Goal: Task Accomplishment & Management: Use online tool/utility

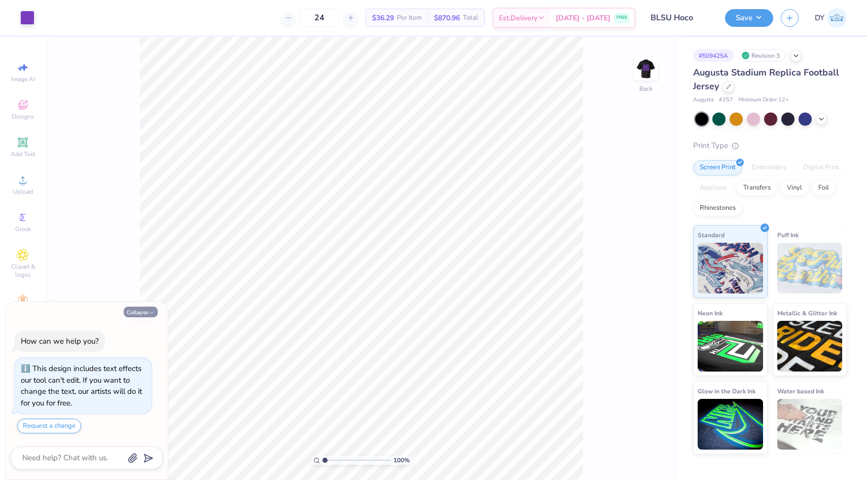
click at [148, 309] on button "Collapse" at bounding box center [141, 312] width 34 height 11
type textarea "x"
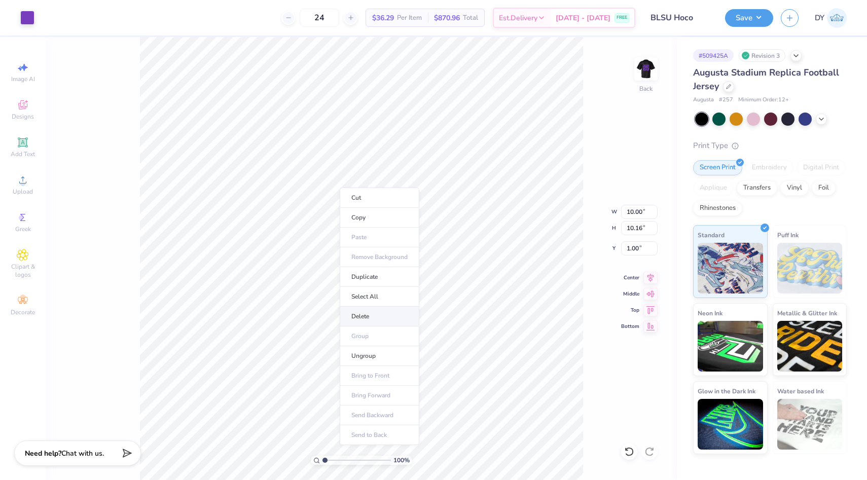
type input "0.99"
click at [25, 15] on div at bounding box center [27, 17] width 14 height 14
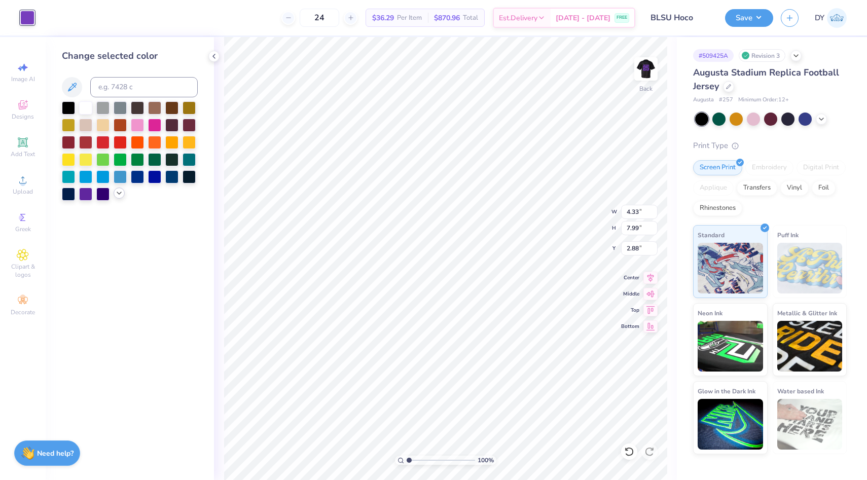
click at [121, 193] on polyline at bounding box center [119, 193] width 4 height 2
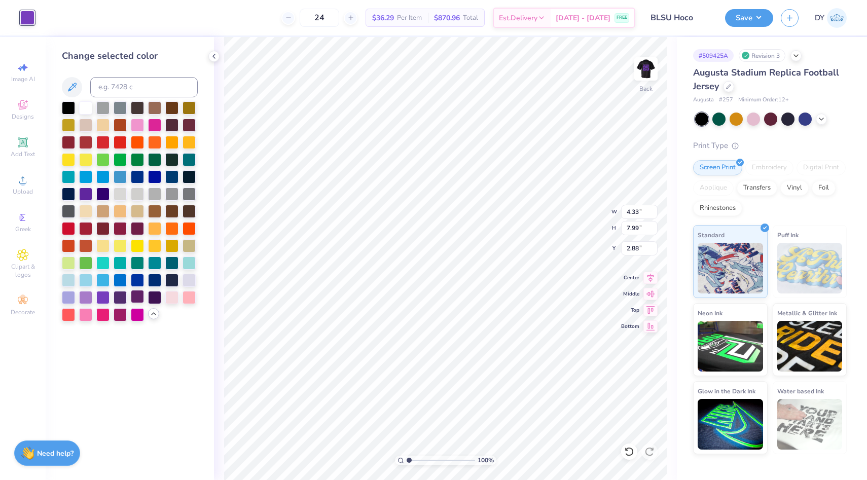
click at [138, 299] on div at bounding box center [137, 296] width 13 height 13
click at [120, 299] on div at bounding box center [120, 296] width 13 height 13
click at [138, 297] on div at bounding box center [137, 296] width 13 height 13
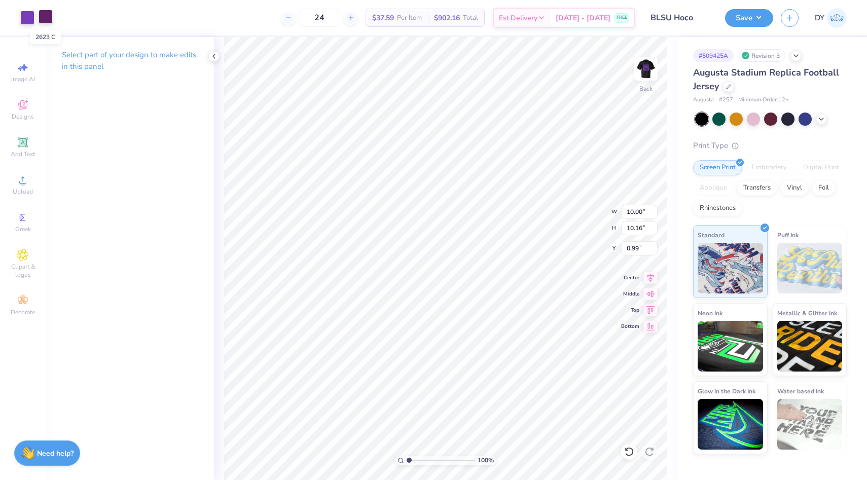
click at [47, 20] on div at bounding box center [46, 17] width 14 height 14
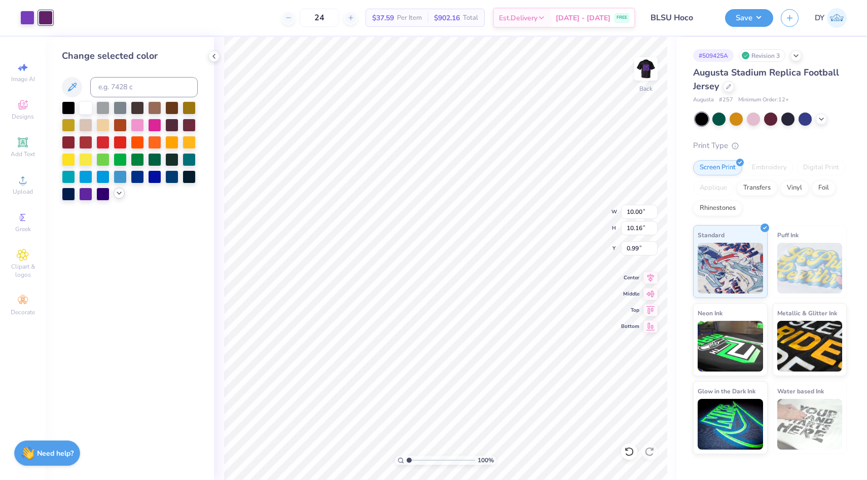
click at [120, 193] on polyline at bounding box center [119, 193] width 4 height 2
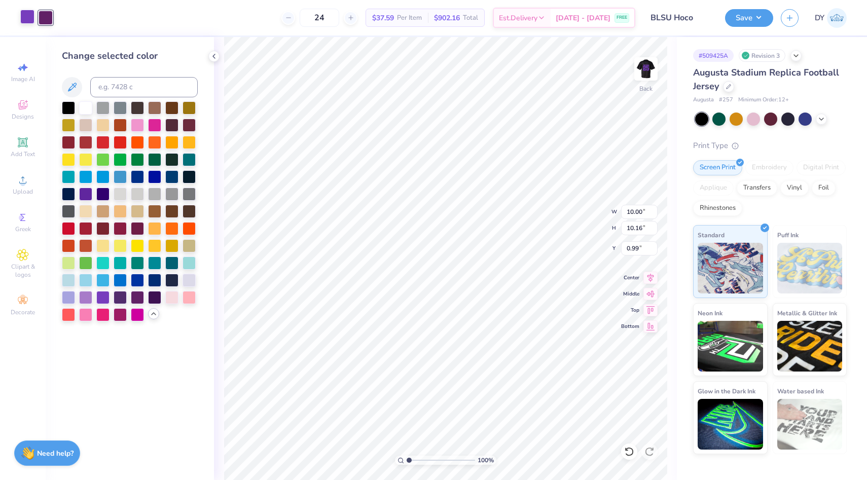
click at [27, 18] on div at bounding box center [27, 17] width 14 height 14
click at [140, 300] on div at bounding box center [137, 296] width 13 height 13
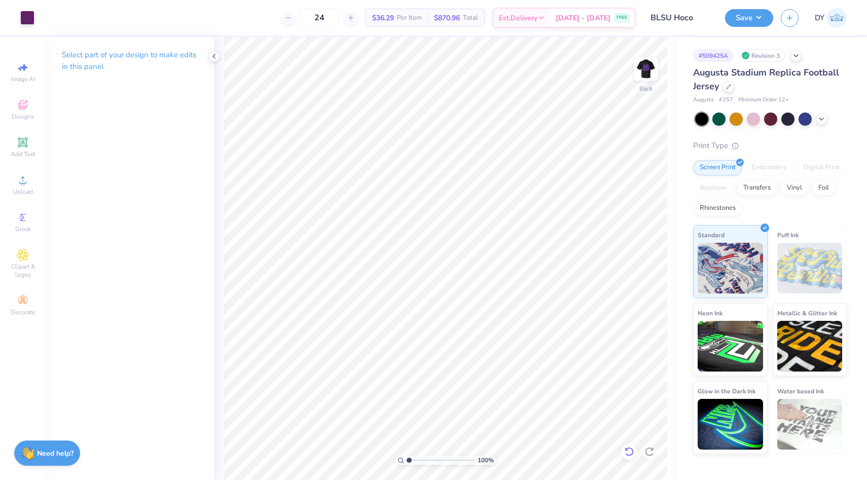
click at [627, 450] on icon at bounding box center [627, 449] width 2 height 2
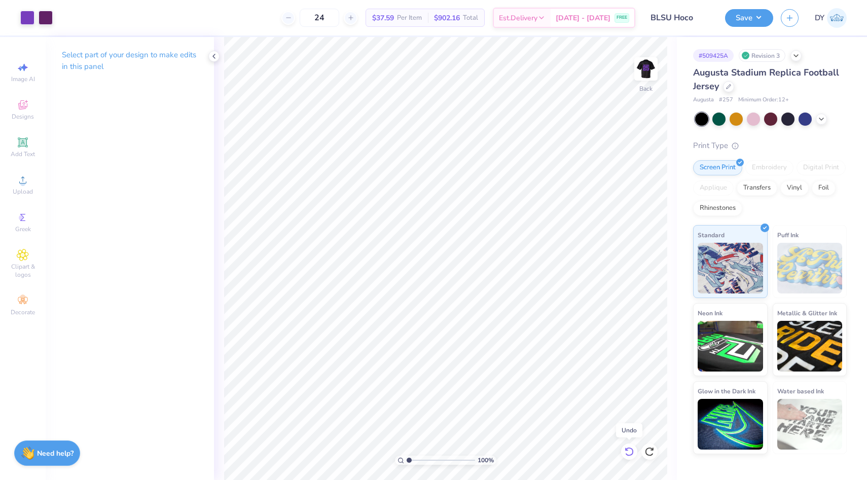
click at [627, 450] on icon at bounding box center [627, 449] width 2 height 2
click at [651, 453] on icon at bounding box center [649, 452] width 10 height 10
click at [38, 16] on div "Art colors 24 $37.59 Per Item $902.16 Total Est. Delivery Sep 18 - 21 FREE Desi…" at bounding box center [433, 17] width 867 height 35
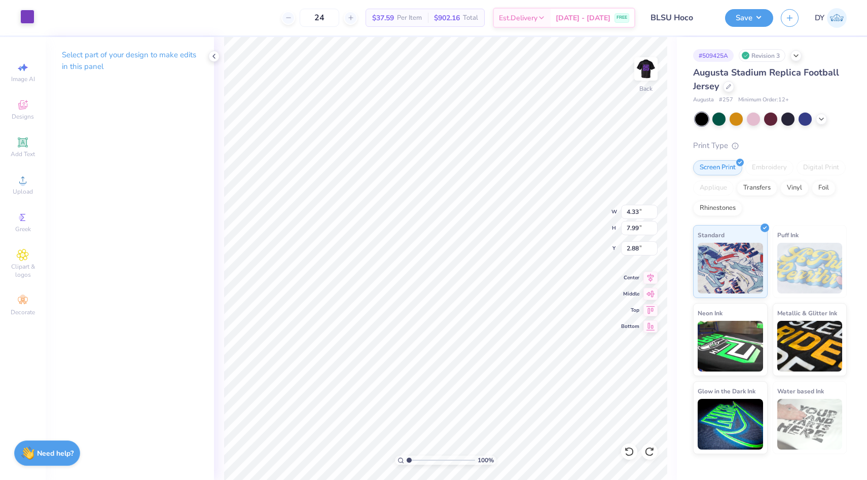
click at [25, 18] on div at bounding box center [27, 17] width 14 height 14
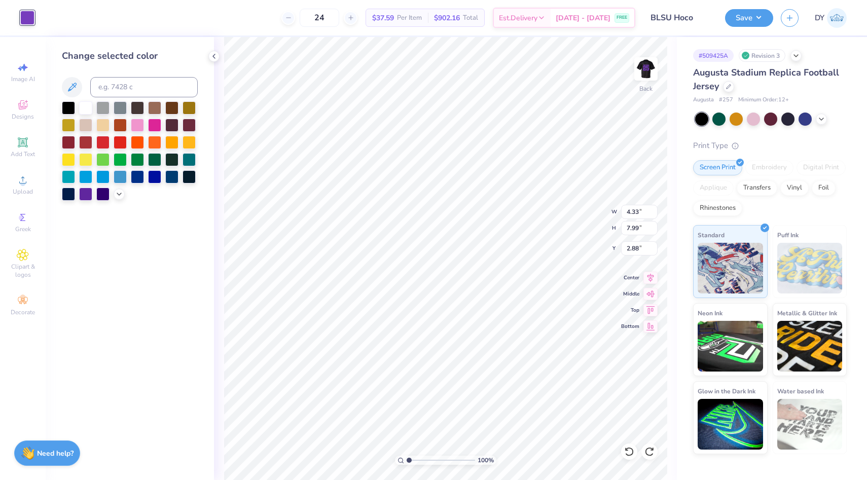
click at [115, 199] on div at bounding box center [130, 150] width 136 height 99
click at [115, 196] on icon at bounding box center [119, 193] width 8 height 8
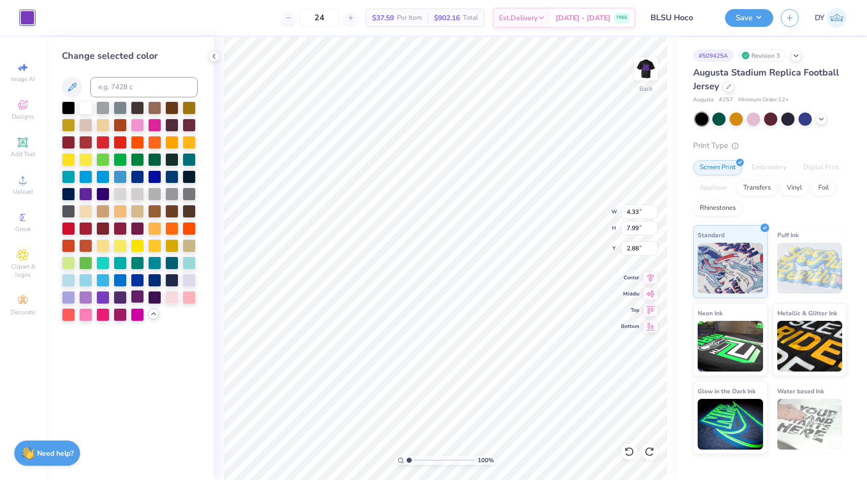
click at [135, 299] on div at bounding box center [137, 296] width 13 height 13
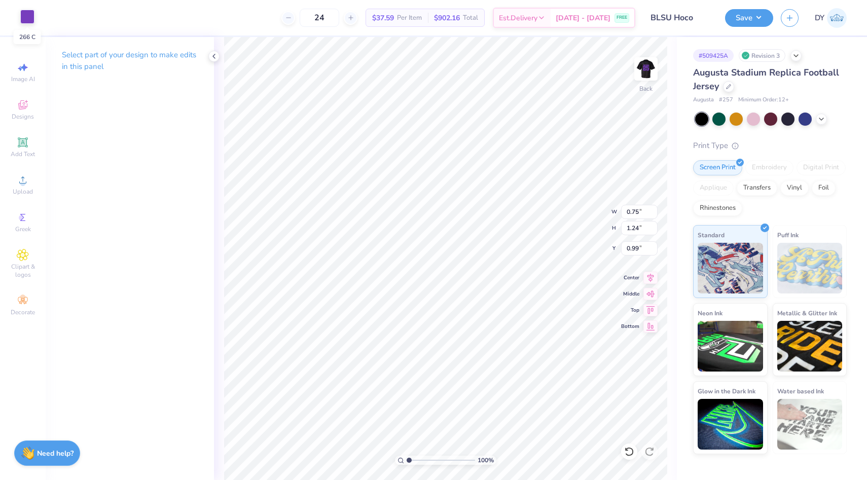
click at [26, 22] on div at bounding box center [27, 17] width 14 height 14
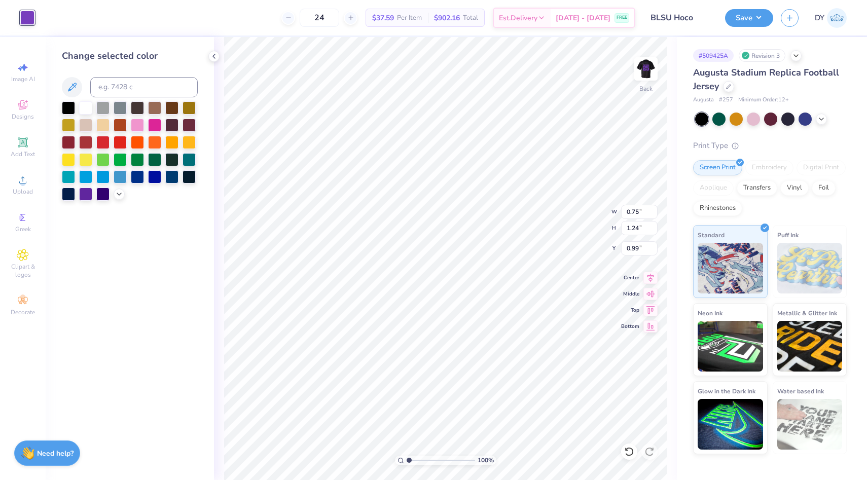
type input "0.79"
type input "1.31"
click at [627, 452] on icon at bounding box center [629, 452] width 10 height 10
type input "0.75"
type input "1.24"
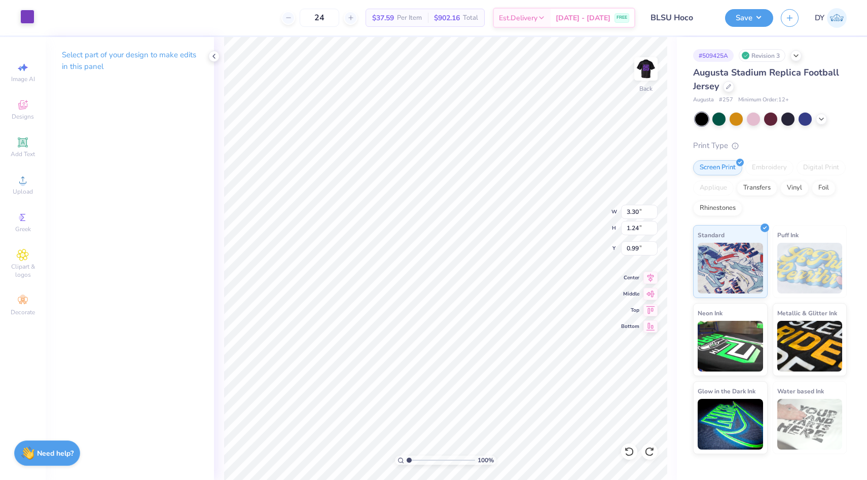
click at [31, 21] on div at bounding box center [27, 17] width 14 height 14
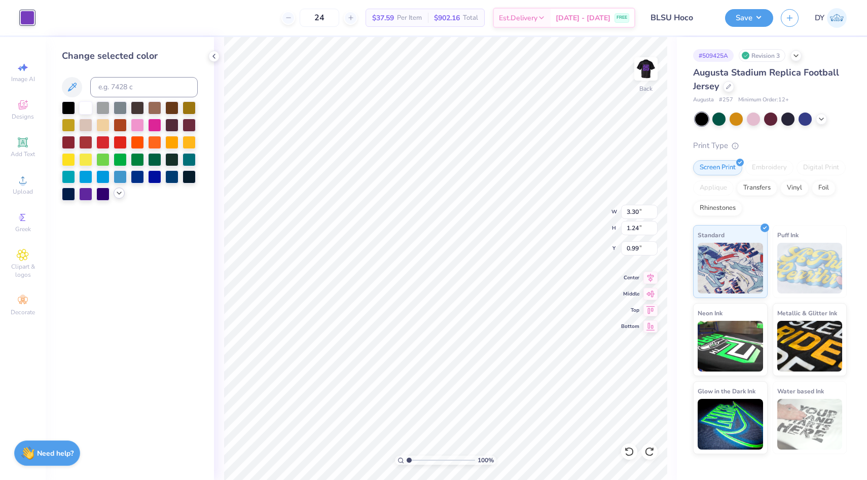
click at [115, 192] on icon at bounding box center [119, 193] width 8 height 8
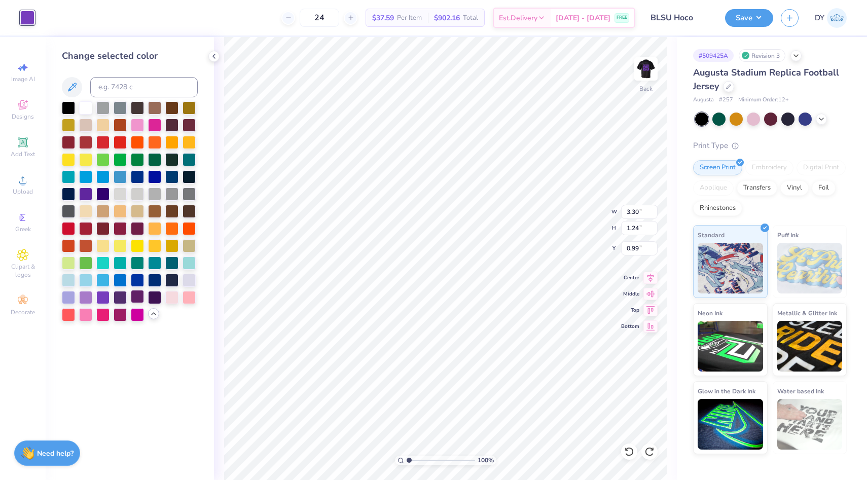
click at [136, 299] on div at bounding box center [137, 296] width 13 height 13
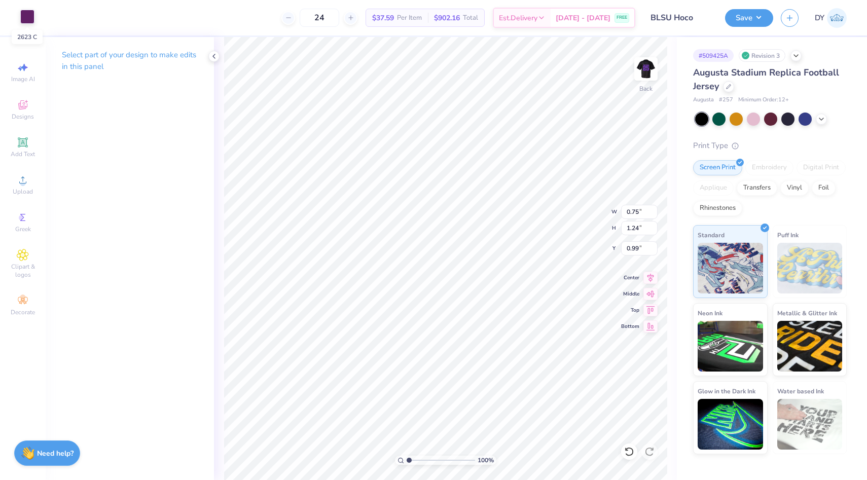
click at [32, 15] on div at bounding box center [27, 17] width 14 height 14
click at [25, 20] on div at bounding box center [27, 17] width 14 height 14
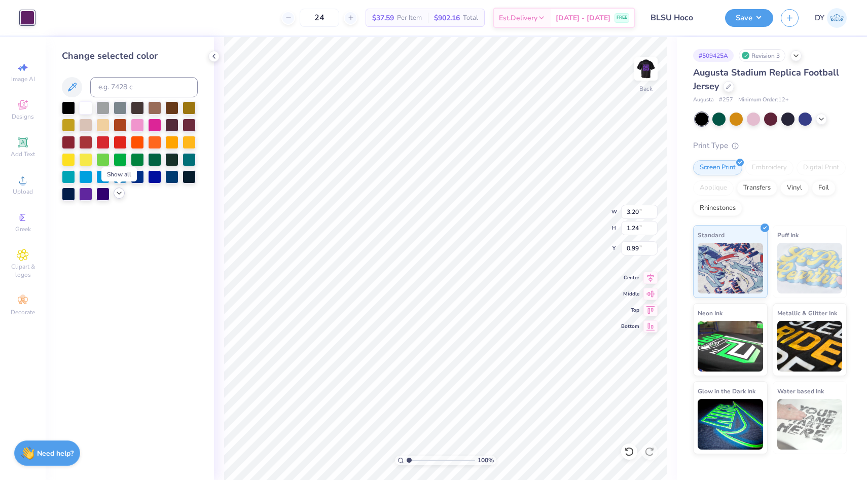
click at [119, 191] on icon at bounding box center [119, 193] width 8 height 8
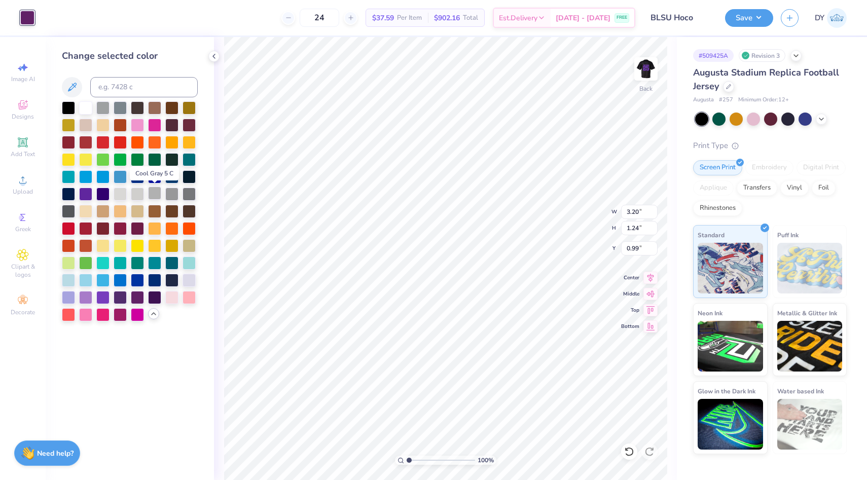
click at [158, 195] on div at bounding box center [154, 193] width 13 height 13
type input "4.33"
type input "7.99"
type input "2.88"
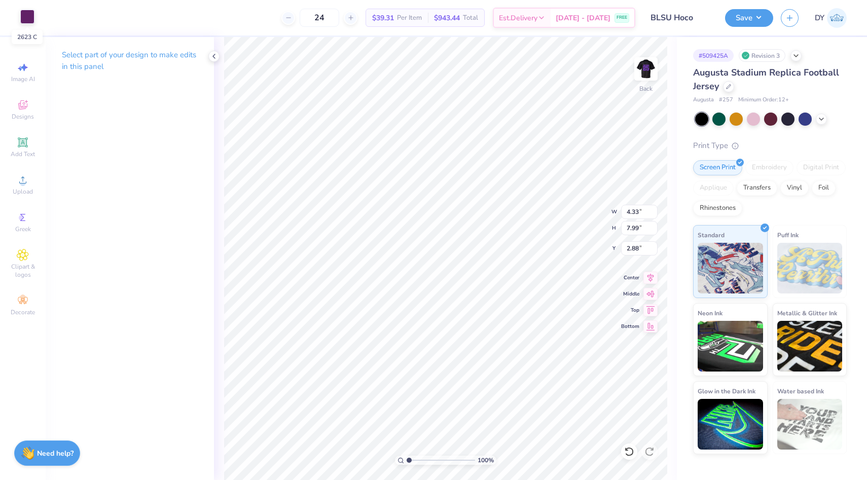
click at [30, 24] on div at bounding box center [27, 17] width 14 height 14
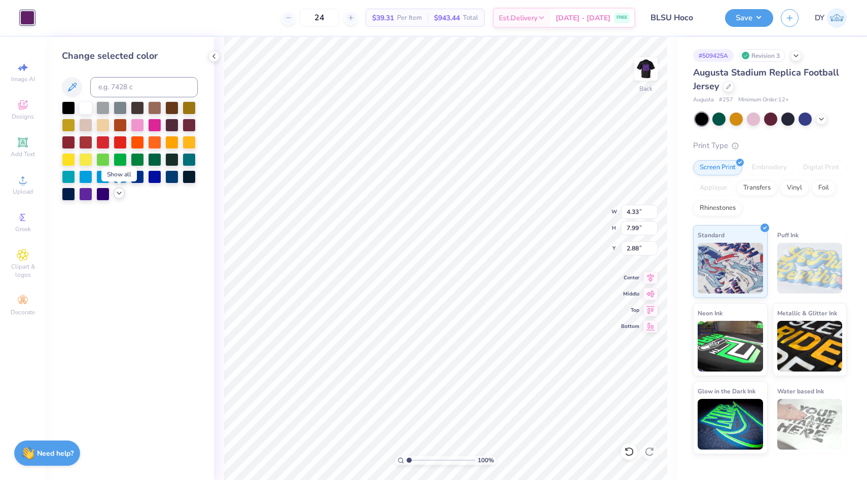
click at [115, 194] on icon at bounding box center [119, 193] width 8 height 8
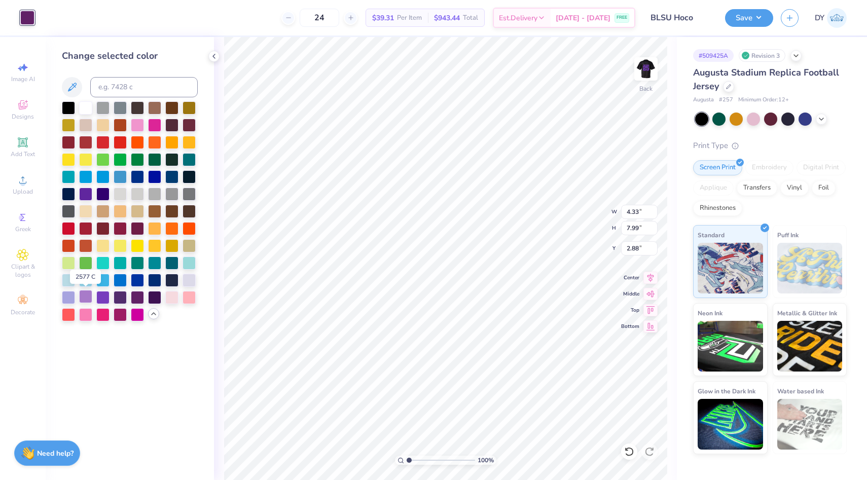
click at [90, 298] on div at bounding box center [85, 296] width 13 height 13
click at [99, 300] on div at bounding box center [102, 296] width 13 height 13
click at [123, 296] on div at bounding box center [120, 296] width 13 height 13
click at [103, 296] on div at bounding box center [102, 296] width 13 height 13
click at [139, 296] on div at bounding box center [137, 296] width 13 height 13
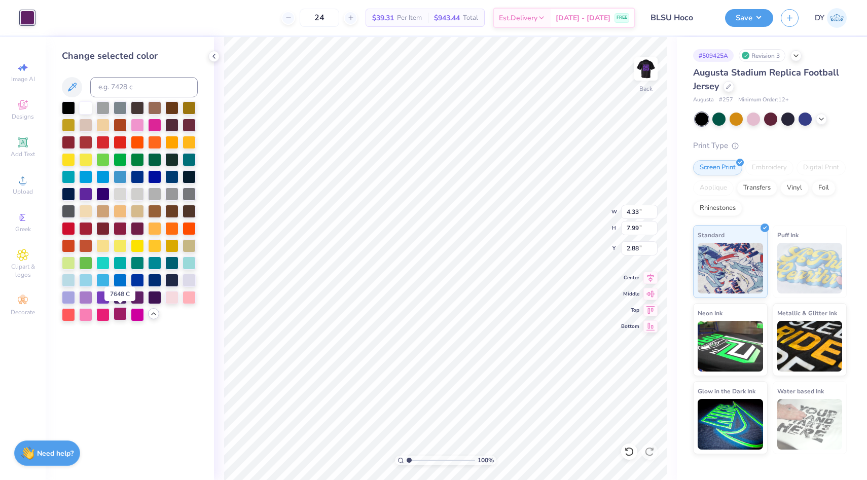
click at [126, 314] on div at bounding box center [120, 313] width 13 height 13
click at [135, 302] on div at bounding box center [137, 296] width 13 height 13
click at [103, 300] on div at bounding box center [102, 296] width 13 height 13
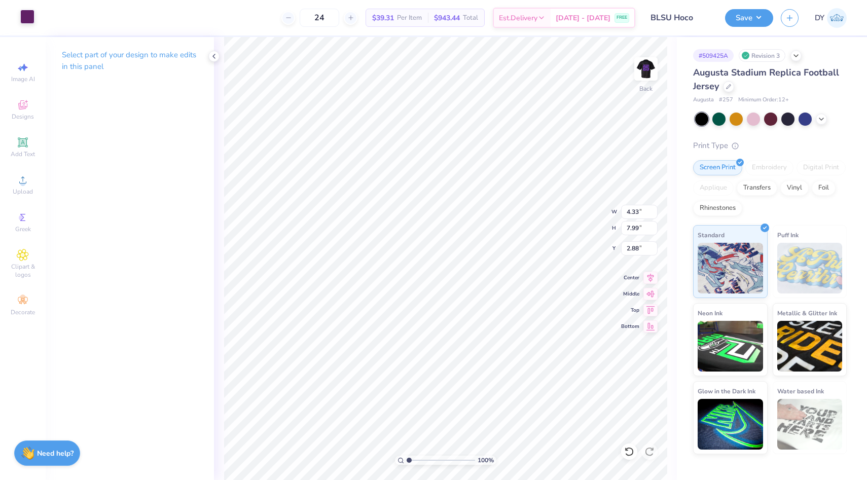
click at [31, 24] on div at bounding box center [27, 17] width 14 height 14
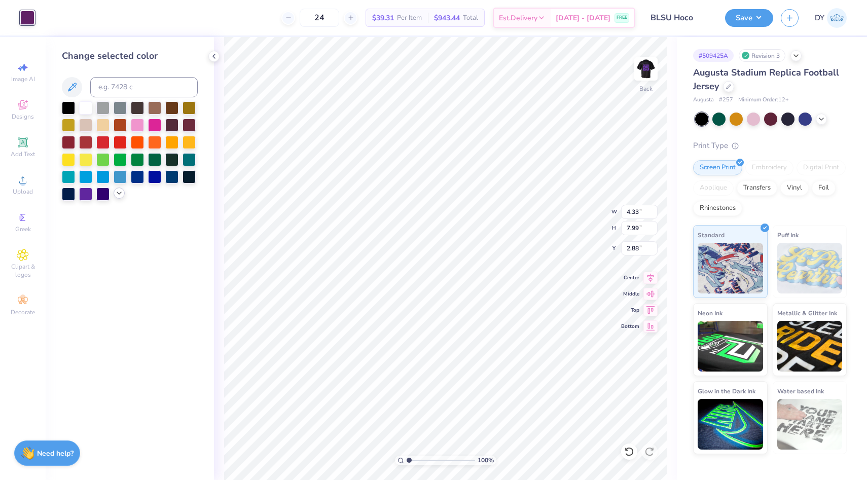
click at [121, 196] on icon at bounding box center [119, 193] width 8 height 8
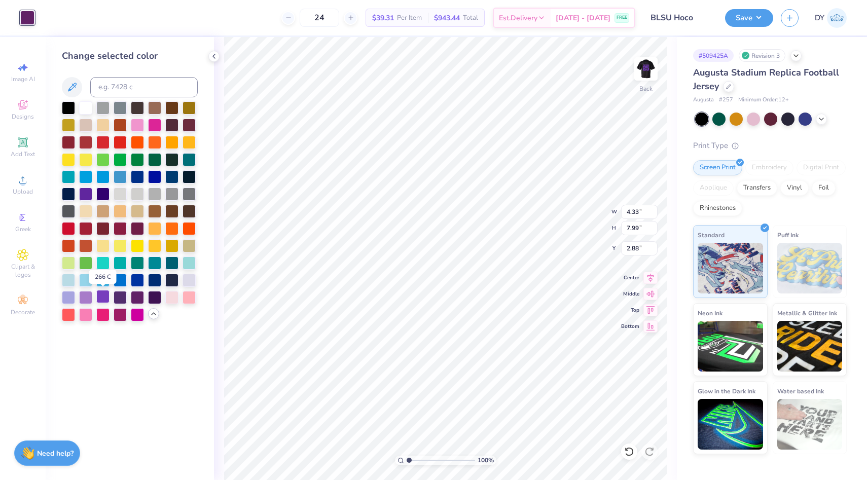
click at [109, 300] on div at bounding box center [102, 296] width 13 height 13
type input "4.89"
type input "8.55"
type input "2.60"
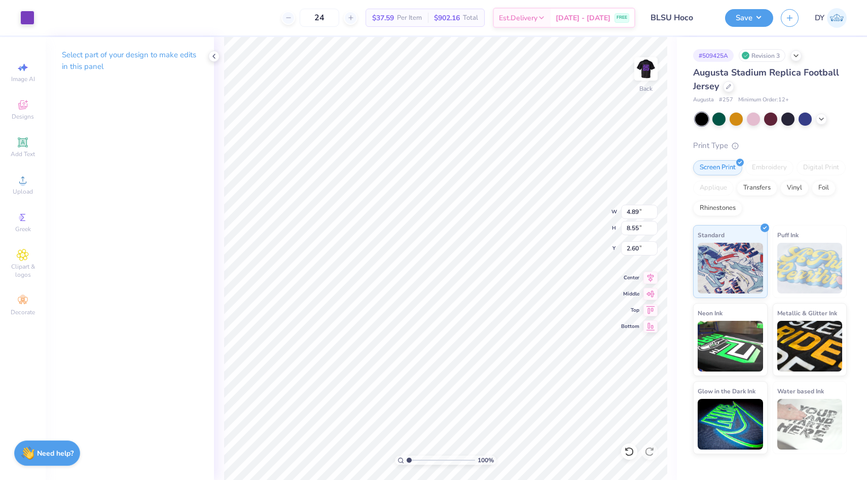
type input "4.33"
type input "7.99"
type input "2.88"
type input "4.89"
type input "8.55"
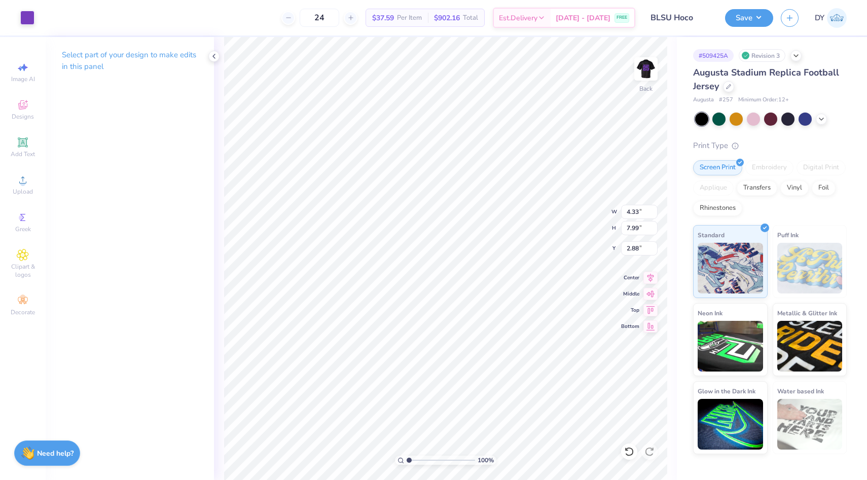
type input "2.60"
click at [27, 18] on div at bounding box center [27, 17] width 14 height 14
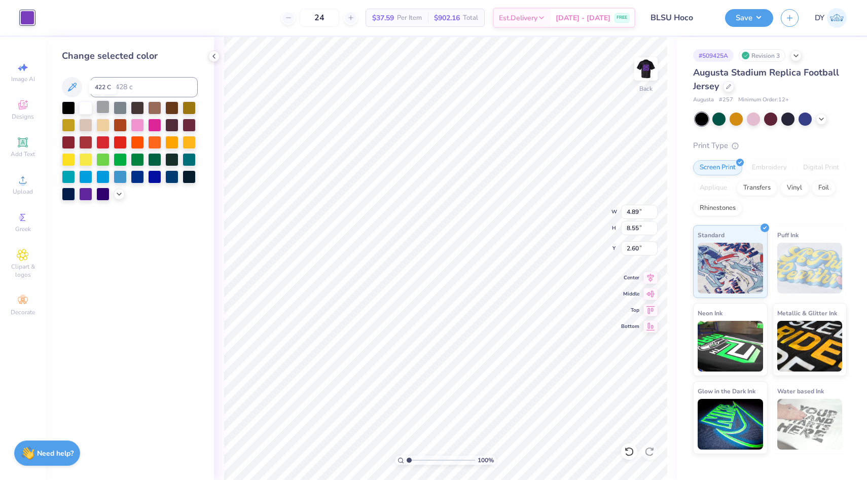
click at [102, 110] on div at bounding box center [102, 106] width 13 height 13
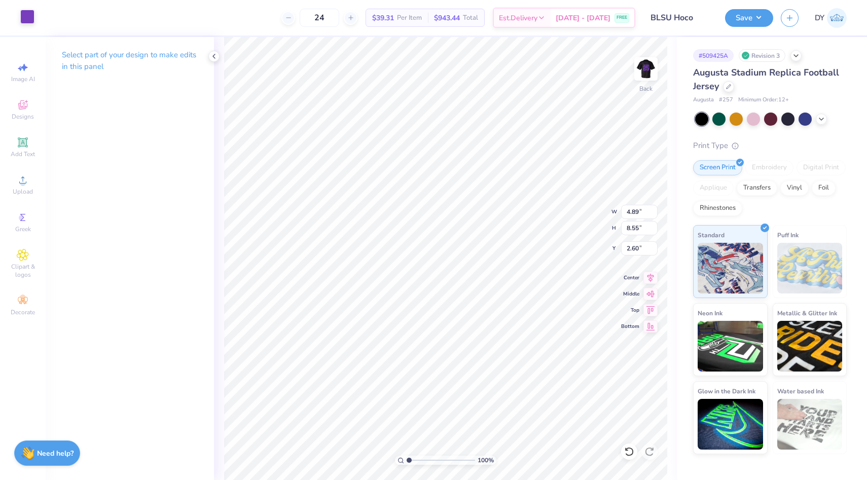
click at [31, 20] on div at bounding box center [27, 17] width 14 height 14
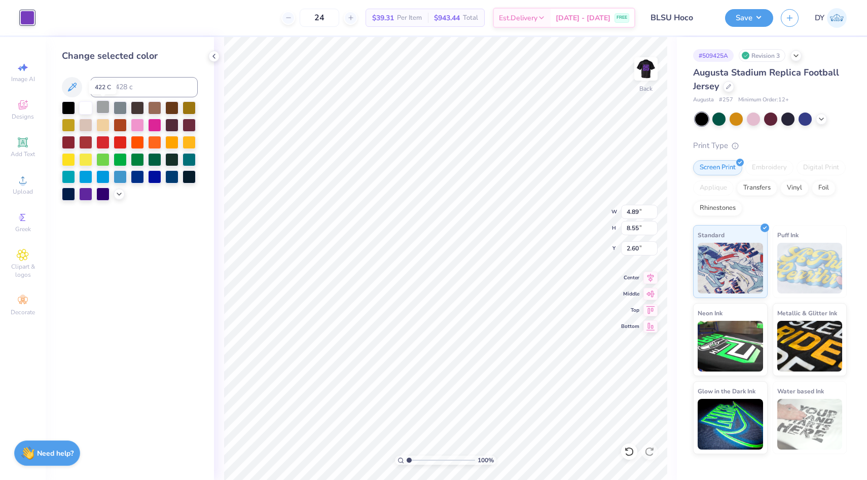
click at [105, 111] on div at bounding box center [102, 106] width 13 height 13
type input "0.71"
type input "1.24"
type input "0.99"
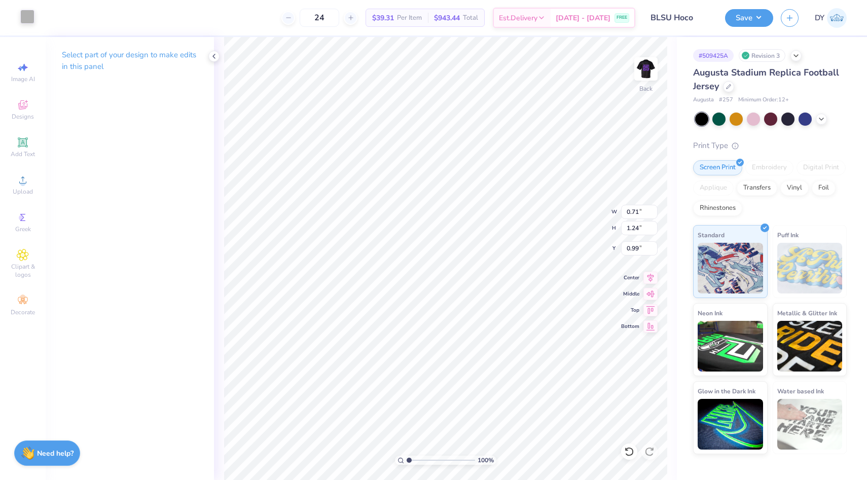
click at [32, 12] on div at bounding box center [27, 17] width 14 height 14
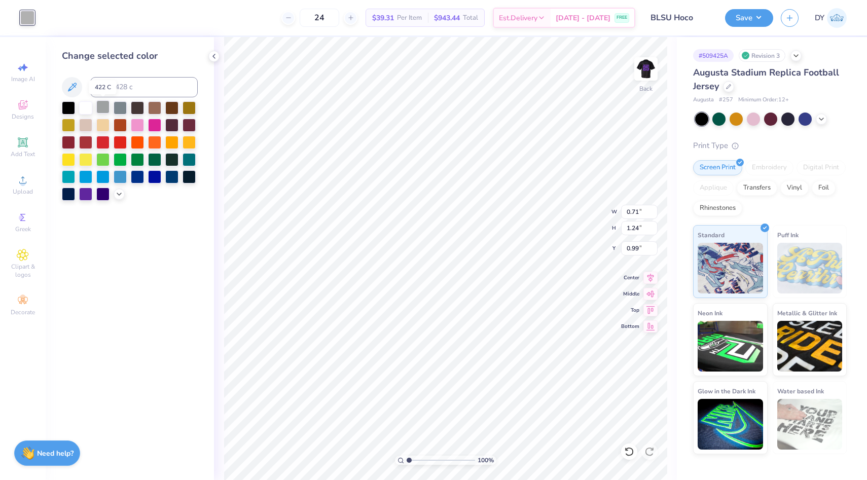
click at [106, 104] on div at bounding box center [102, 106] width 13 height 13
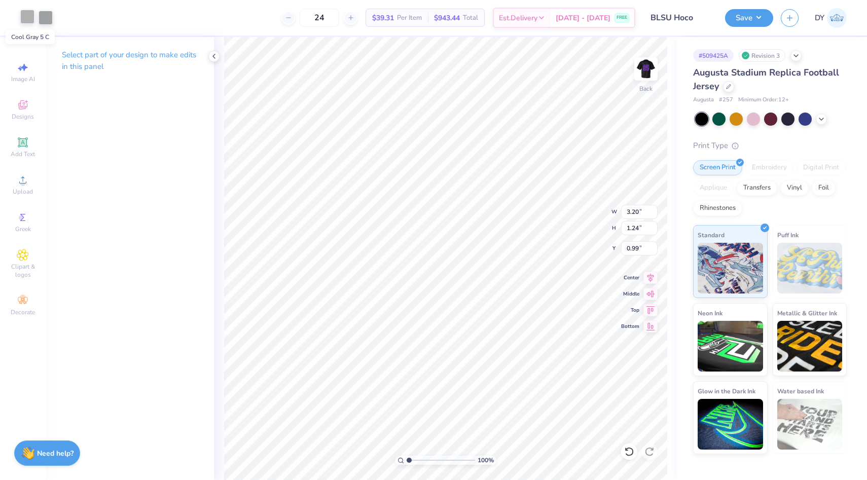
click at [31, 20] on div at bounding box center [27, 17] width 14 height 14
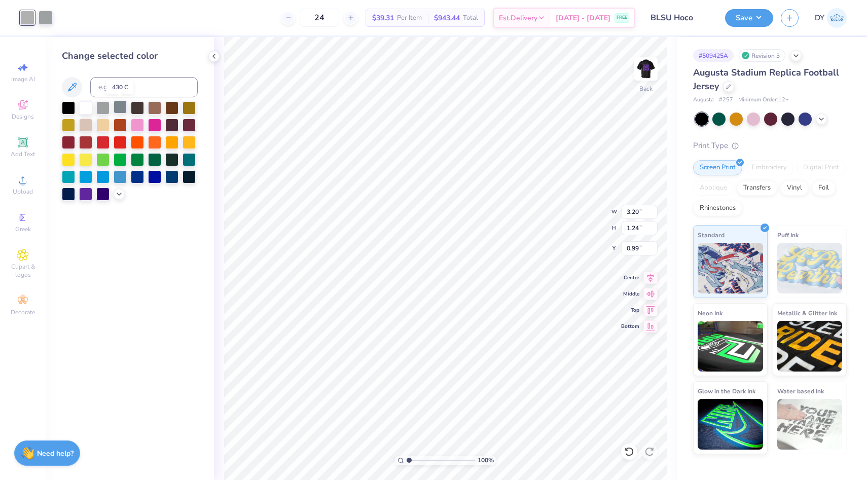
click at [117, 109] on div at bounding box center [120, 106] width 13 height 13
click at [100, 107] on div at bounding box center [102, 106] width 13 height 13
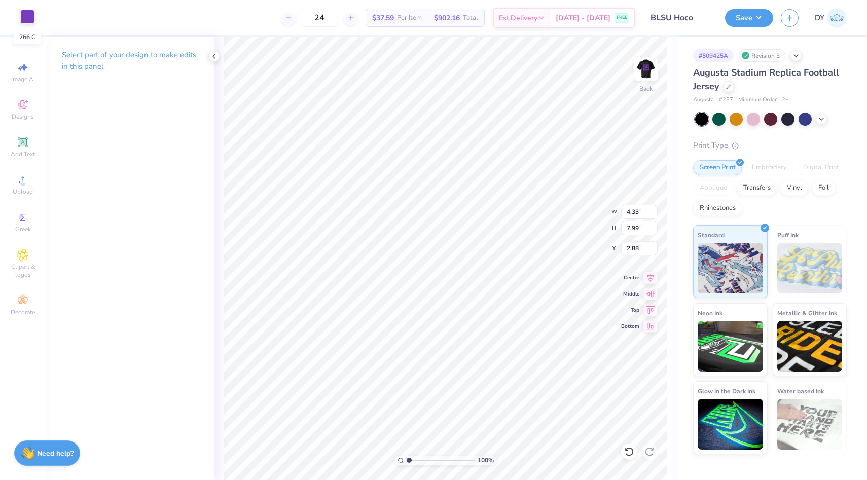
click at [24, 21] on div at bounding box center [27, 17] width 14 height 14
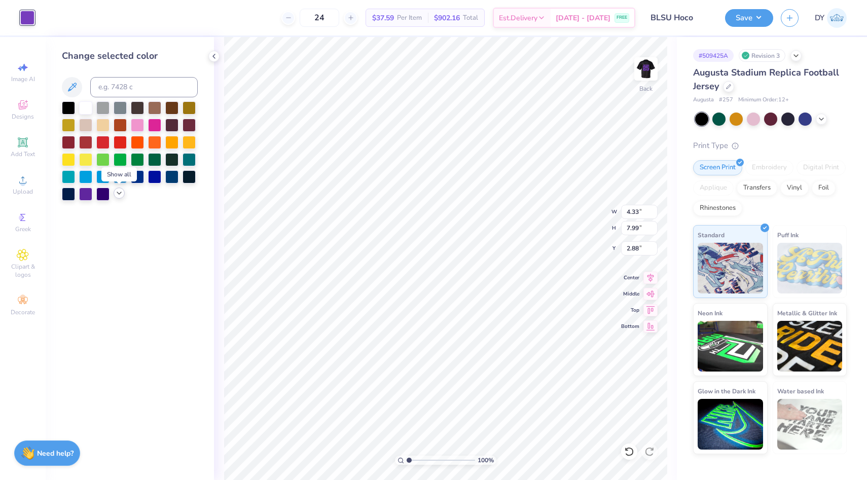
click at [120, 192] on icon at bounding box center [119, 193] width 8 height 8
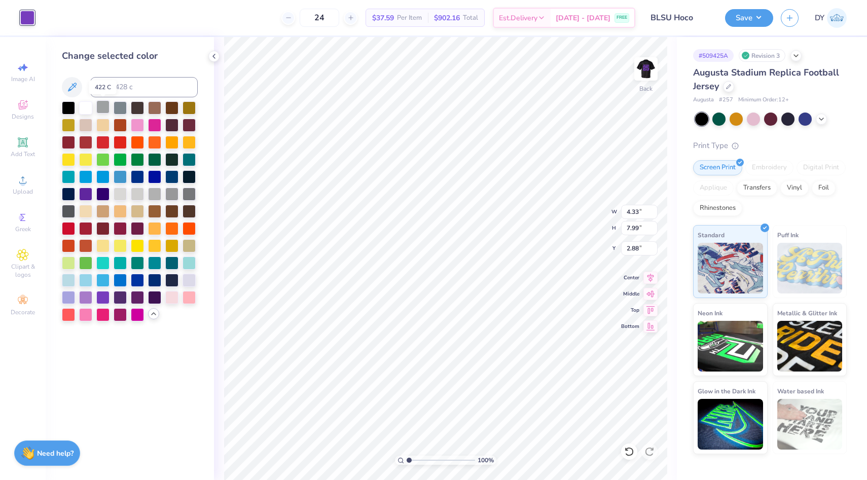
click at [107, 109] on div at bounding box center [102, 106] width 13 height 13
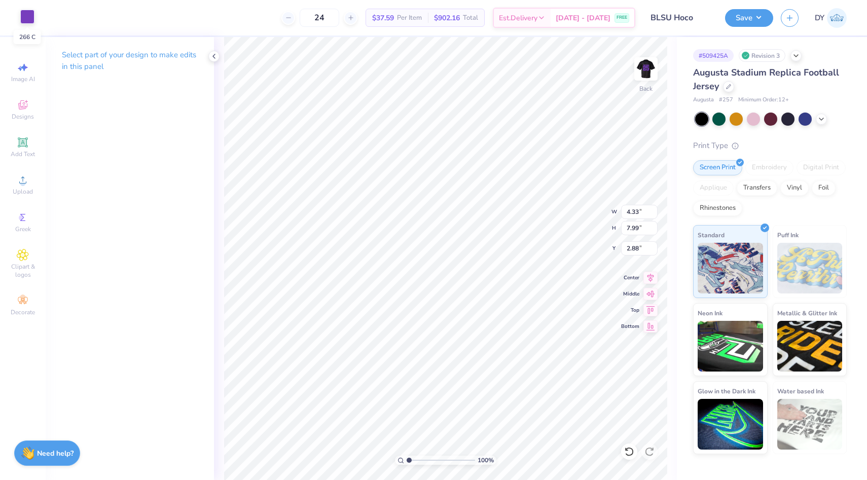
click at [21, 17] on div at bounding box center [27, 17] width 14 height 14
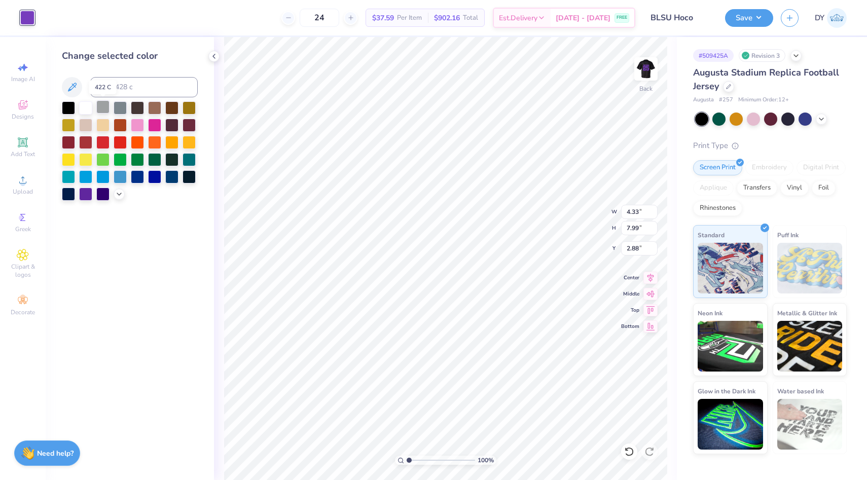
click at [101, 104] on div at bounding box center [102, 106] width 13 height 13
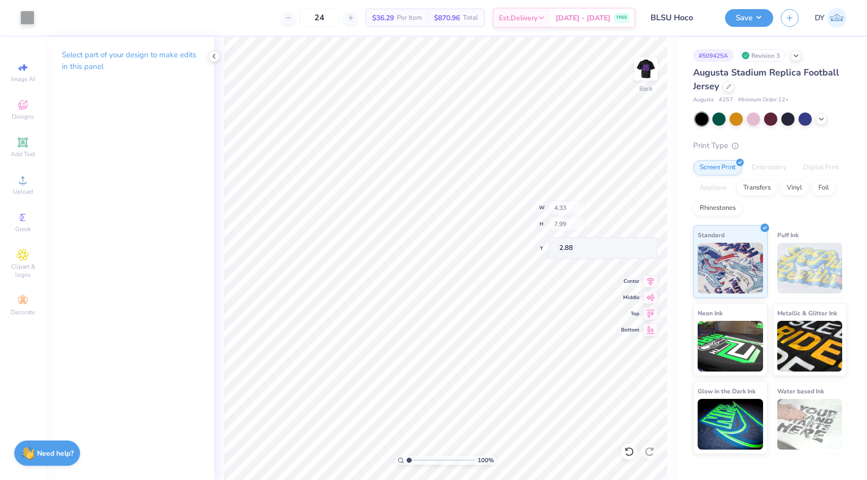
type input "4.89"
type input "8.55"
type input "2.60"
click at [26, 19] on div at bounding box center [27, 17] width 14 height 14
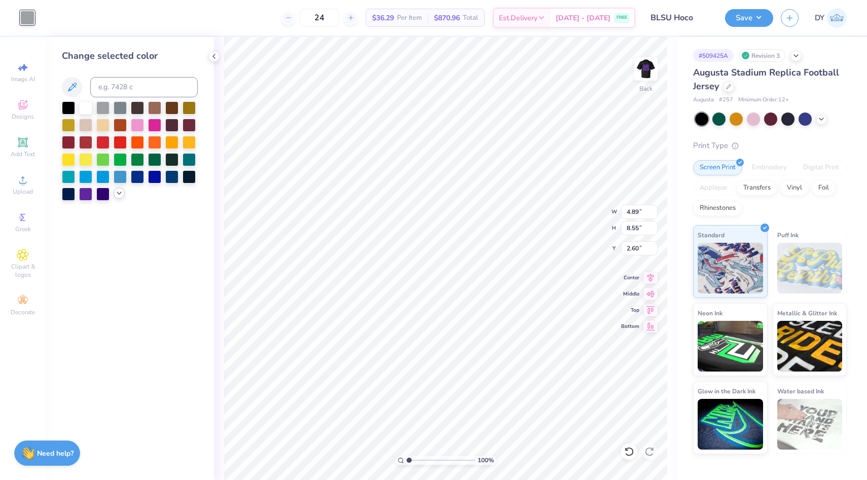
click at [116, 192] on icon at bounding box center [119, 193] width 8 height 8
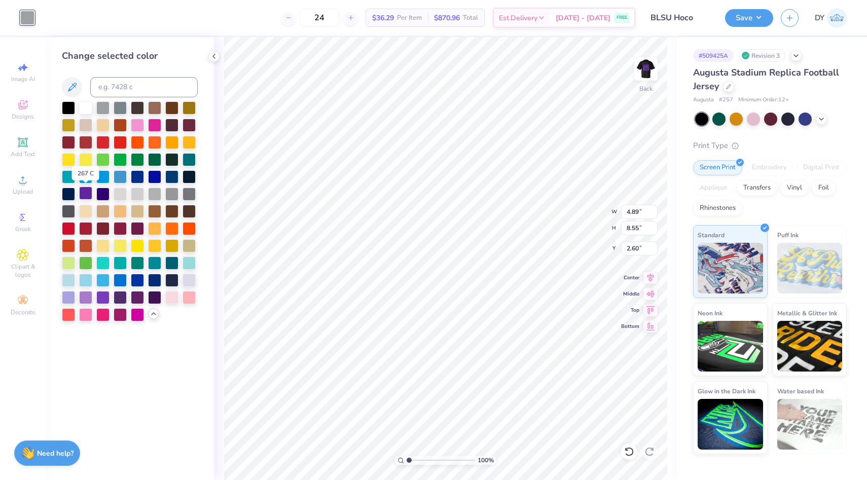
click at [86, 189] on div at bounding box center [85, 193] width 13 height 13
click at [107, 296] on div at bounding box center [102, 296] width 13 height 13
type input "4.33"
type input "7.99"
type input "2.88"
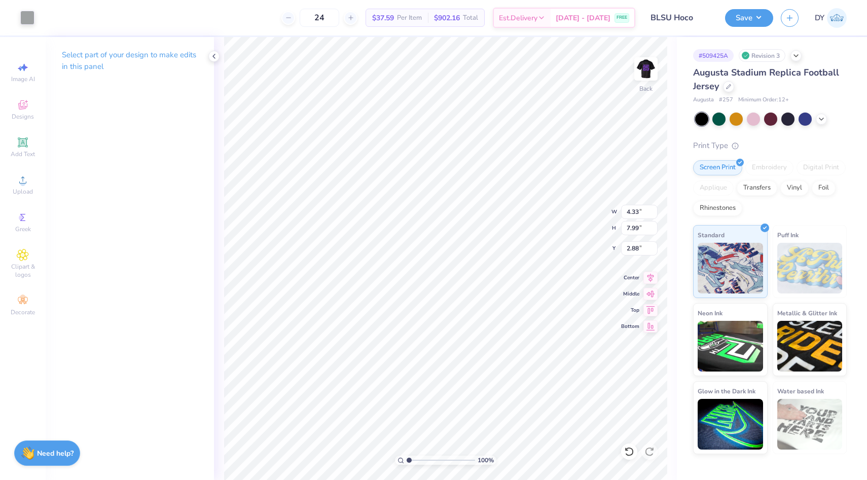
type input "4.89"
type input "8.55"
type input "2.60"
click at [29, 15] on div at bounding box center [27, 17] width 14 height 14
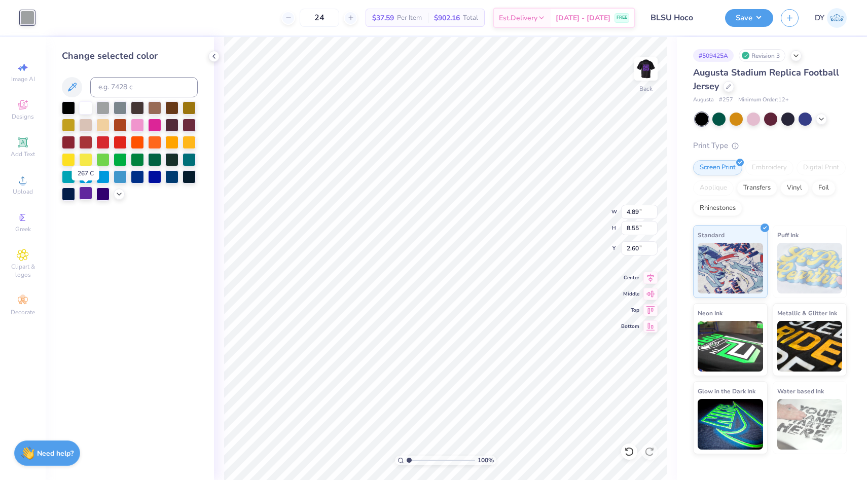
click at [87, 198] on div at bounding box center [85, 193] width 13 height 13
click at [118, 192] on icon at bounding box center [119, 193] width 8 height 8
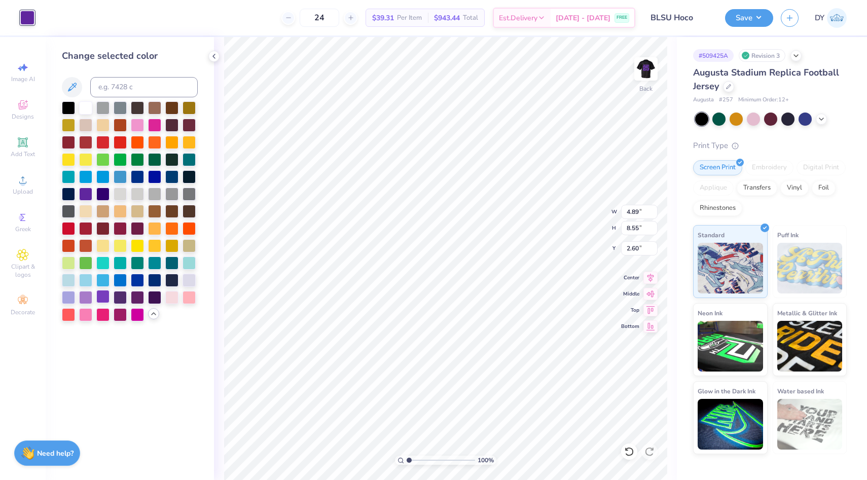
click at [102, 300] on div at bounding box center [102, 296] width 13 height 13
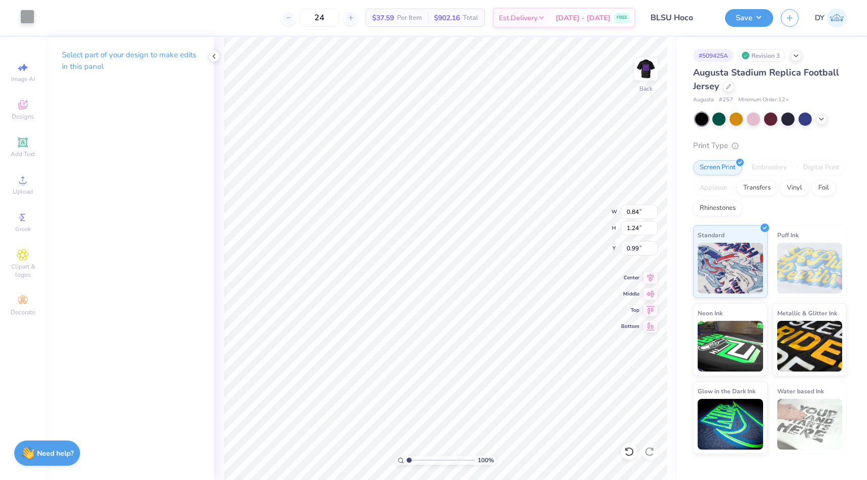
click at [22, 16] on div at bounding box center [27, 17] width 14 height 14
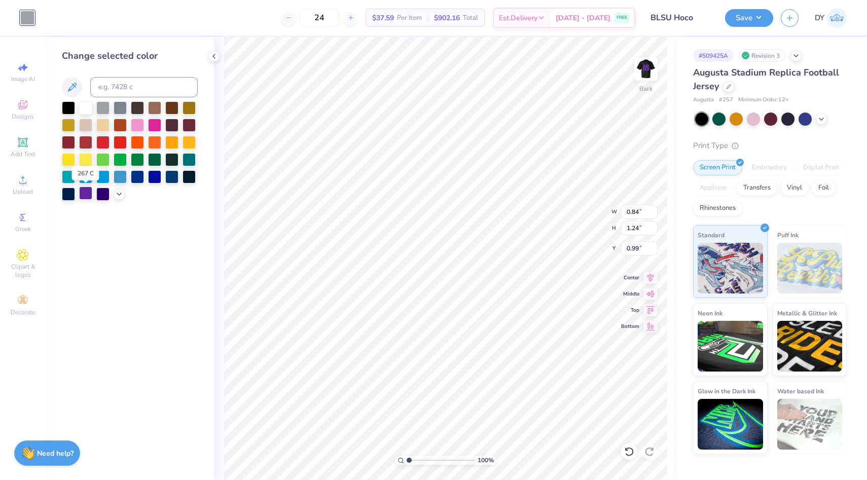
click at [87, 196] on div at bounding box center [85, 193] width 13 height 13
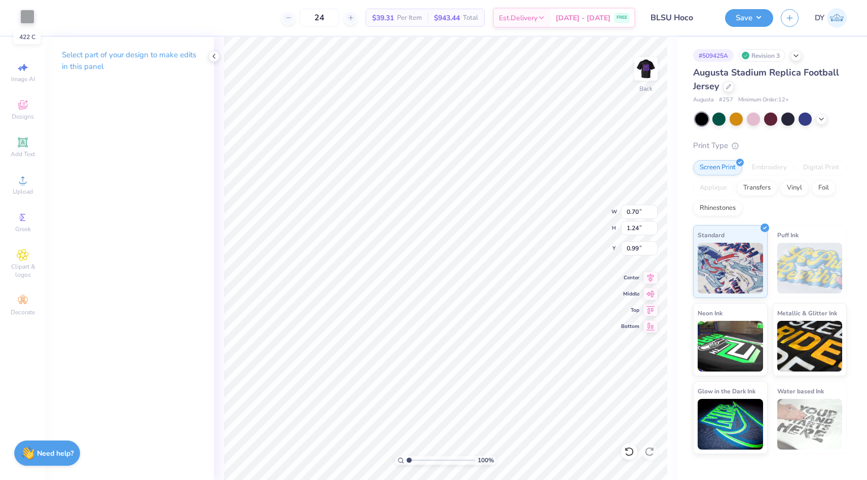
click at [33, 19] on div at bounding box center [27, 17] width 14 height 14
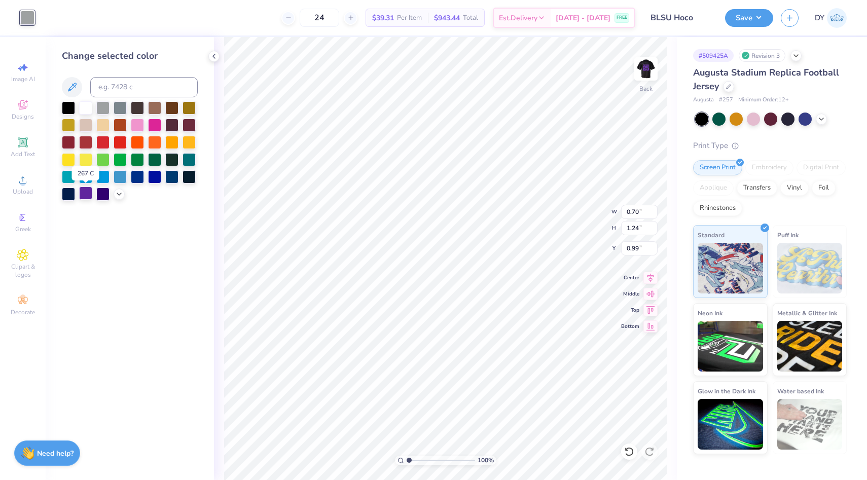
click at [88, 195] on div at bounding box center [85, 193] width 13 height 13
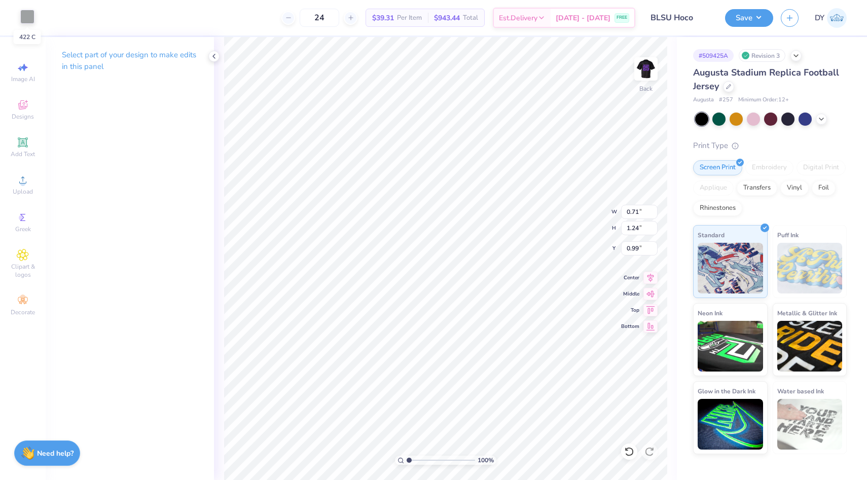
click at [34, 20] on div at bounding box center [27, 17] width 14 height 14
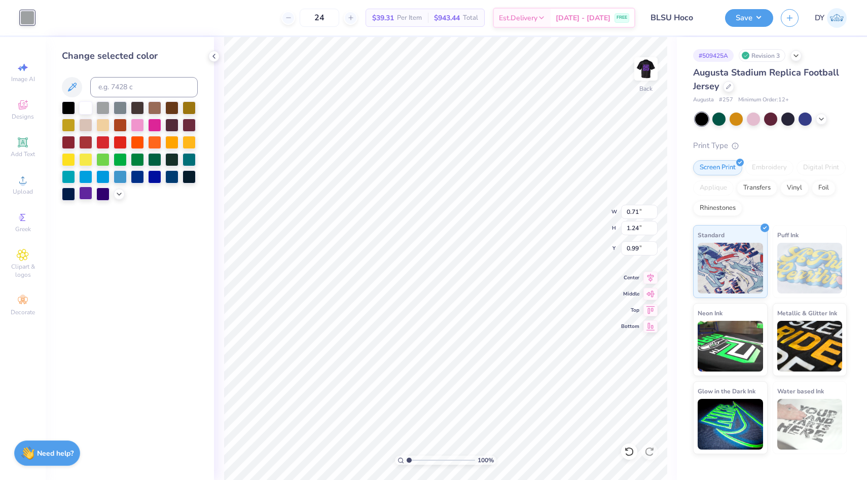
click at [86, 196] on div at bounding box center [85, 193] width 13 height 13
type input "0.75"
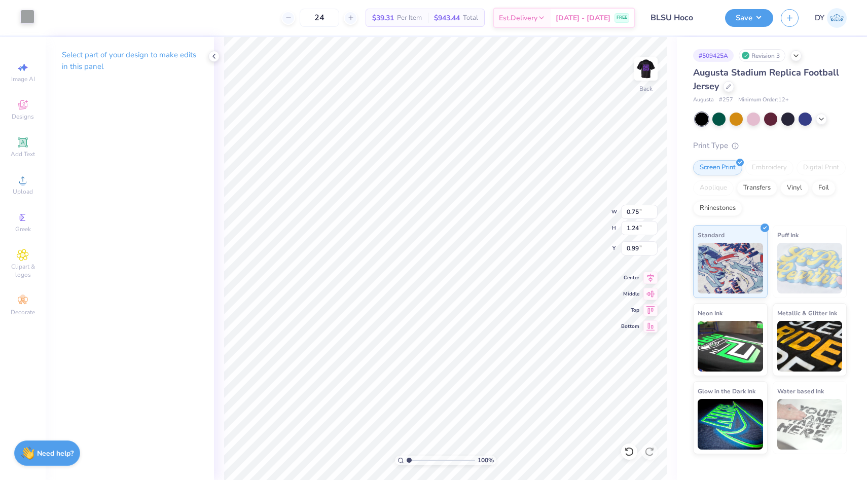
click at [22, 17] on div at bounding box center [27, 17] width 14 height 14
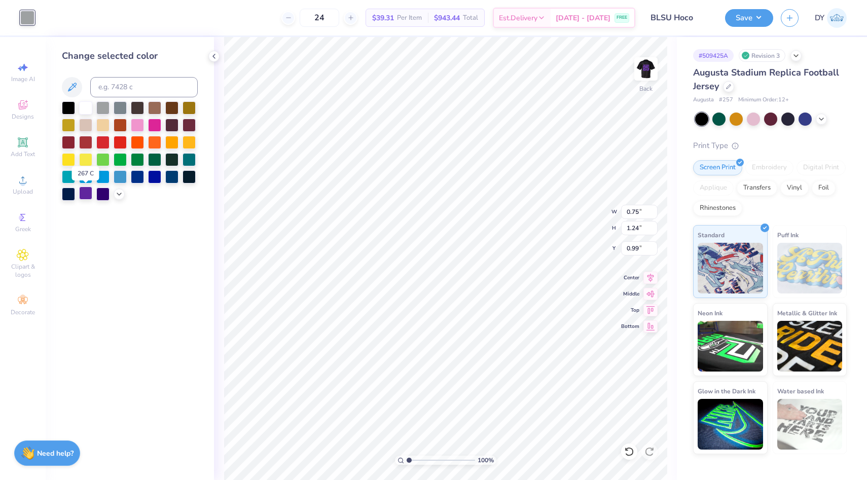
click at [91, 191] on div at bounding box center [85, 193] width 13 height 13
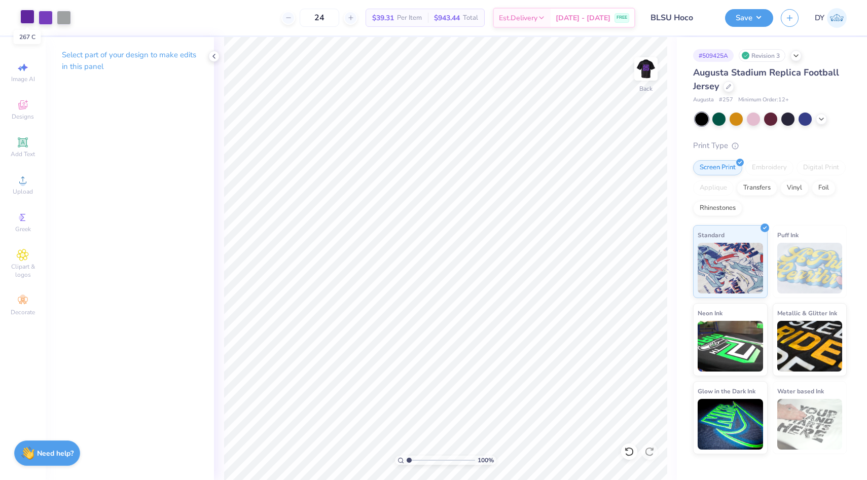
click at [31, 19] on div at bounding box center [27, 17] width 14 height 14
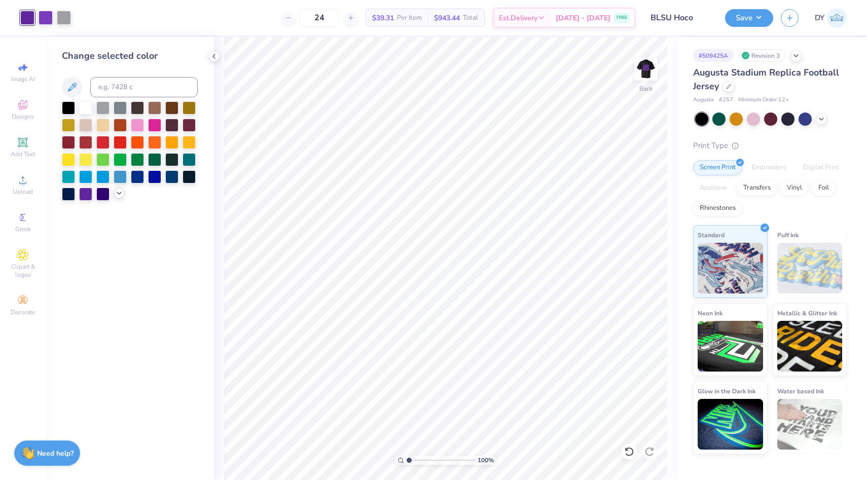
click at [119, 196] on icon at bounding box center [119, 193] width 8 height 8
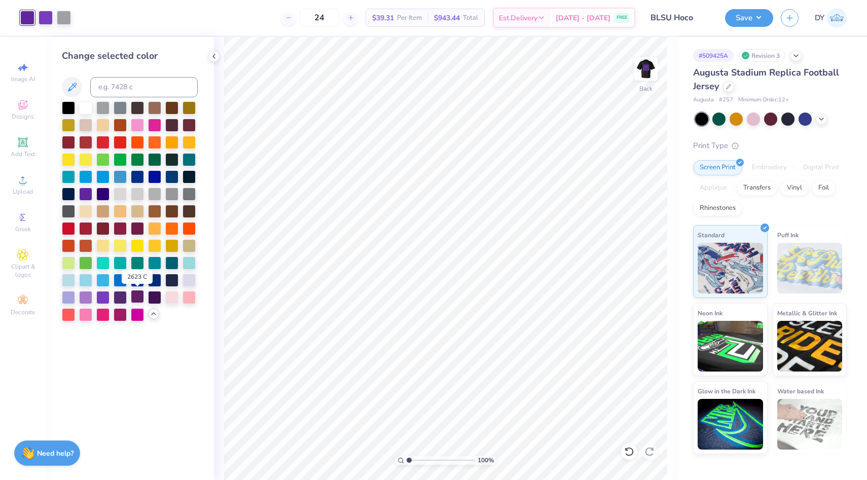
click at [139, 295] on div at bounding box center [137, 296] width 13 height 13
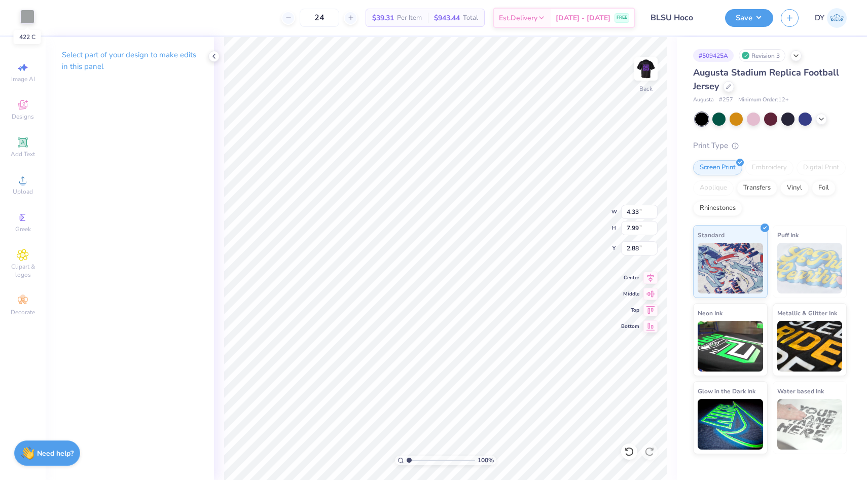
click at [27, 22] on div at bounding box center [27, 17] width 14 height 14
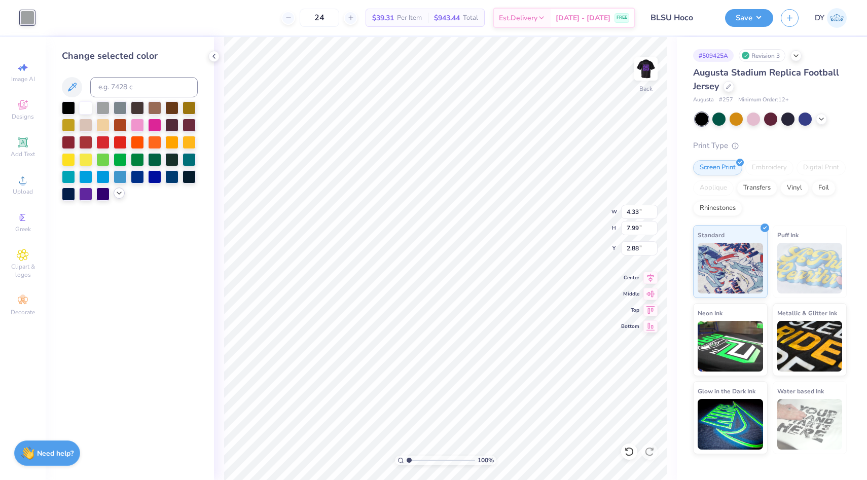
click at [118, 192] on polyline at bounding box center [119, 193] width 4 height 2
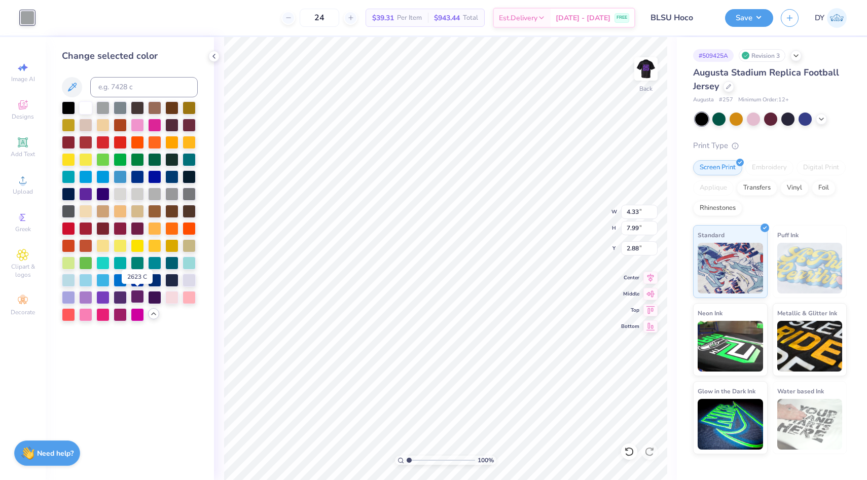
click at [135, 294] on div at bounding box center [137, 296] width 13 height 13
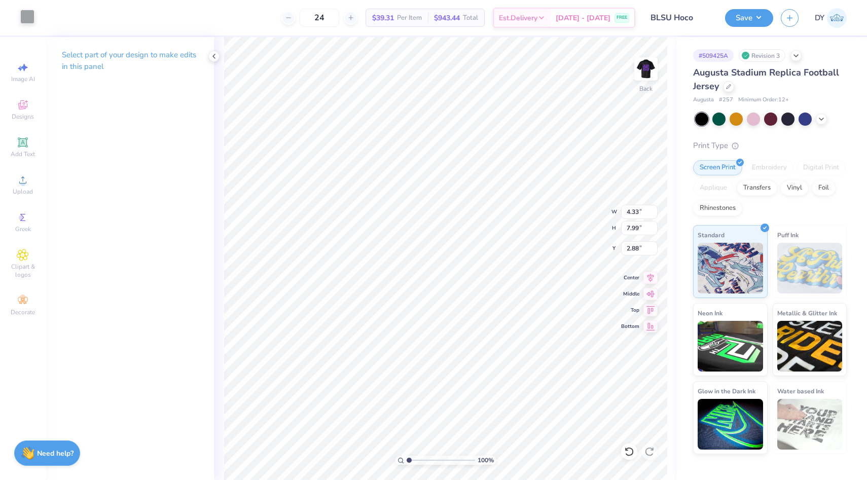
click at [21, 14] on div at bounding box center [27, 17] width 14 height 14
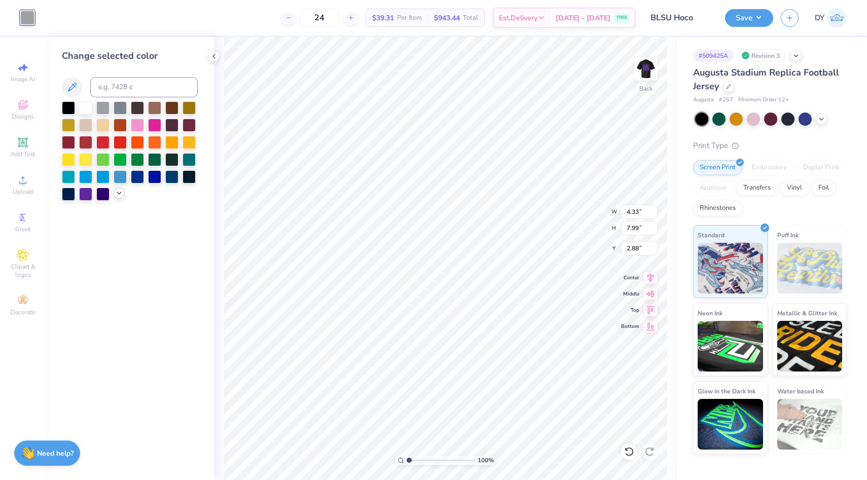
click at [115, 190] on div at bounding box center [130, 150] width 136 height 99
click at [116, 197] on icon at bounding box center [119, 193] width 8 height 8
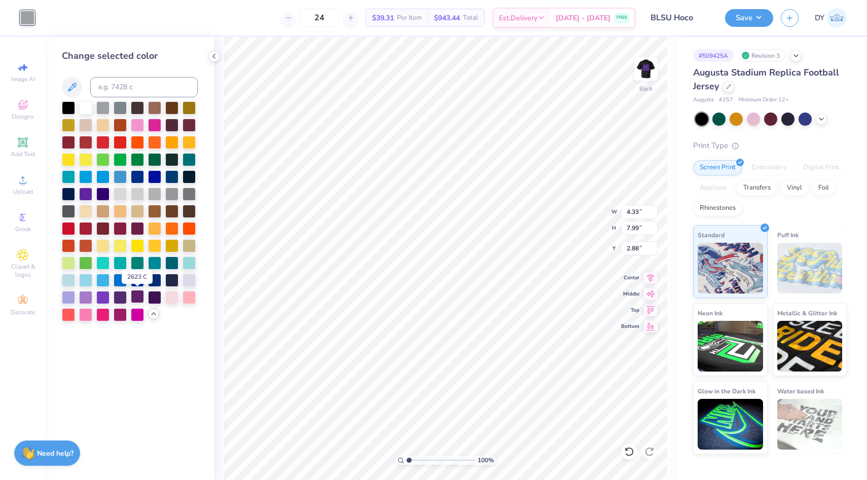
click at [133, 295] on div at bounding box center [137, 296] width 13 height 13
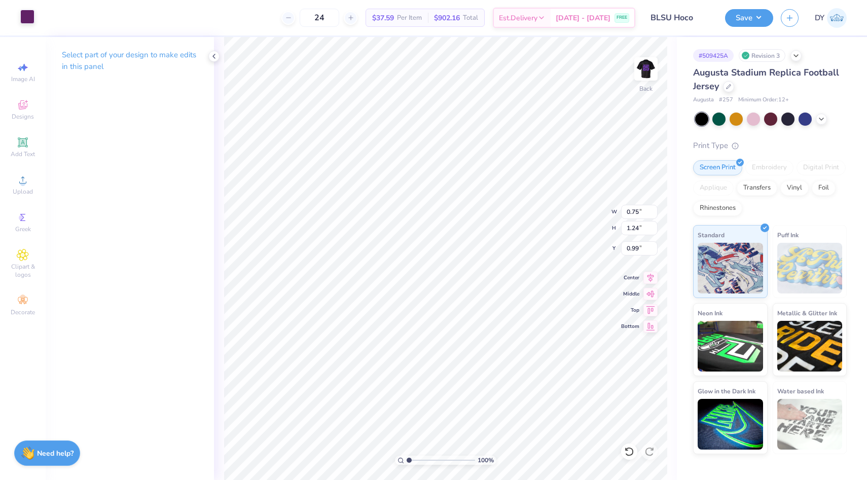
click at [30, 15] on div at bounding box center [27, 17] width 14 height 14
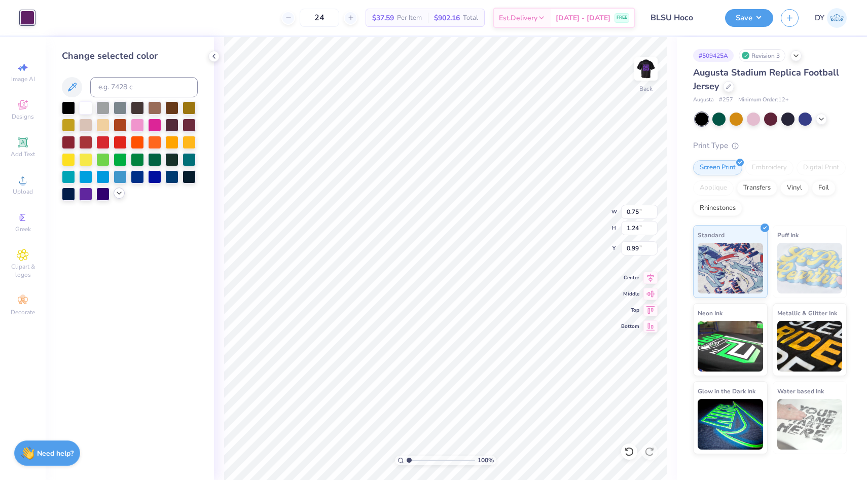
click at [123, 193] on icon at bounding box center [119, 193] width 8 height 8
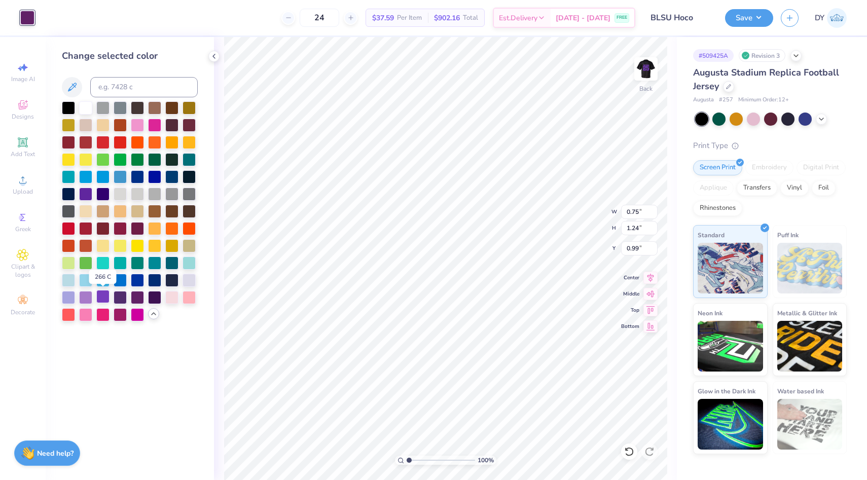
click at [99, 301] on div at bounding box center [102, 296] width 13 height 13
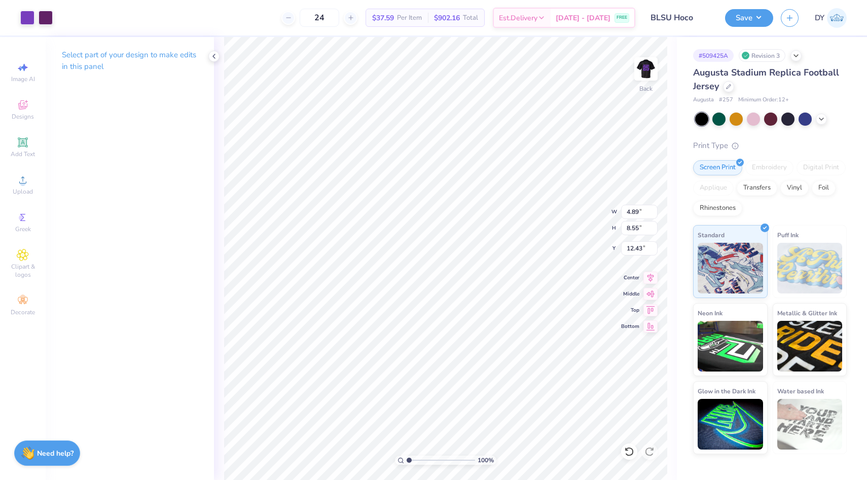
type input "12.42"
click at [24, 17] on div at bounding box center [27, 17] width 14 height 14
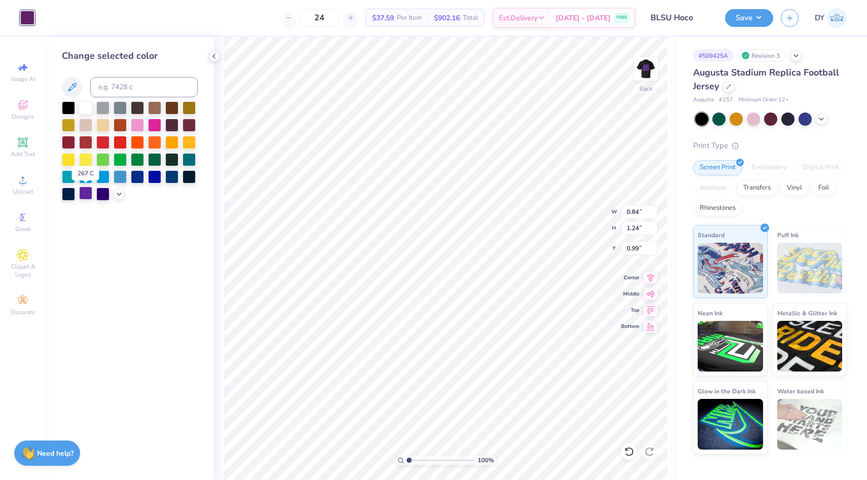
click at [83, 197] on div at bounding box center [85, 193] width 13 height 13
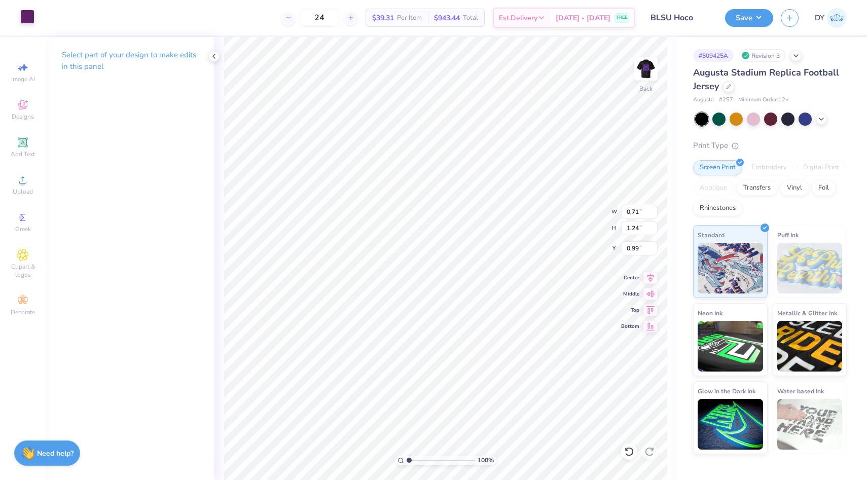
click at [27, 25] on div "Art colors" at bounding box center [17, 17] width 34 height 35
click at [26, 17] on div at bounding box center [27, 17] width 14 height 14
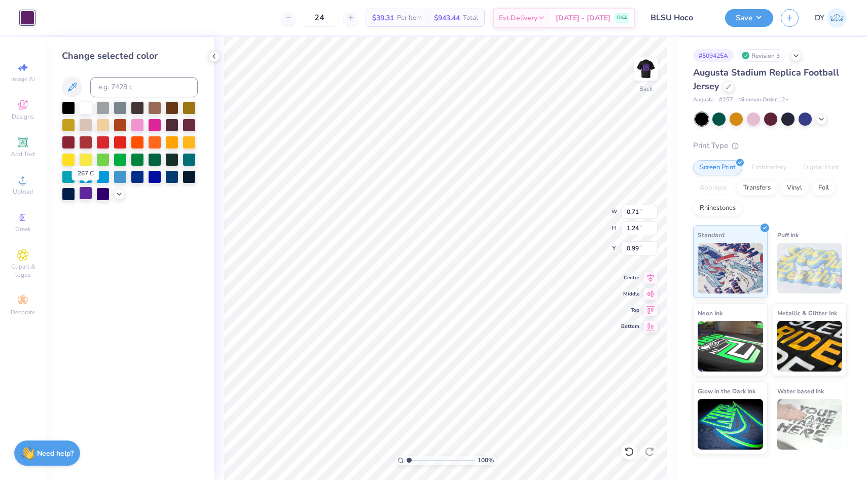
click at [87, 199] on div at bounding box center [85, 193] width 13 height 13
type input "0.70"
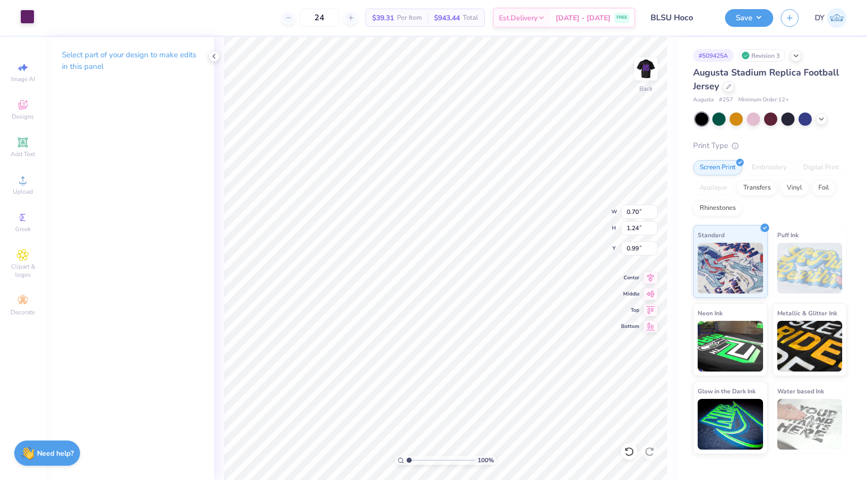
click at [29, 17] on div at bounding box center [27, 17] width 14 height 14
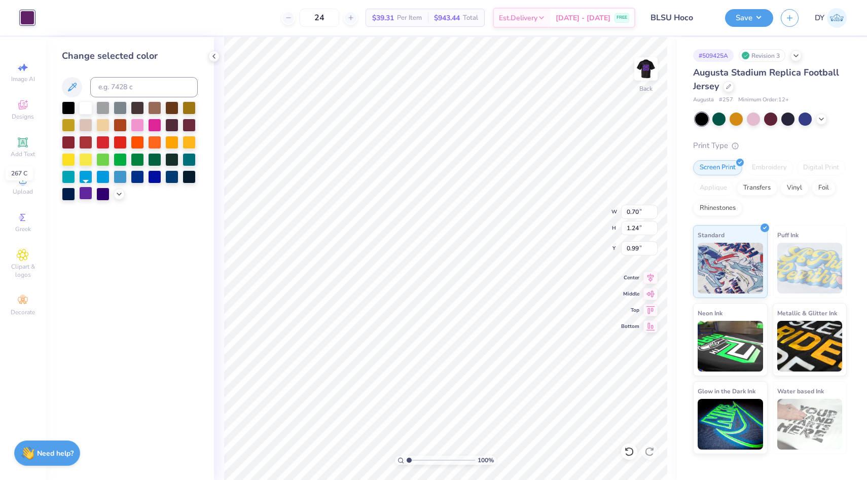
click at [80, 196] on div at bounding box center [85, 193] width 13 height 13
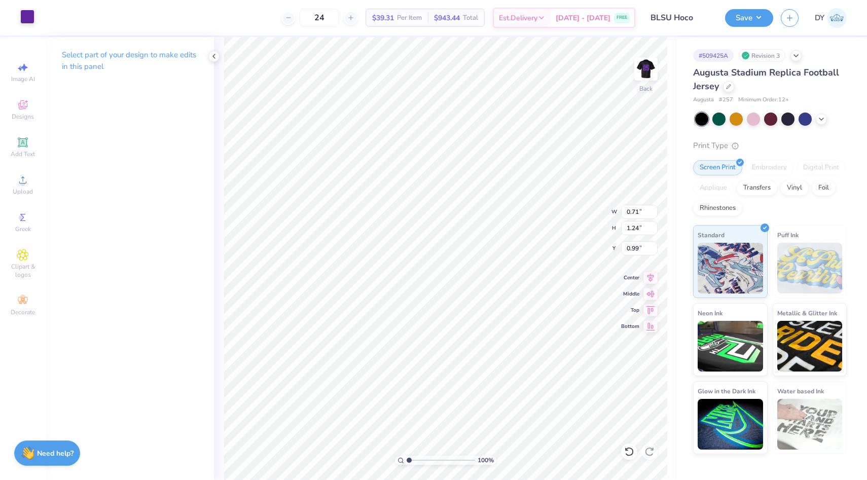
click at [23, 13] on div at bounding box center [27, 17] width 14 height 14
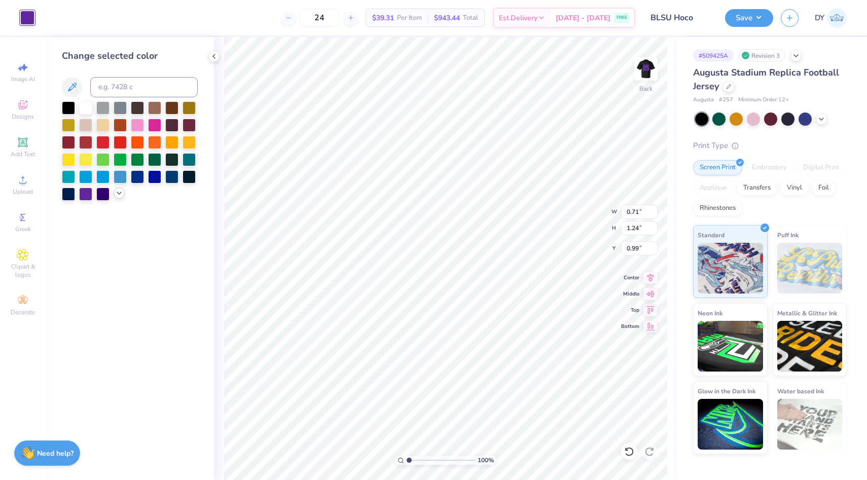
click at [115, 197] on div at bounding box center [130, 150] width 136 height 99
click at [115, 194] on div at bounding box center [119, 193] width 11 height 11
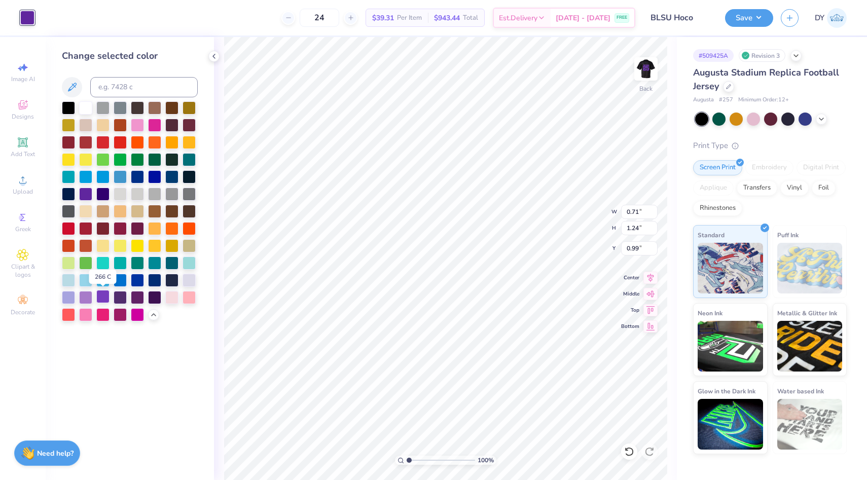
click at [101, 301] on div at bounding box center [102, 296] width 13 height 13
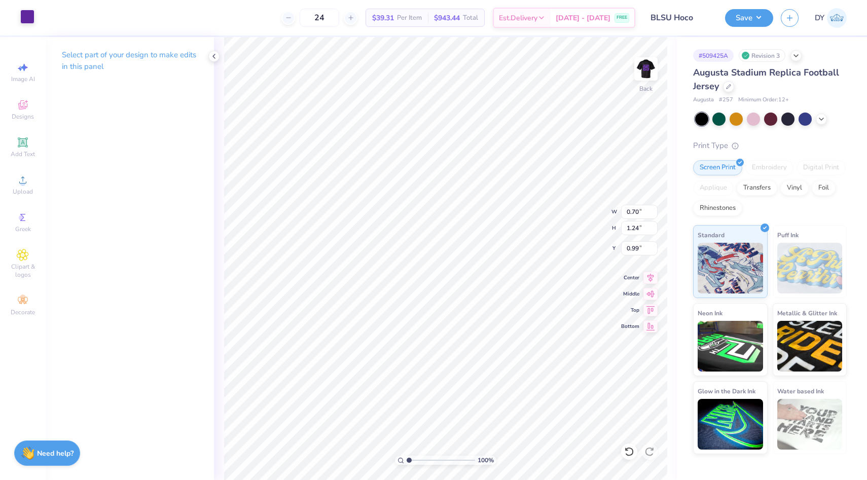
click at [34, 15] on div at bounding box center [27, 17] width 14 height 14
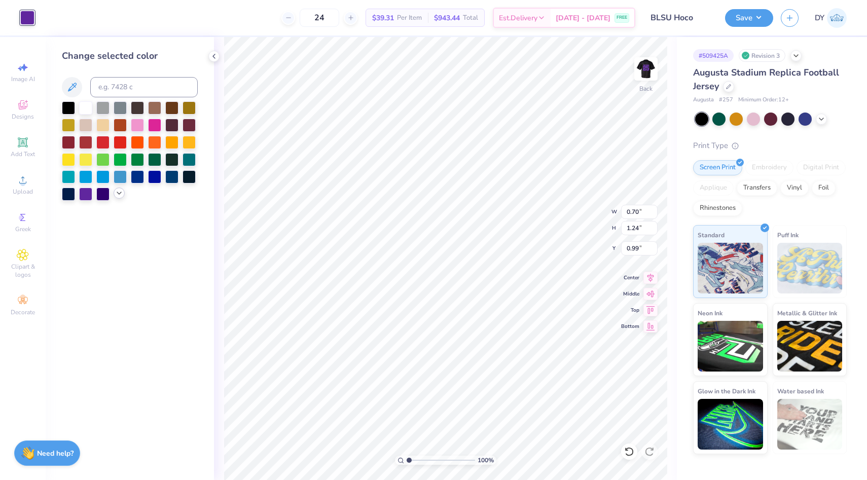
click at [120, 197] on div at bounding box center [119, 193] width 11 height 11
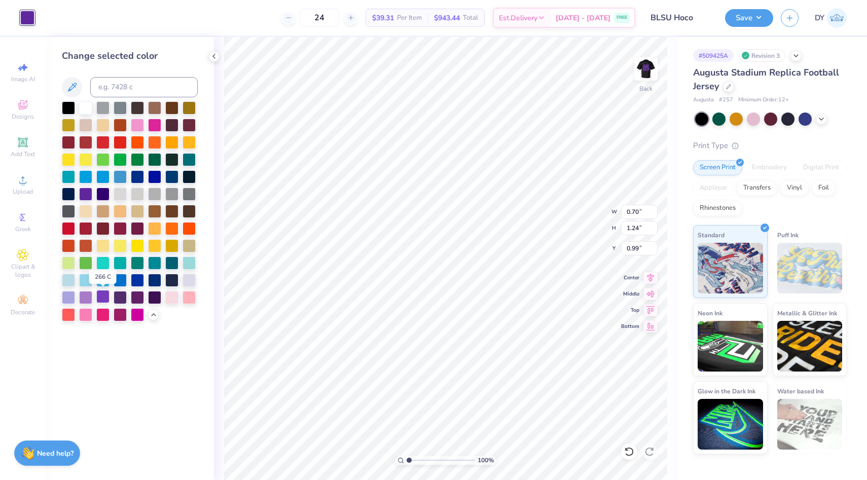
click at [101, 303] on div at bounding box center [102, 296] width 13 height 13
type input "0.84"
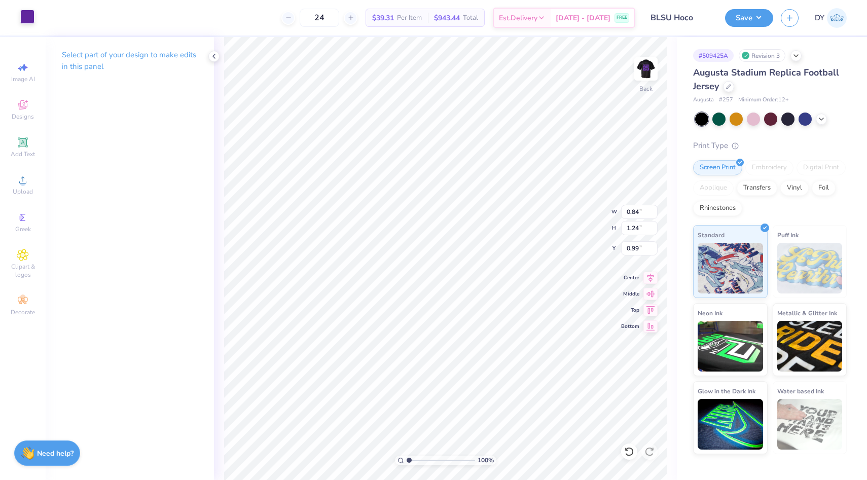
click at [30, 20] on div at bounding box center [27, 17] width 14 height 14
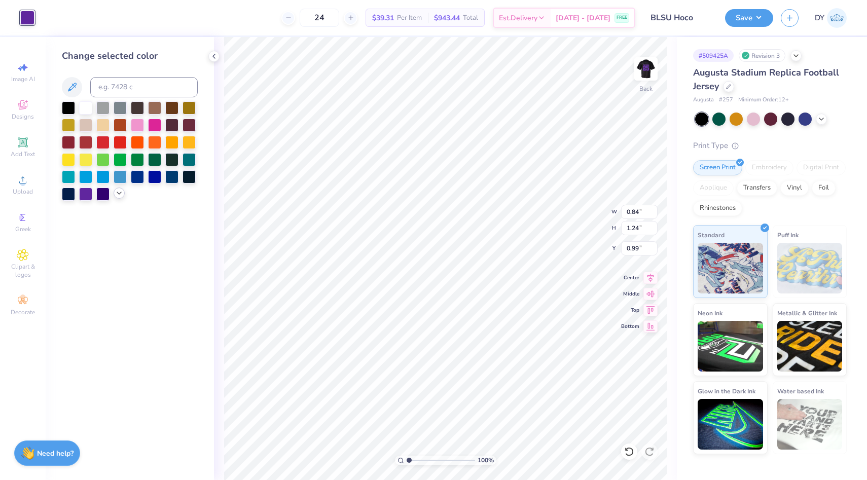
click at [117, 193] on icon at bounding box center [119, 193] width 8 height 8
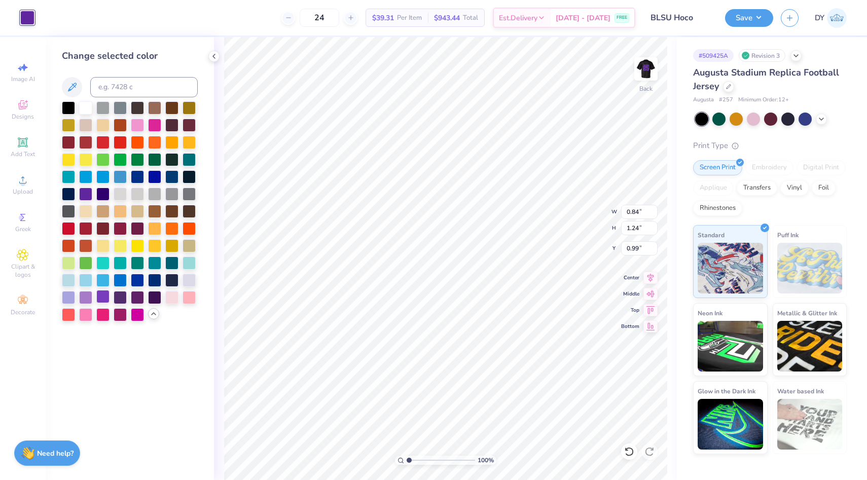
click at [102, 297] on div at bounding box center [102, 296] width 13 height 13
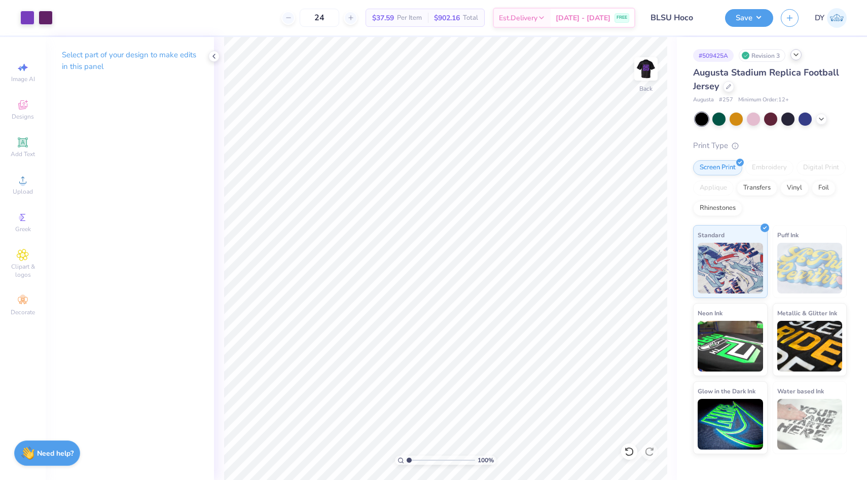
click at [793, 51] on icon at bounding box center [796, 55] width 8 height 8
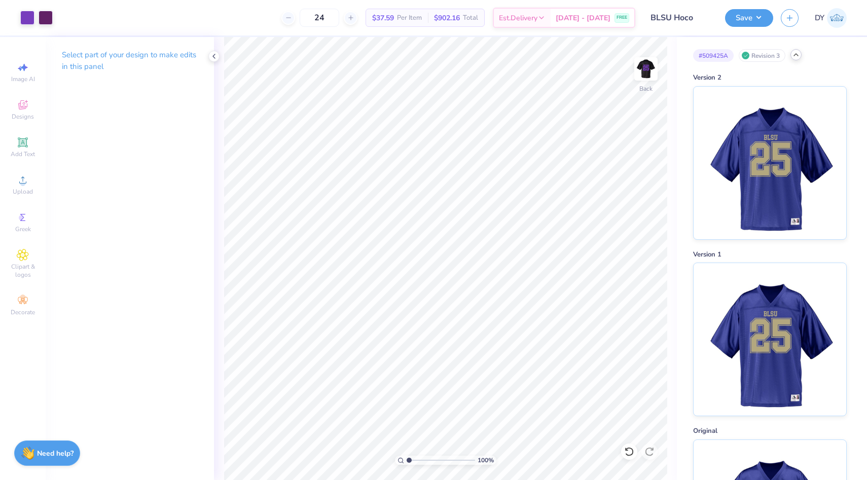
click at [793, 51] on icon at bounding box center [796, 55] width 8 height 8
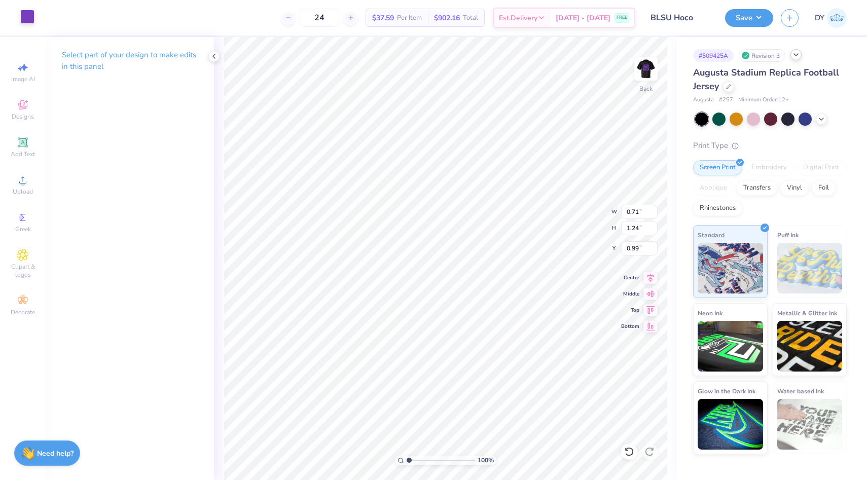
click at [28, 20] on div at bounding box center [27, 17] width 14 height 14
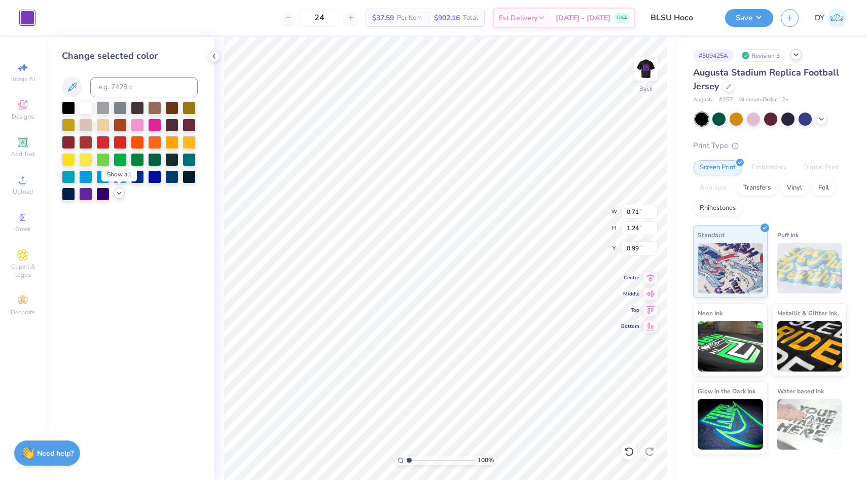
click at [121, 195] on icon at bounding box center [119, 193] width 8 height 8
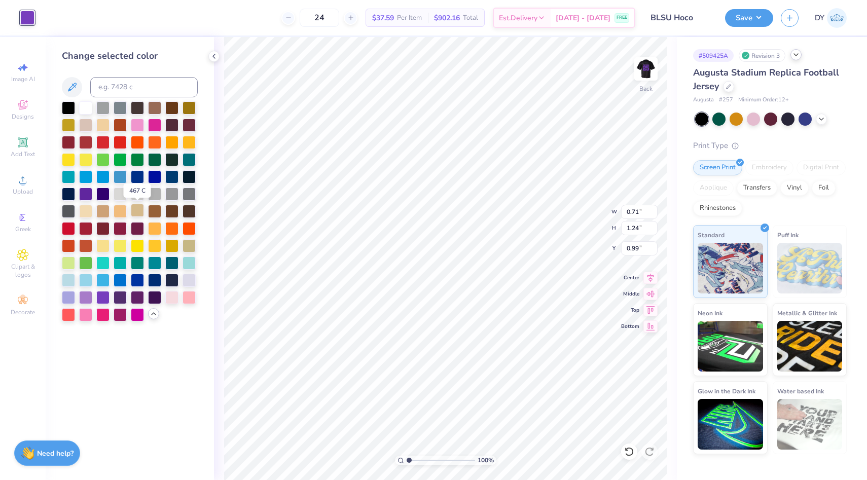
click at [141, 212] on div at bounding box center [137, 210] width 13 height 13
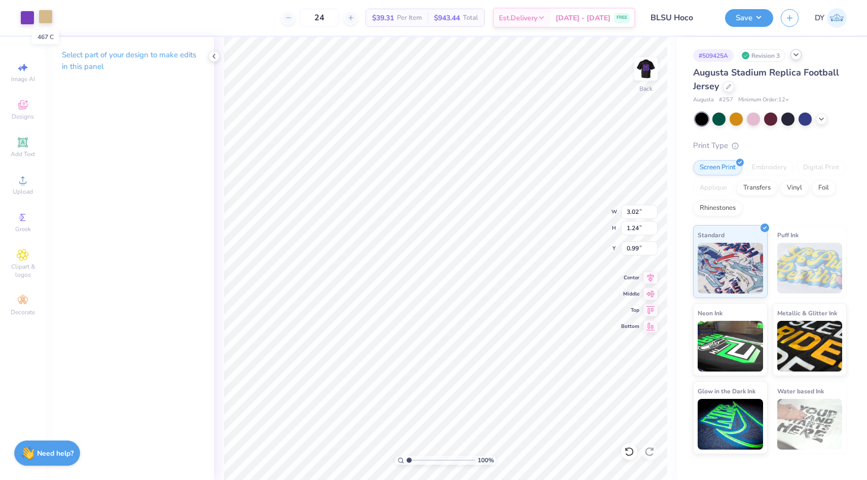
click at [46, 21] on div at bounding box center [46, 17] width 14 height 14
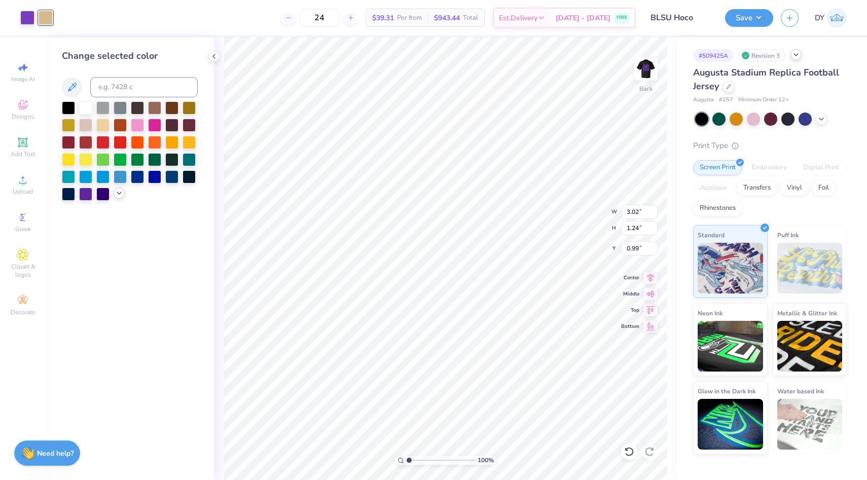
click at [116, 196] on icon at bounding box center [119, 193] width 8 height 8
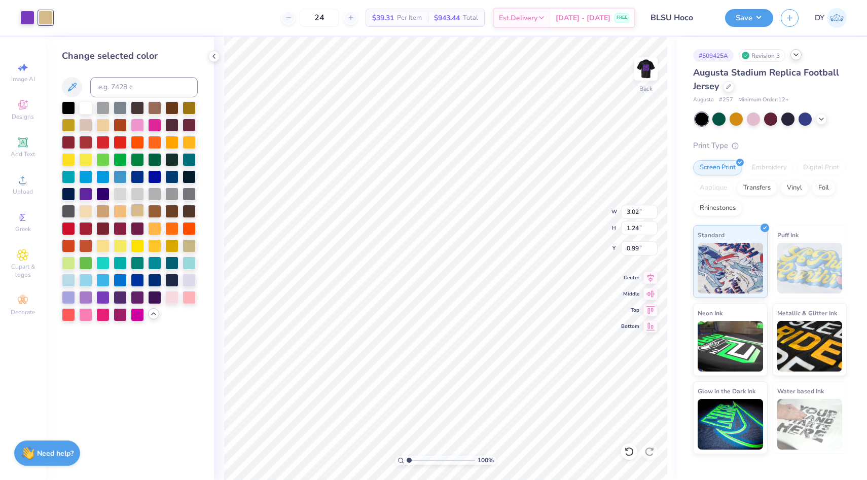
click at [138, 212] on div at bounding box center [137, 210] width 13 height 13
click at [137, 213] on div at bounding box center [137, 210] width 13 height 13
click at [137, 214] on div at bounding box center [137, 210] width 13 height 13
click at [137, 215] on div at bounding box center [137, 210] width 13 height 13
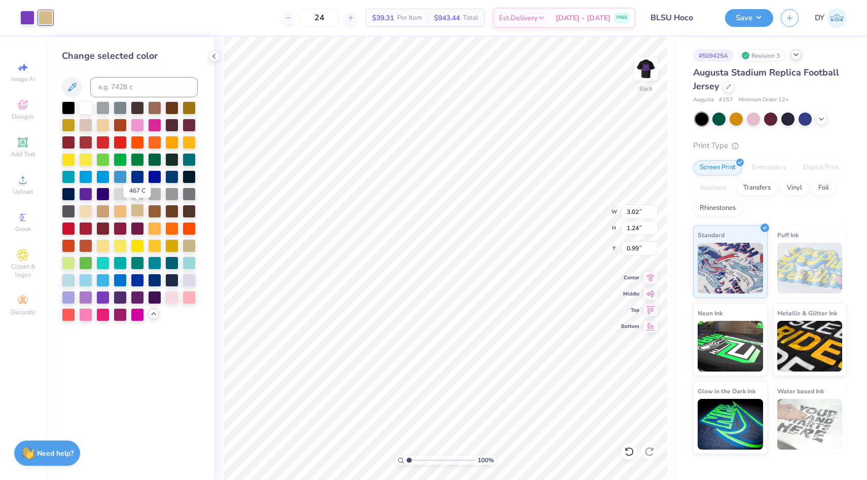
click at [137, 215] on div at bounding box center [137, 210] width 13 height 13
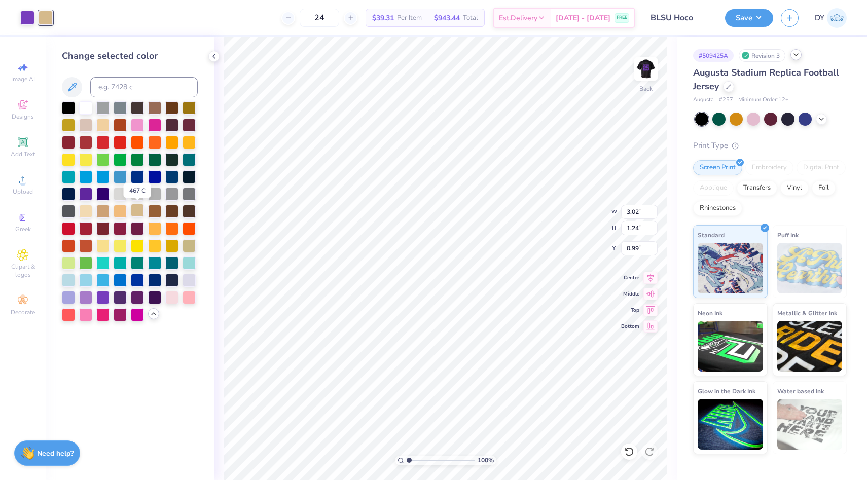
click at [137, 215] on div at bounding box center [137, 210] width 13 height 13
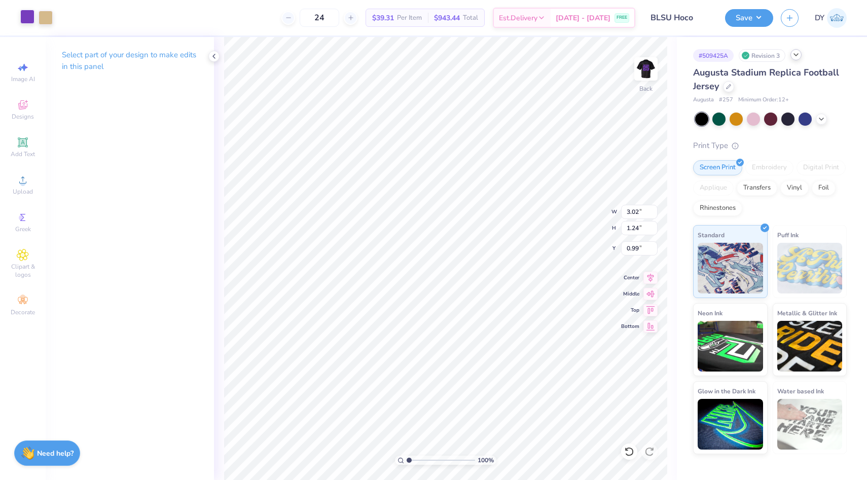
click at [26, 19] on div at bounding box center [27, 17] width 14 height 14
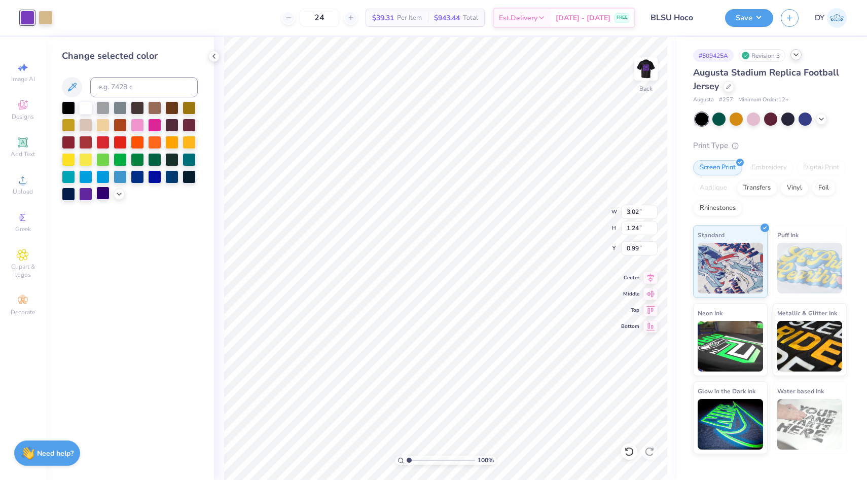
click at [110, 196] on div at bounding box center [102, 193] width 13 height 13
click at [118, 196] on icon at bounding box center [119, 193] width 8 height 8
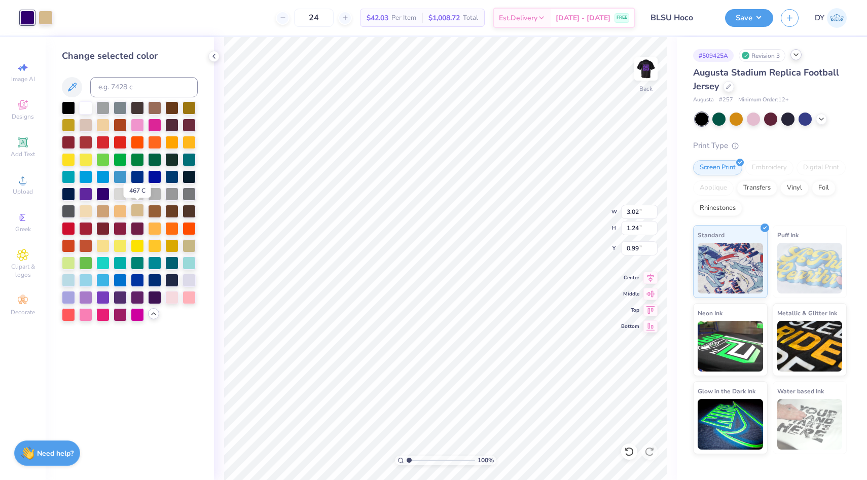
click at [135, 212] on div at bounding box center [137, 210] width 13 height 13
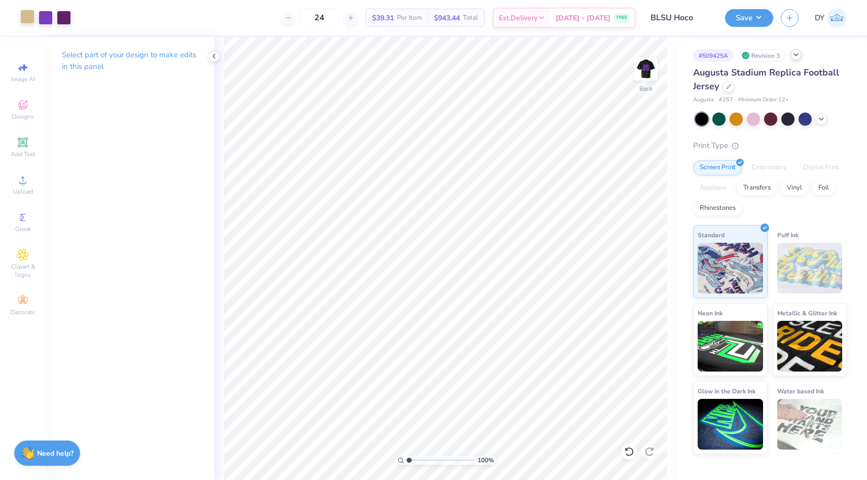
click at [24, 16] on div at bounding box center [27, 17] width 14 height 14
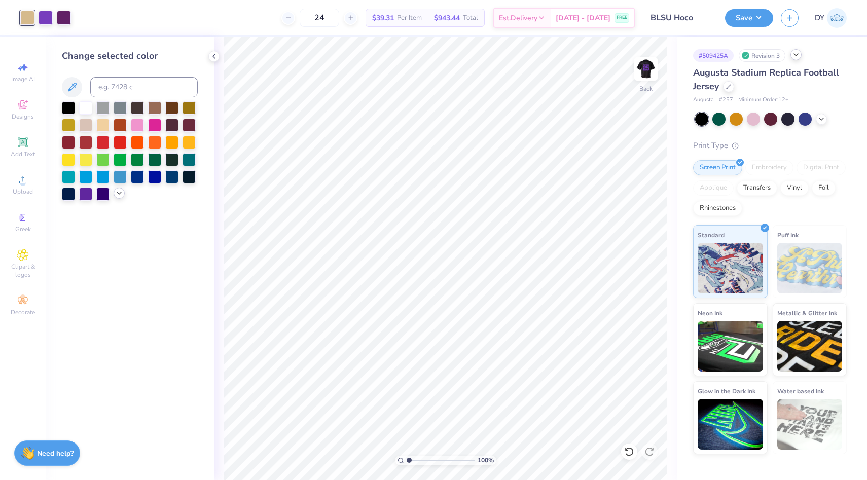
click at [116, 195] on icon at bounding box center [119, 193] width 8 height 8
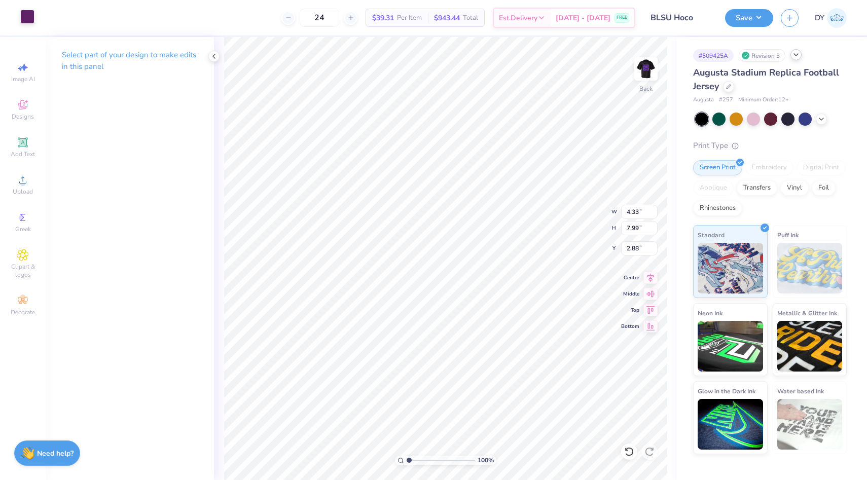
click at [32, 22] on div at bounding box center [27, 17] width 14 height 14
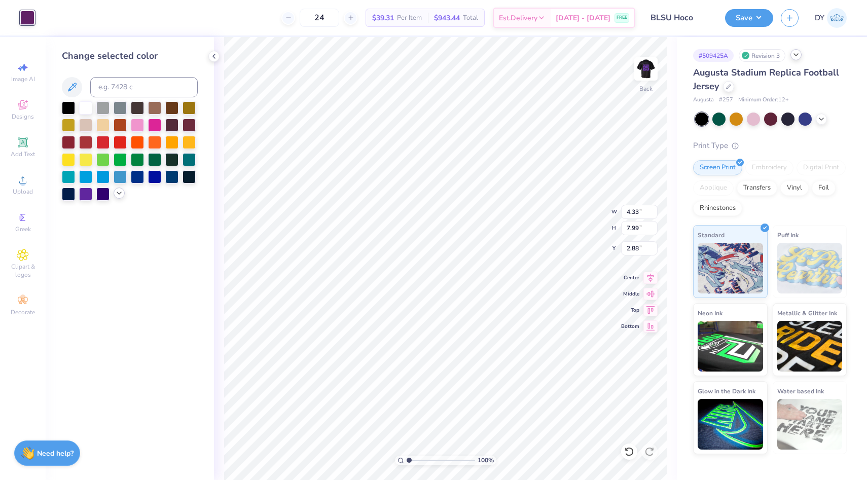
click at [115, 194] on div at bounding box center [119, 193] width 11 height 11
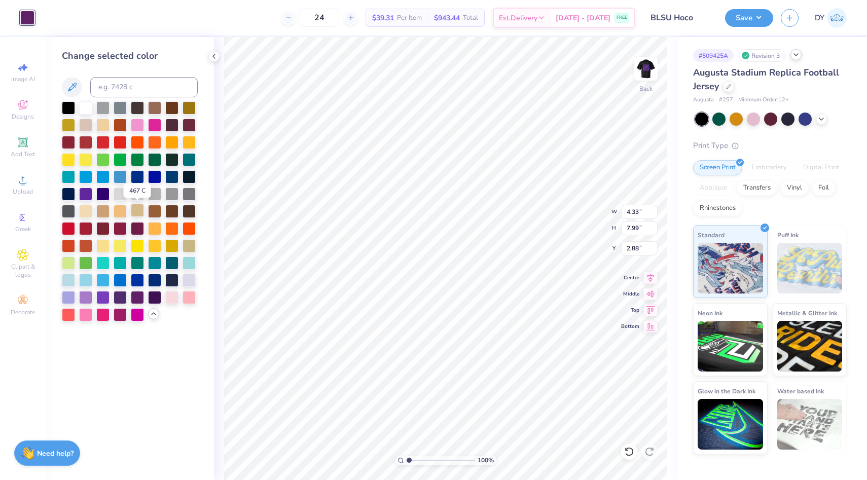
click at [135, 211] on div at bounding box center [137, 210] width 13 height 13
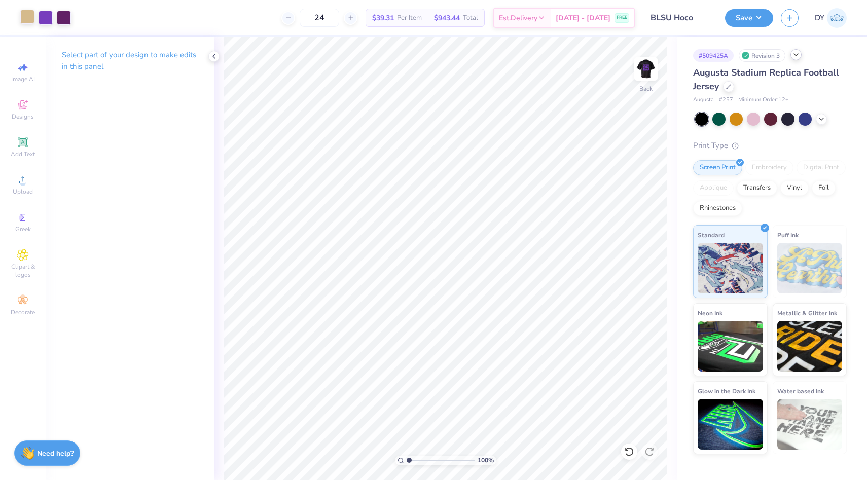
click at [27, 15] on div at bounding box center [27, 17] width 14 height 14
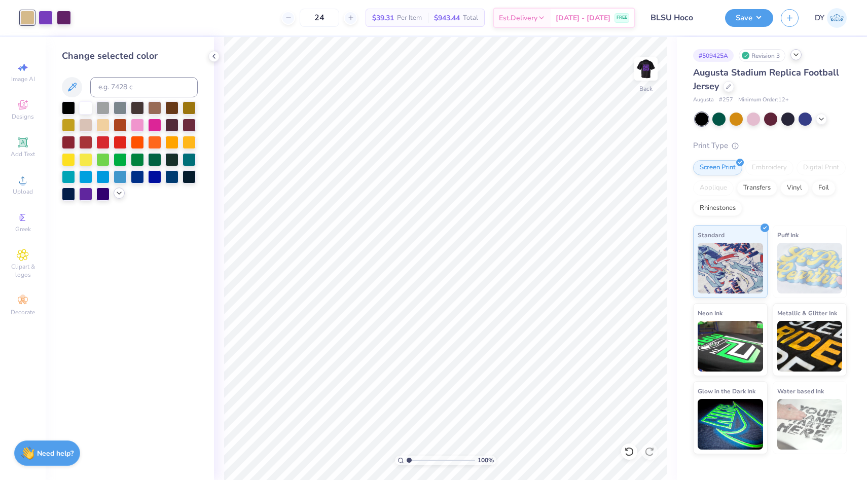
click at [121, 198] on div at bounding box center [119, 193] width 11 height 11
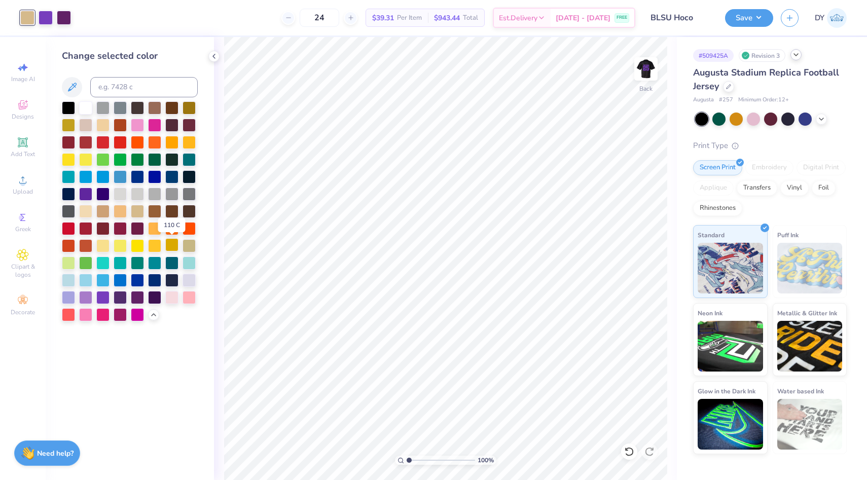
click at [171, 245] on div at bounding box center [171, 244] width 13 height 13
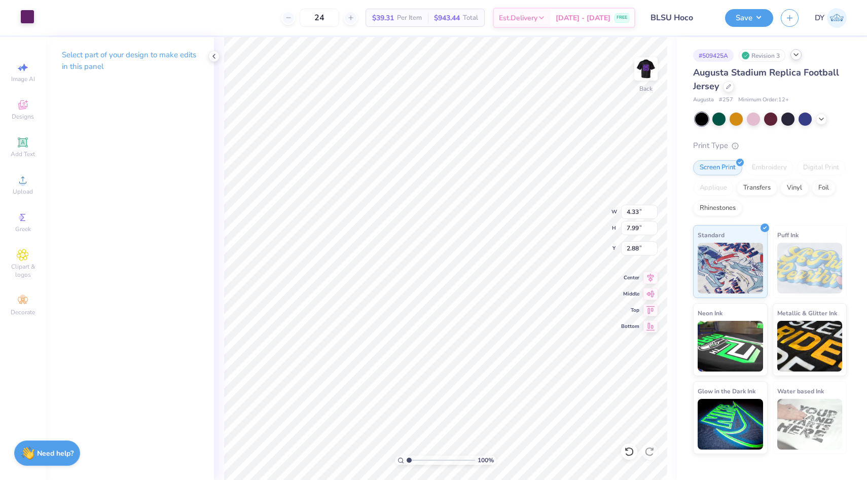
click at [24, 16] on div at bounding box center [27, 17] width 14 height 14
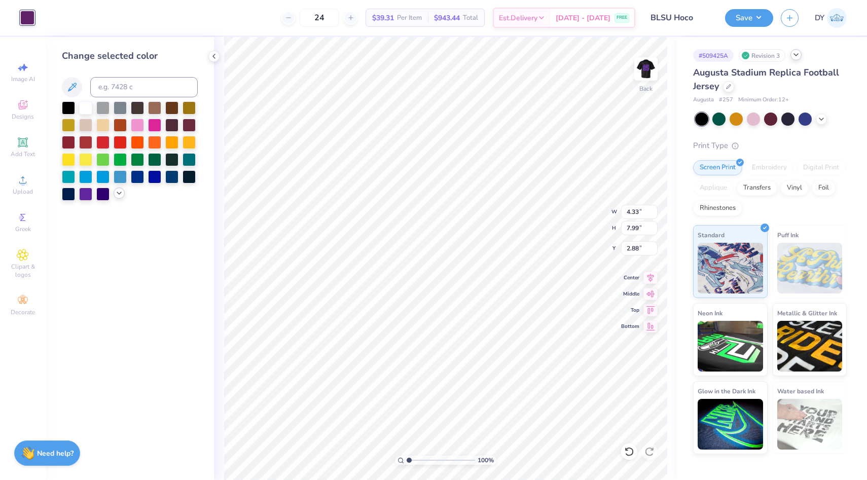
click at [116, 194] on icon at bounding box center [119, 193] width 8 height 8
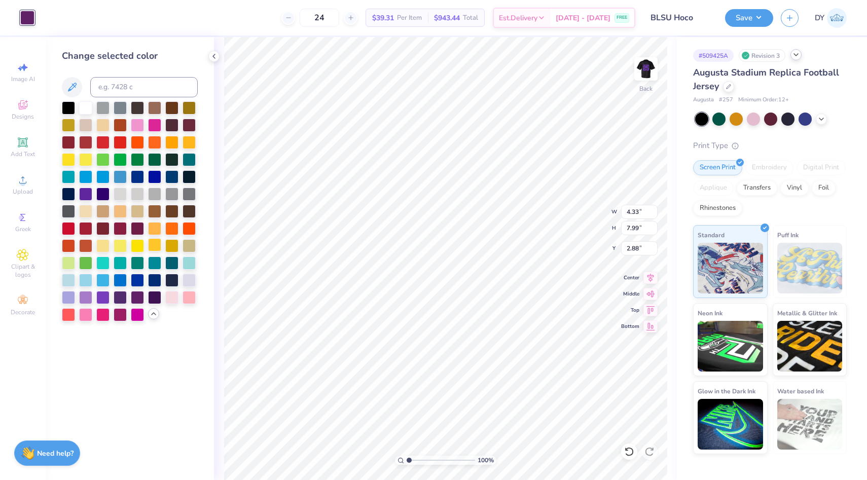
click at [155, 247] on div at bounding box center [154, 244] width 13 height 13
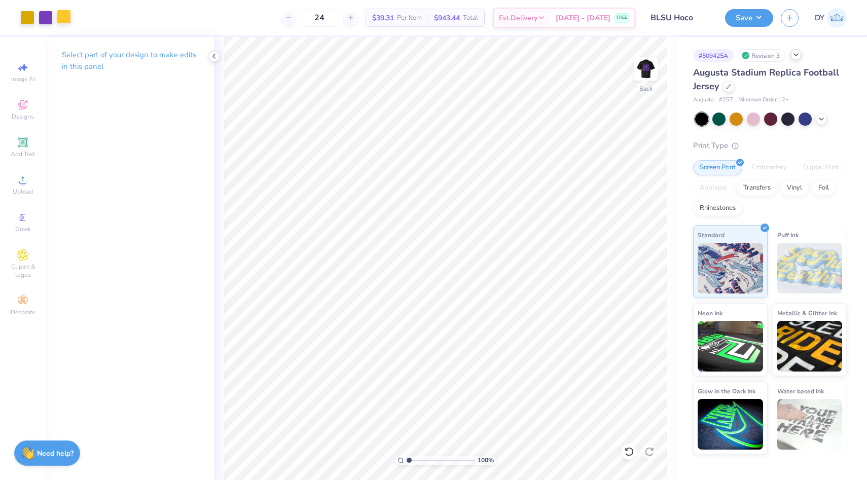
click at [62, 20] on div at bounding box center [64, 17] width 14 height 14
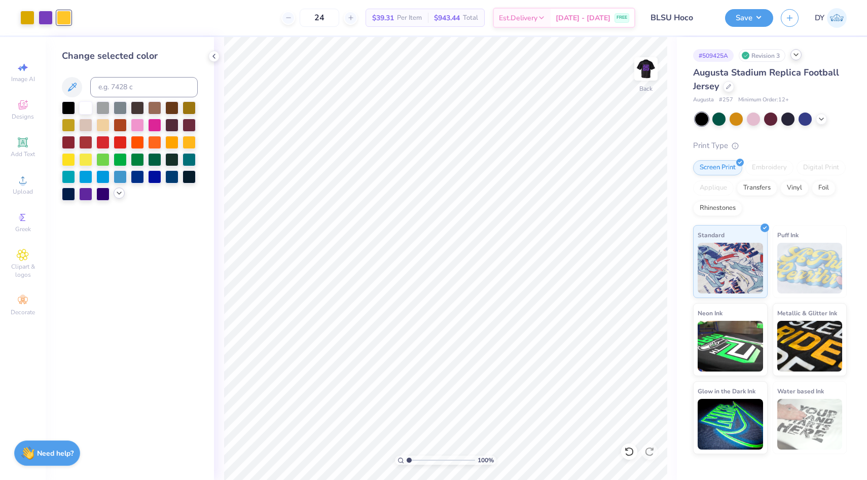
click at [117, 196] on icon at bounding box center [119, 193] width 8 height 8
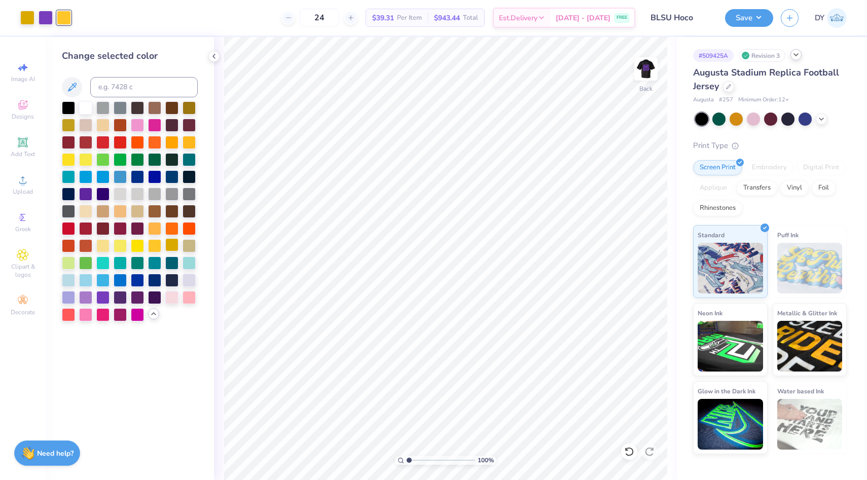
click at [175, 242] on div at bounding box center [171, 244] width 13 height 13
click at [212, 59] on icon at bounding box center [214, 56] width 8 height 8
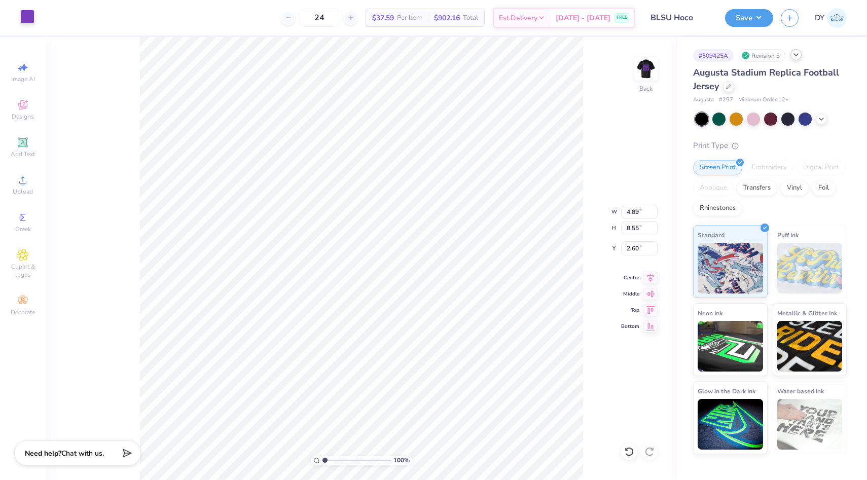
click at [31, 14] on div at bounding box center [27, 17] width 14 height 14
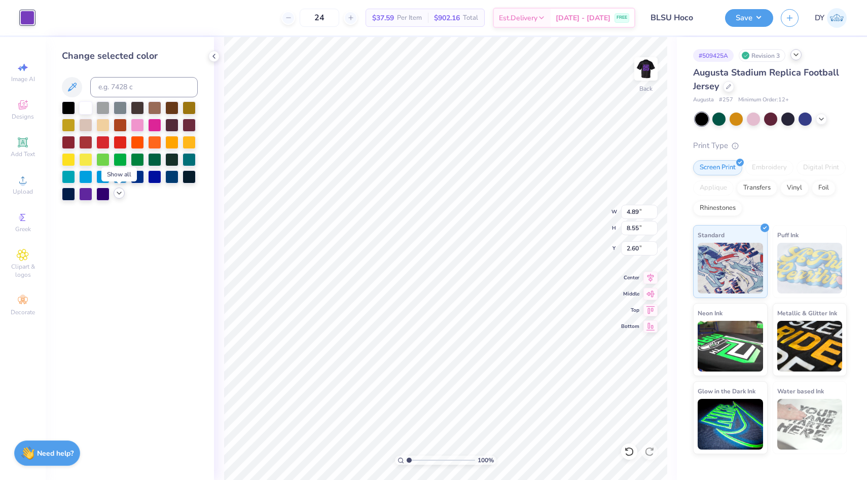
click at [122, 192] on icon at bounding box center [119, 193] width 8 height 8
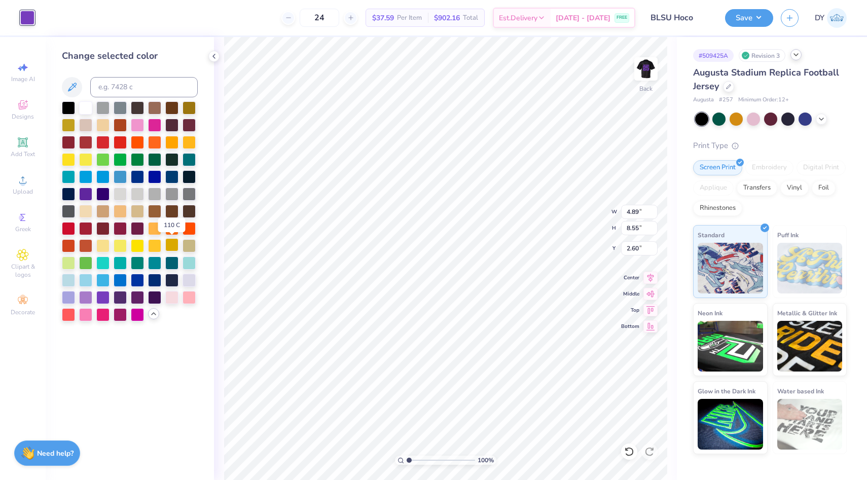
click at [173, 248] on div at bounding box center [171, 244] width 13 height 13
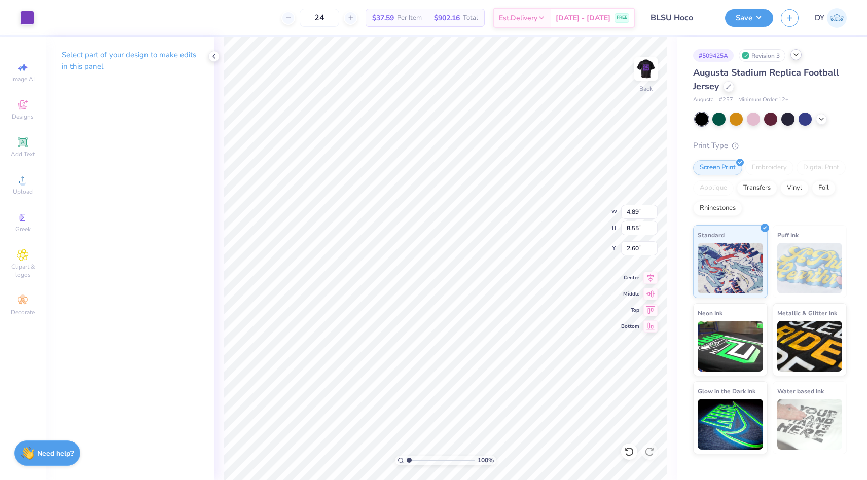
click at [17, 25] on div "Art colors" at bounding box center [17, 17] width 34 height 35
click at [24, 17] on div at bounding box center [27, 17] width 14 height 14
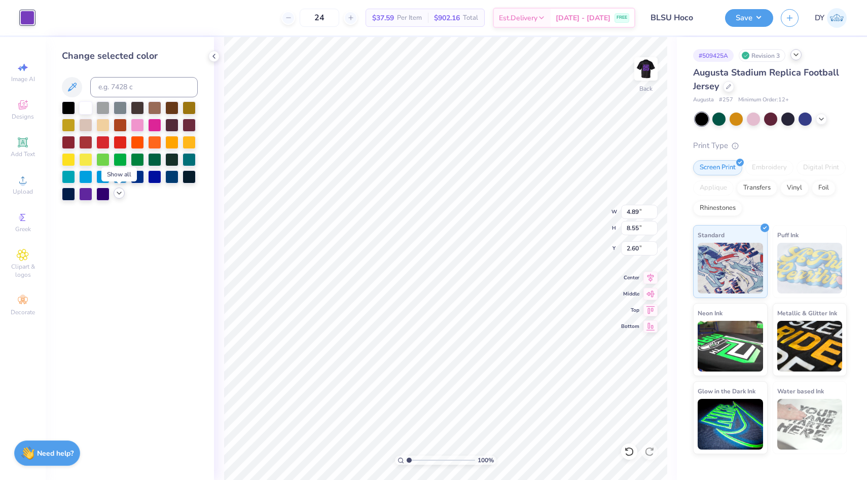
click at [119, 193] on icon at bounding box center [119, 193] width 8 height 8
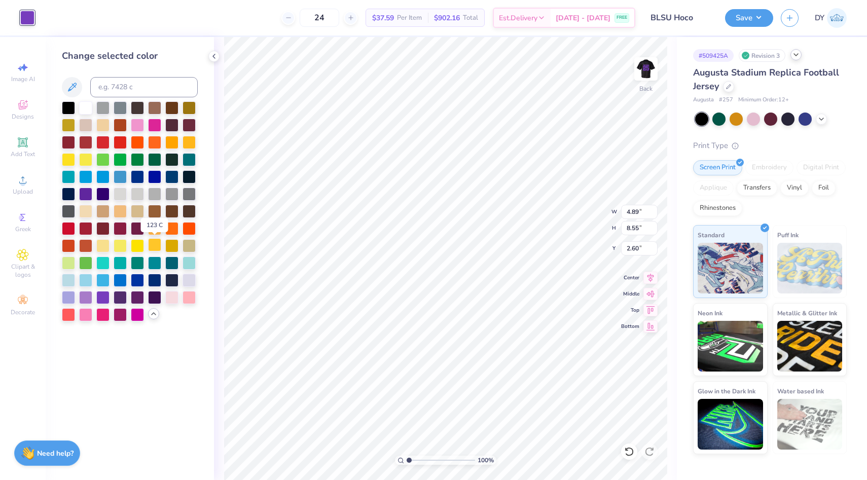
click at [159, 247] on div at bounding box center [154, 244] width 13 height 13
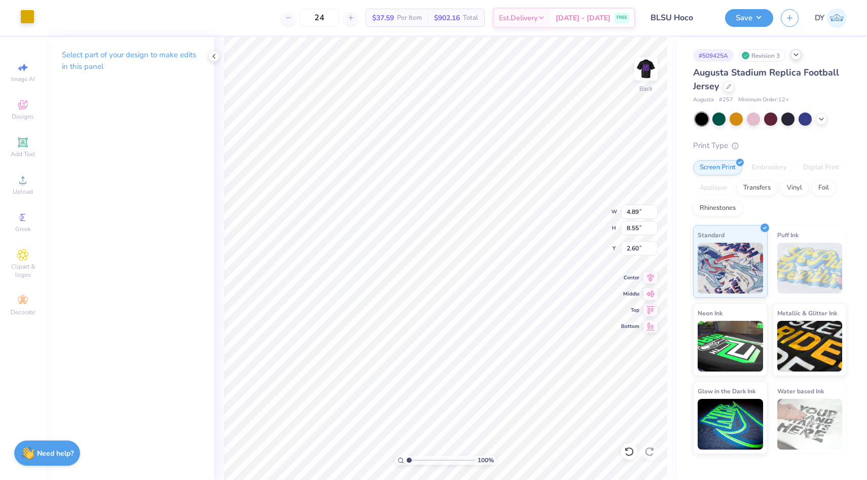
click at [28, 18] on div at bounding box center [27, 17] width 14 height 14
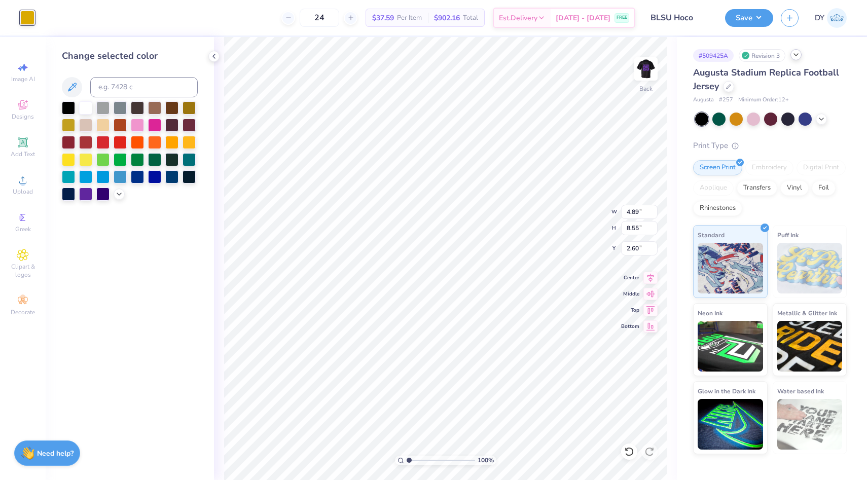
click at [116, 199] on div at bounding box center [130, 150] width 136 height 99
click at [118, 194] on icon at bounding box center [119, 193] width 8 height 8
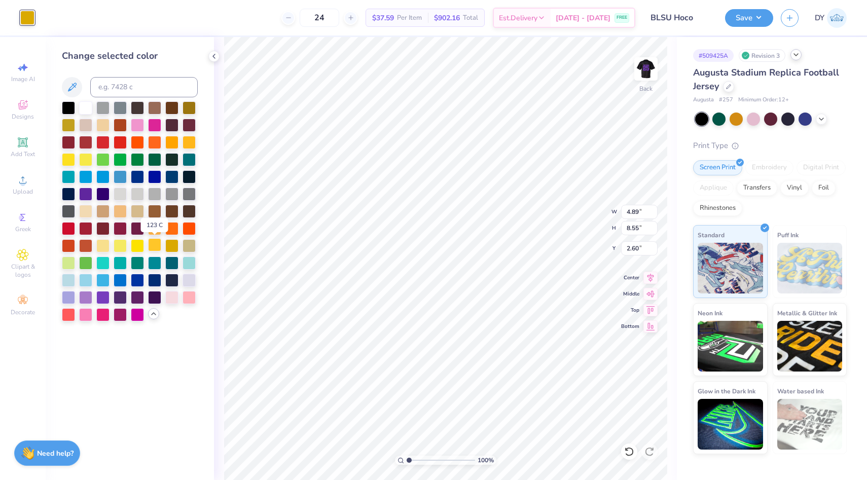
click at [154, 247] on div at bounding box center [154, 244] width 13 height 13
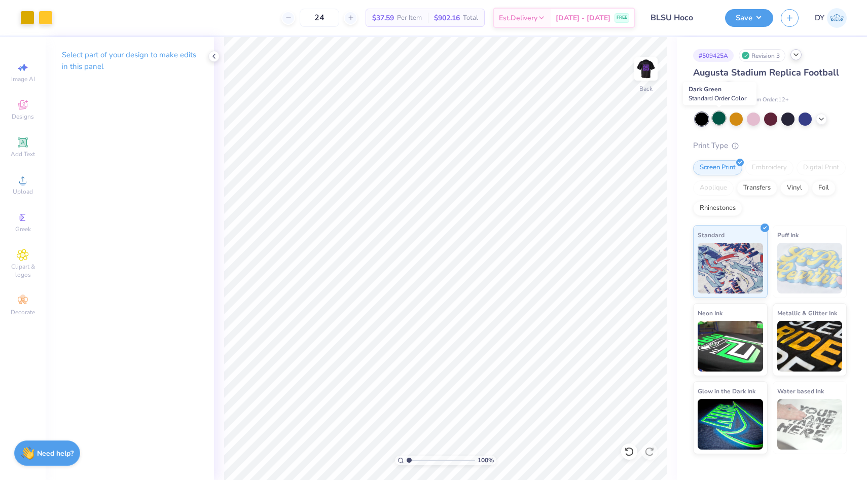
click at [717, 119] on div at bounding box center [718, 118] width 13 height 13
click at [804, 118] on div at bounding box center [805, 118] width 13 height 13
click at [785, 117] on div at bounding box center [787, 118] width 13 height 13
click at [826, 118] on div at bounding box center [821, 118] width 11 height 11
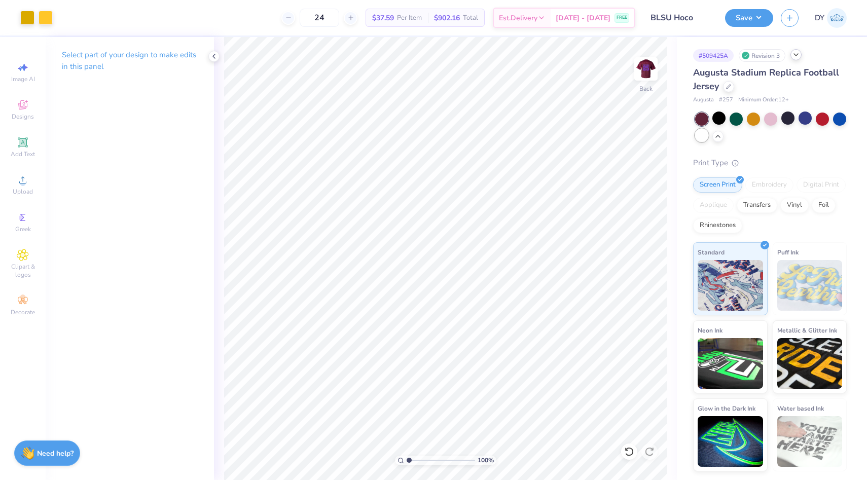
click at [702, 139] on div at bounding box center [701, 135] width 13 height 13
click at [785, 115] on div at bounding box center [787, 118] width 13 height 13
click at [841, 124] on div at bounding box center [839, 118] width 13 height 13
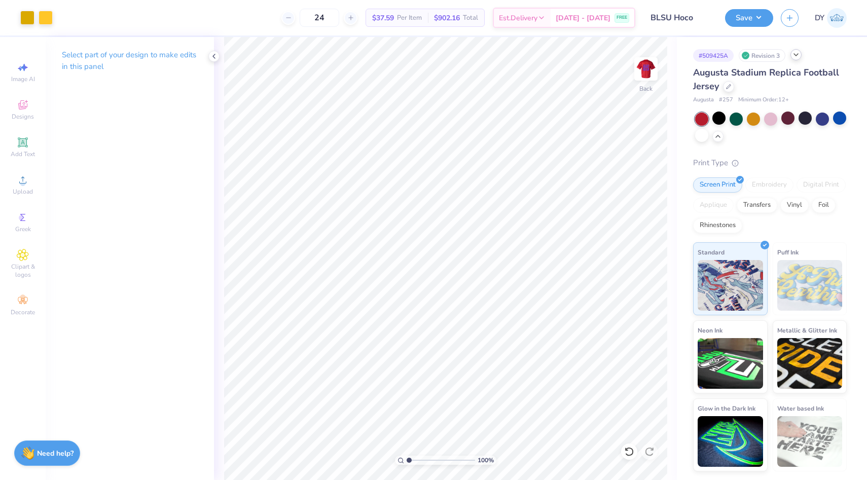
click at [722, 132] on div at bounding box center [771, 128] width 152 height 30
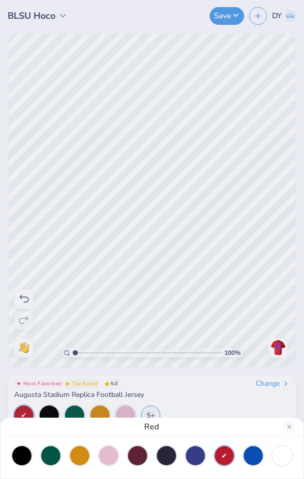
click at [100, 181] on div "Red" at bounding box center [152, 239] width 304 height 479
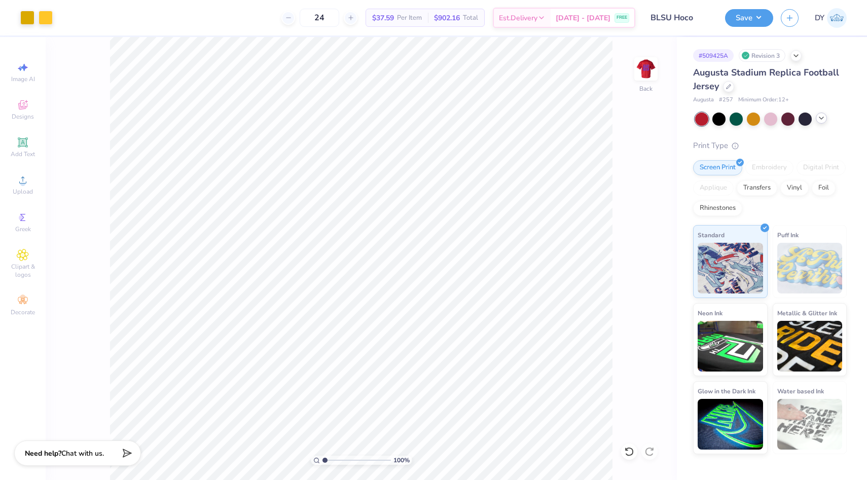
click at [823, 119] on icon at bounding box center [821, 118] width 8 height 8
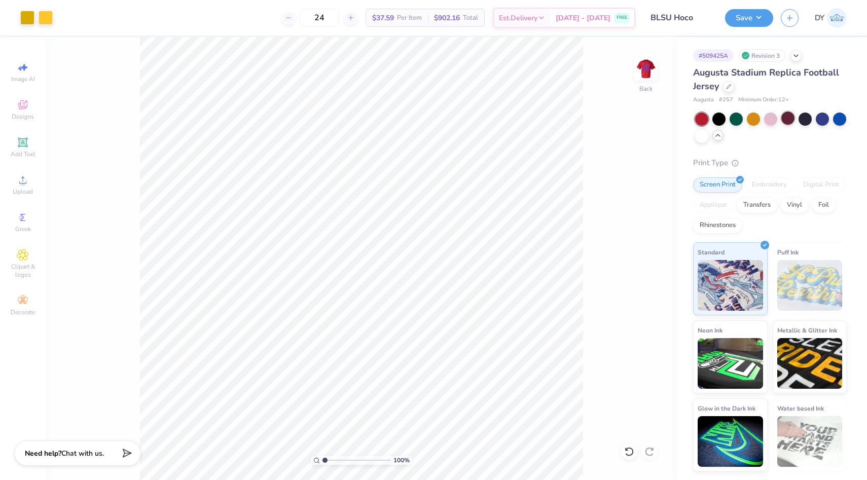
click at [791, 121] on div at bounding box center [787, 118] width 13 height 13
click at [809, 124] on div at bounding box center [805, 118] width 13 height 13
click at [837, 119] on div at bounding box center [839, 118] width 13 height 13
click at [715, 121] on div at bounding box center [718, 118] width 13 height 13
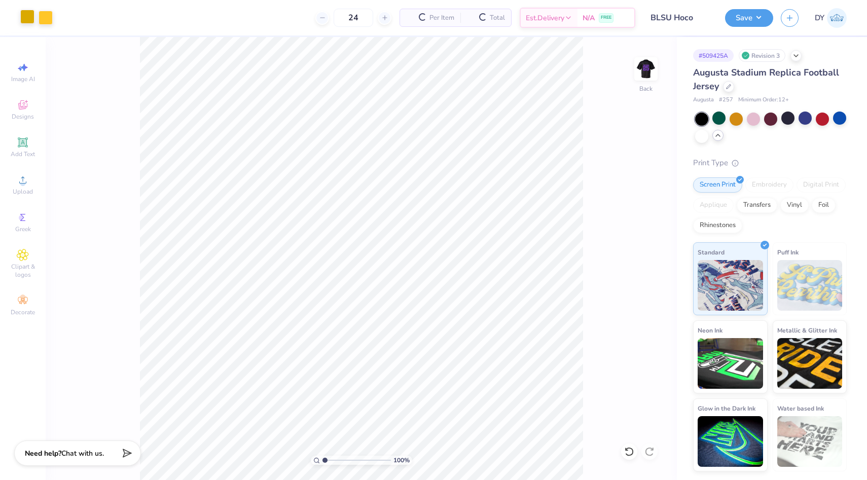
click at [27, 23] on div at bounding box center [27, 17] width 14 height 14
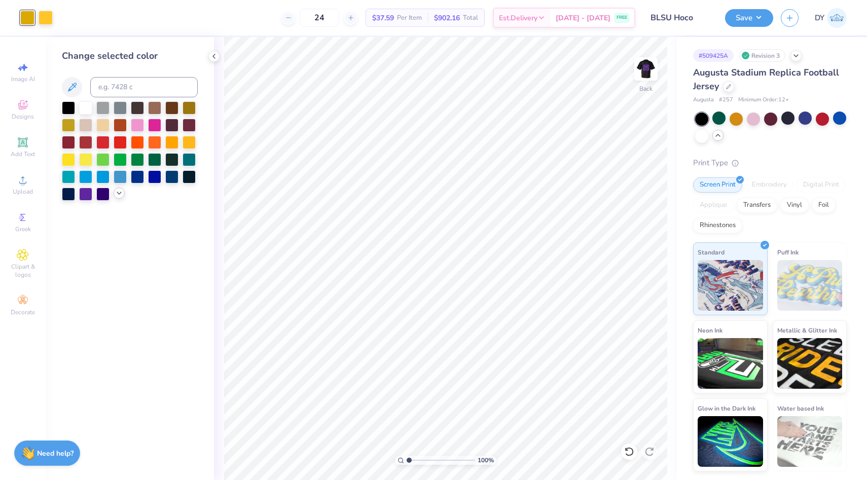
click at [117, 194] on icon at bounding box center [119, 193] width 8 height 8
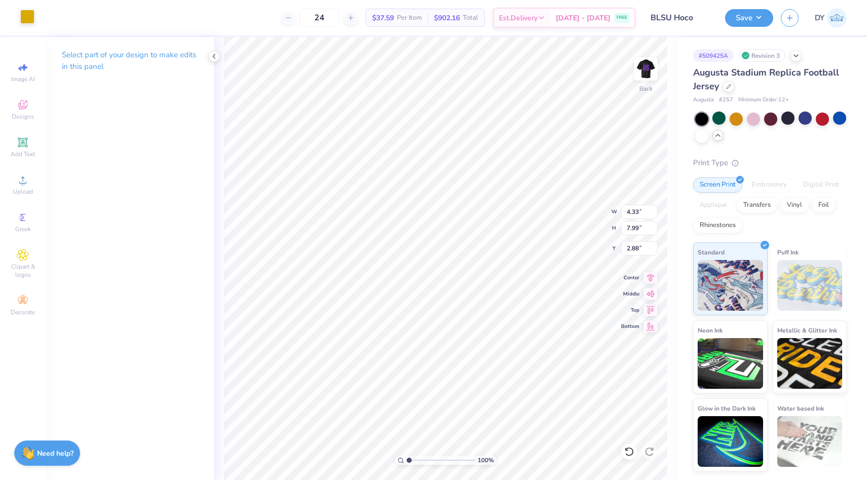
click at [26, 15] on div at bounding box center [27, 17] width 14 height 14
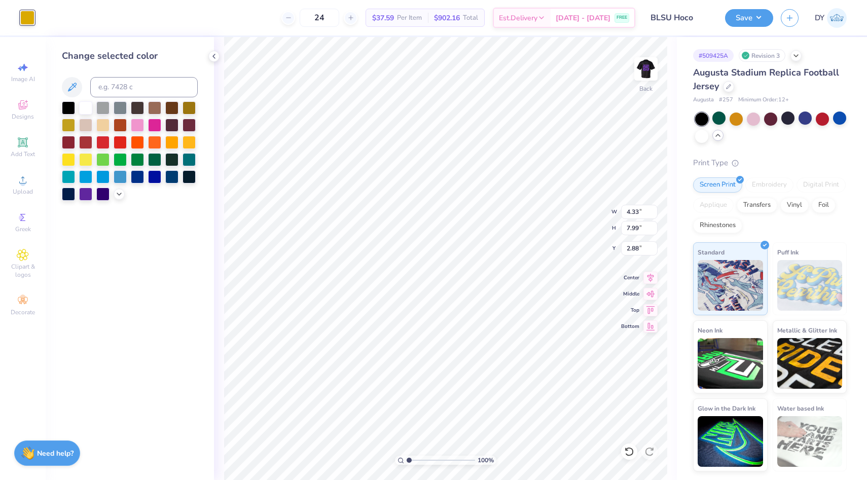
click at [113, 191] on div at bounding box center [130, 150] width 136 height 99
click at [117, 192] on icon at bounding box center [119, 193] width 8 height 8
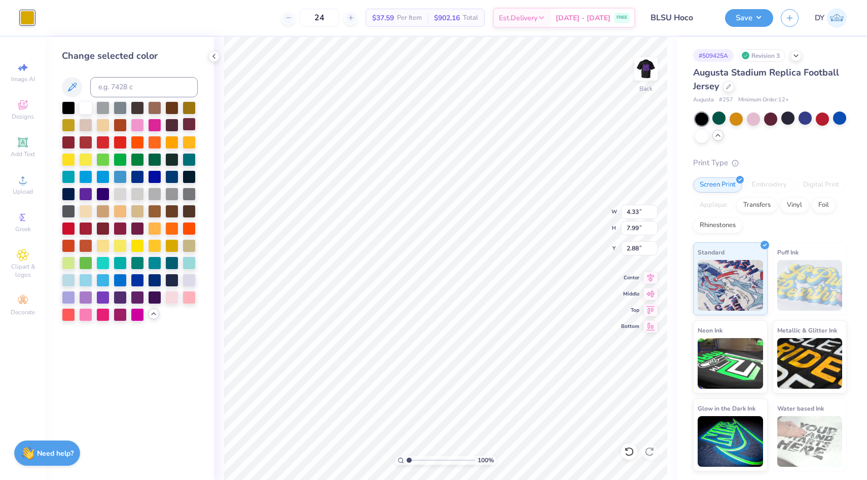
click at [190, 125] on div at bounding box center [189, 124] width 13 height 13
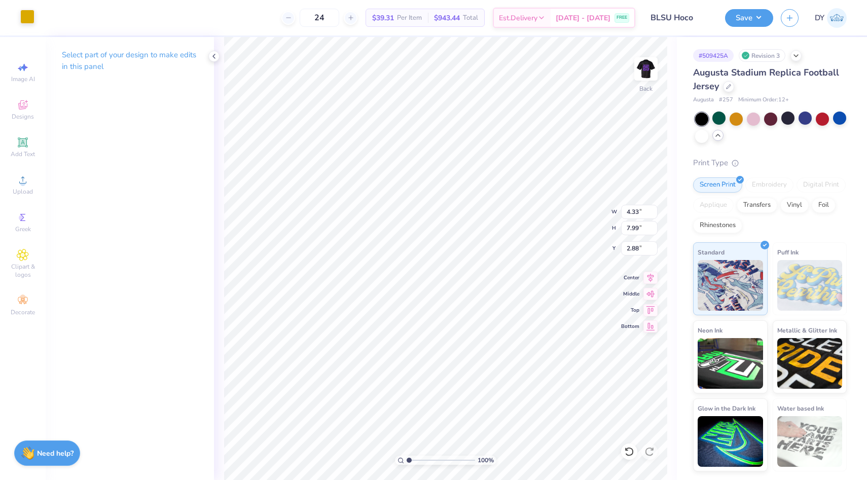
click at [31, 17] on div at bounding box center [27, 17] width 14 height 14
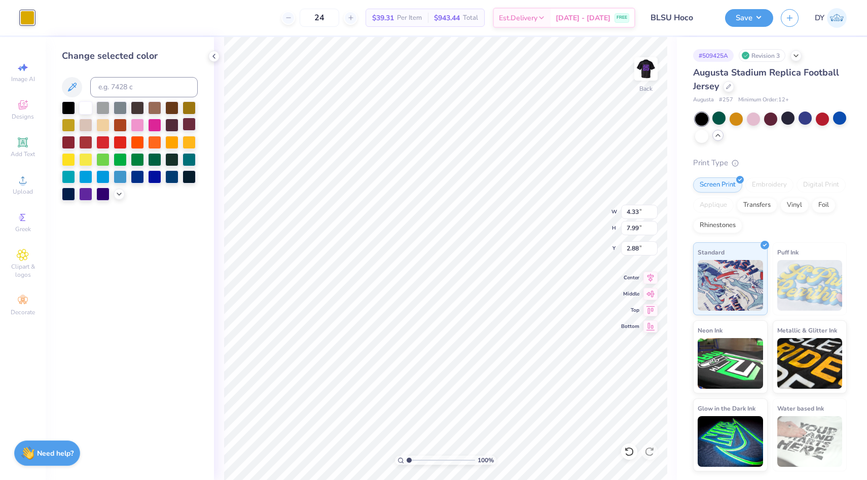
click at [184, 122] on div at bounding box center [189, 124] width 13 height 13
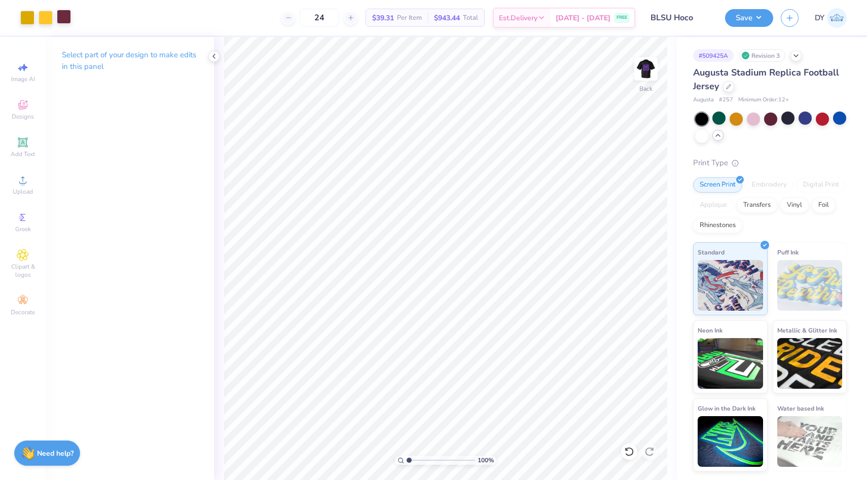
click at [58, 19] on div at bounding box center [64, 17] width 14 height 14
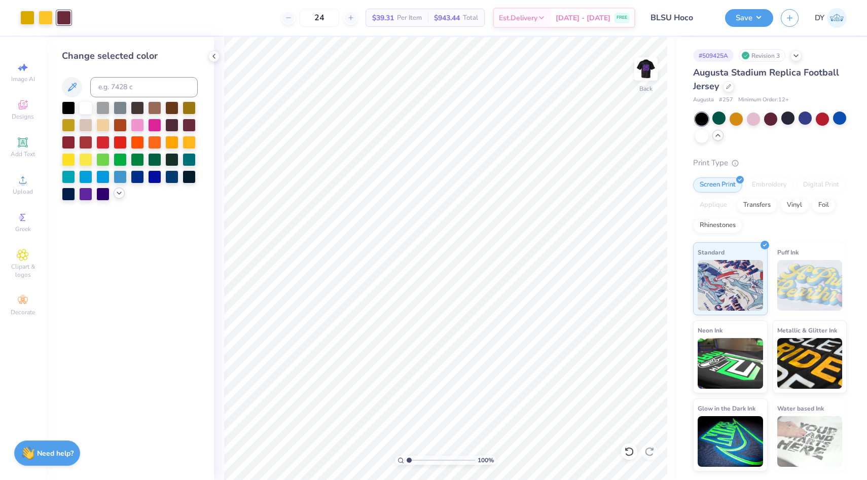
click at [120, 193] on polyline at bounding box center [119, 193] width 4 height 2
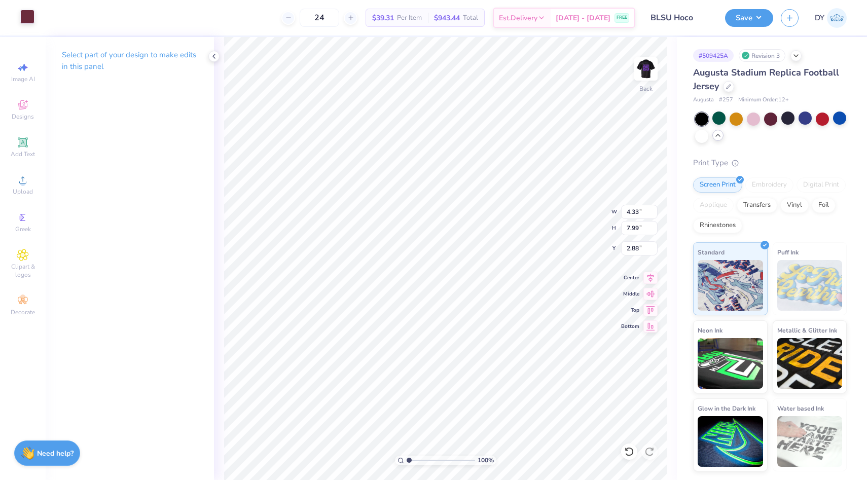
click at [29, 14] on div at bounding box center [27, 17] width 14 height 14
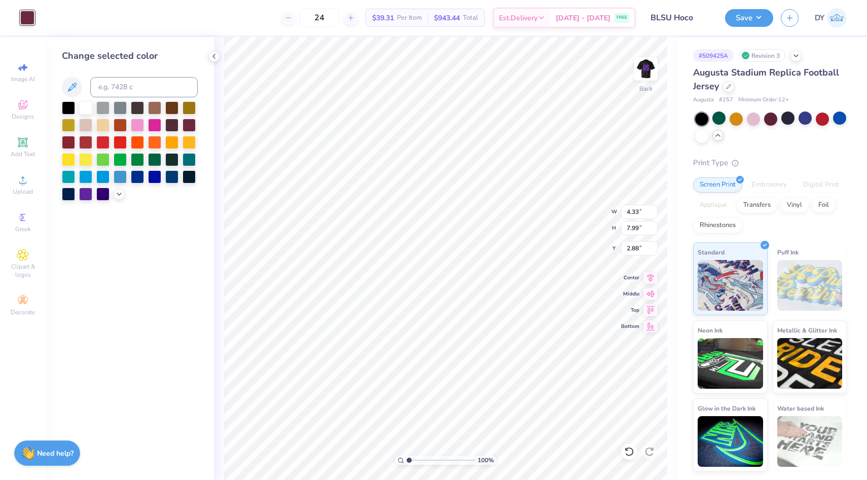
click at [114, 199] on div at bounding box center [130, 150] width 136 height 99
click at [116, 195] on icon at bounding box center [119, 193] width 8 height 8
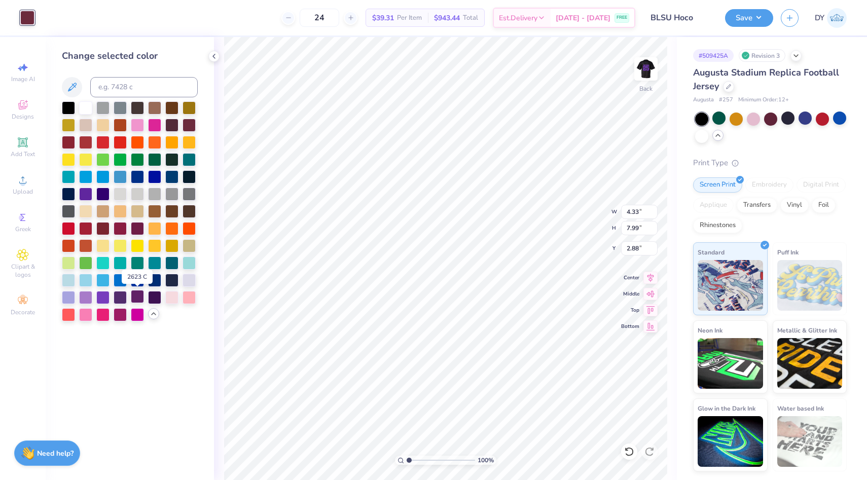
click at [135, 300] on div at bounding box center [137, 296] width 13 height 13
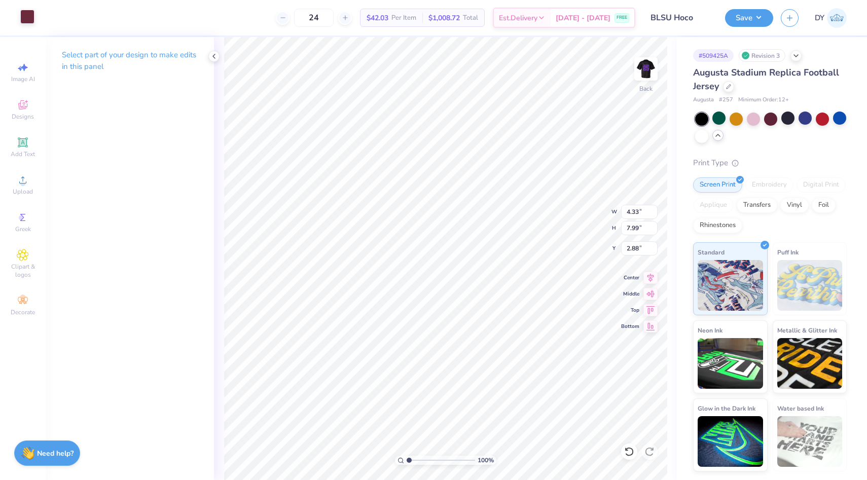
click at [26, 22] on div at bounding box center [27, 17] width 14 height 14
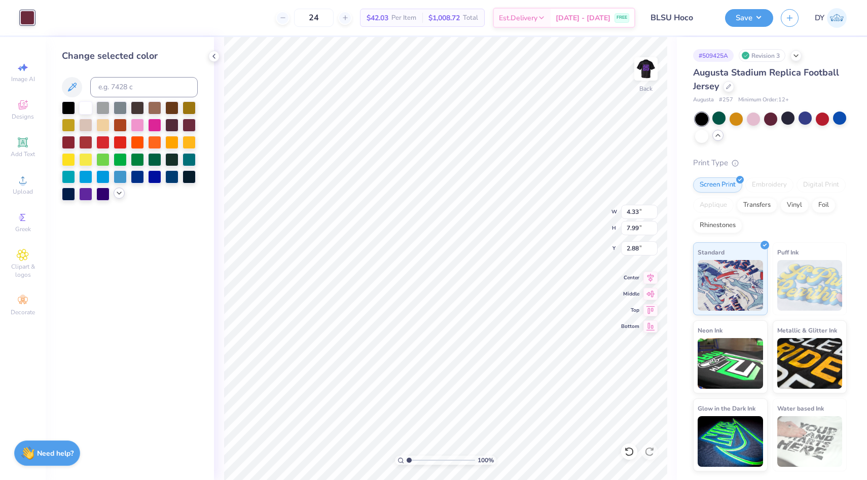
click at [116, 194] on icon at bounding box center [119, 193] width 8 height 8
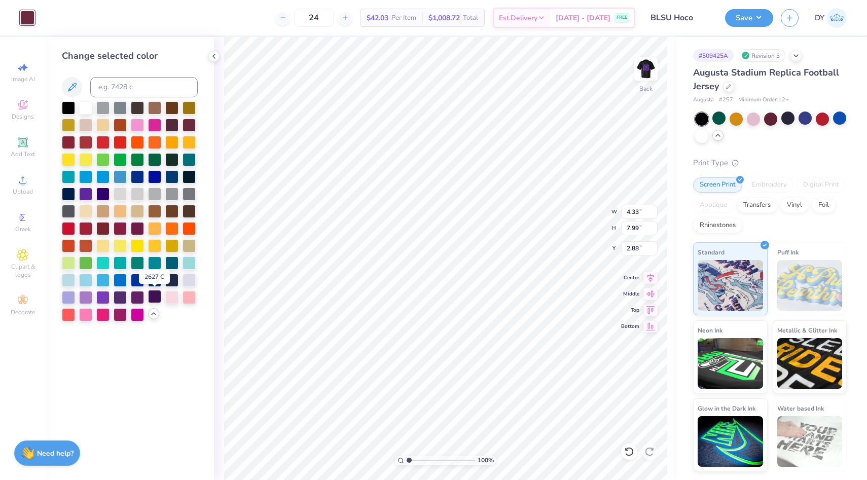
click at [157, 295] on div at bounding box center [154, 296] width 13 height 13
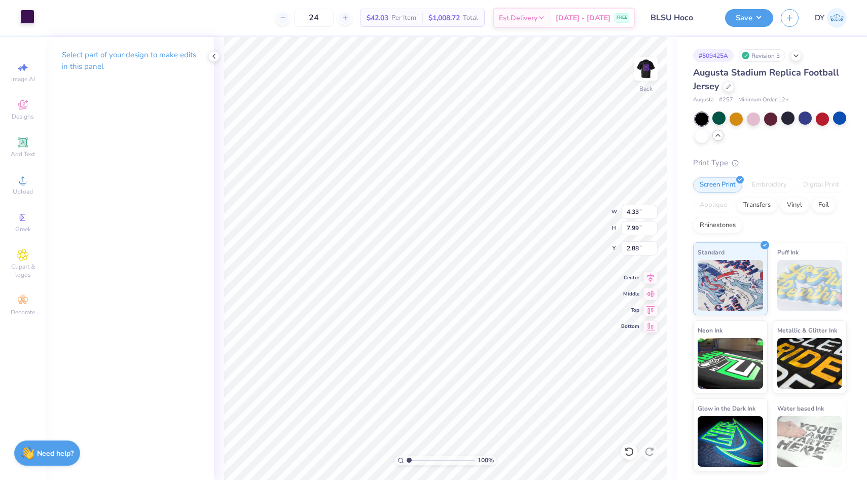
click at [23, 13] on div at bounding box center [27, 17] width 14 height 14
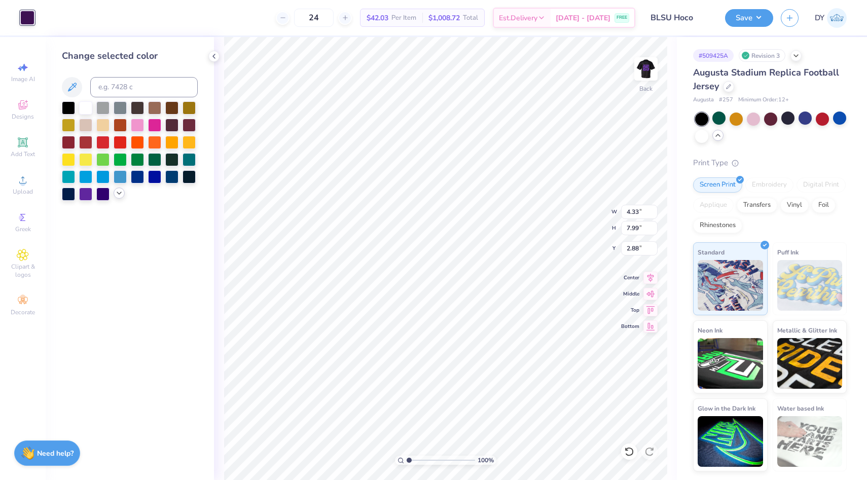
click at [118, 190] on icon at bounding box center [119, 193] width 8 height 8
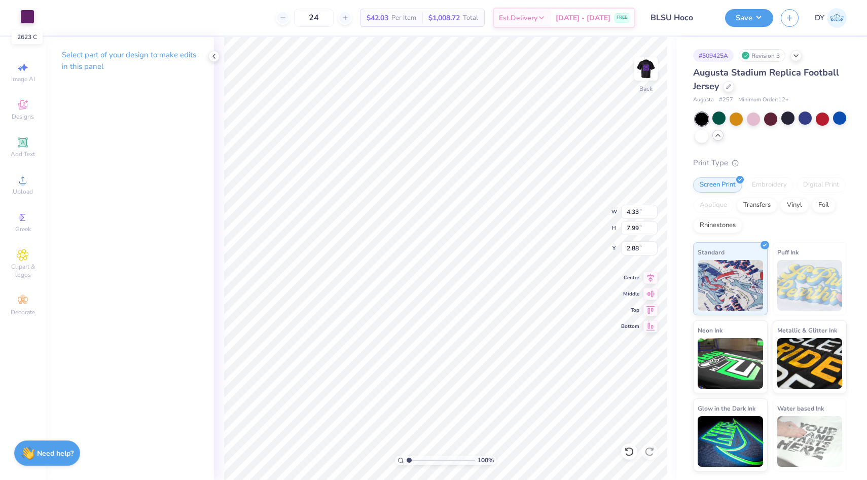
click at [23, 18] on div at bounding box center [27, 17] width 14 height 14
click at [25, 13] on div at bounding box center [27, 17] width 14 height 14
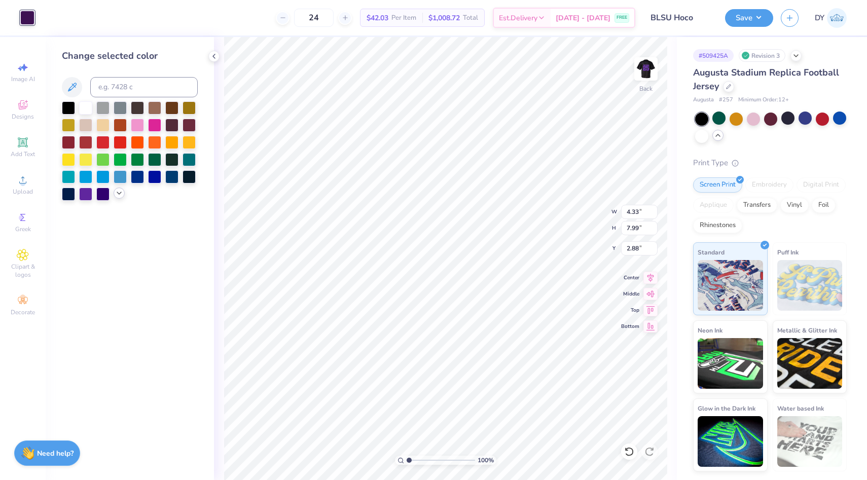
click at [118, 198] on div at bounding box center [119, 193] width 11 height 11
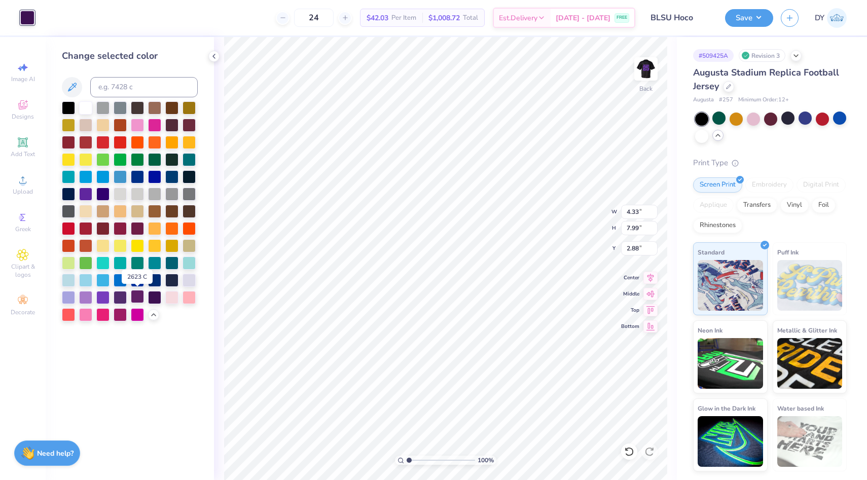
click at [134, 298] on div at bounding box center [137, 296] width 13 height 13
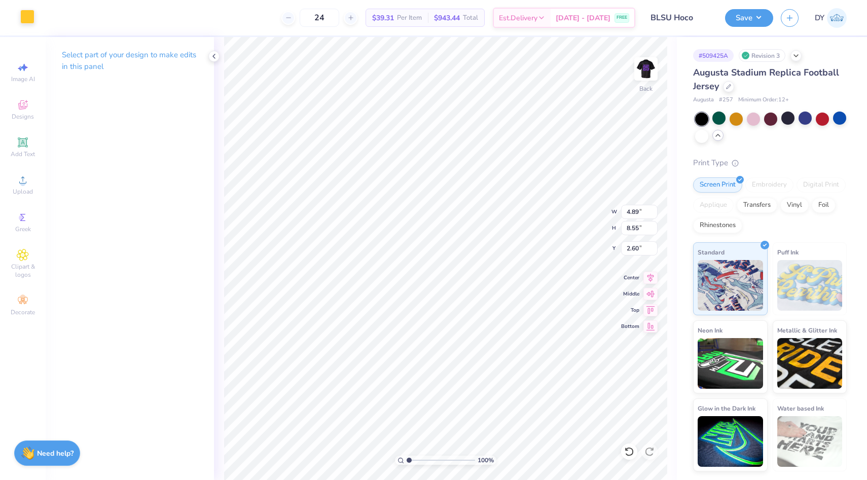
click at [30, 15] on div at bounding box center [27, 17] width 14 height 14
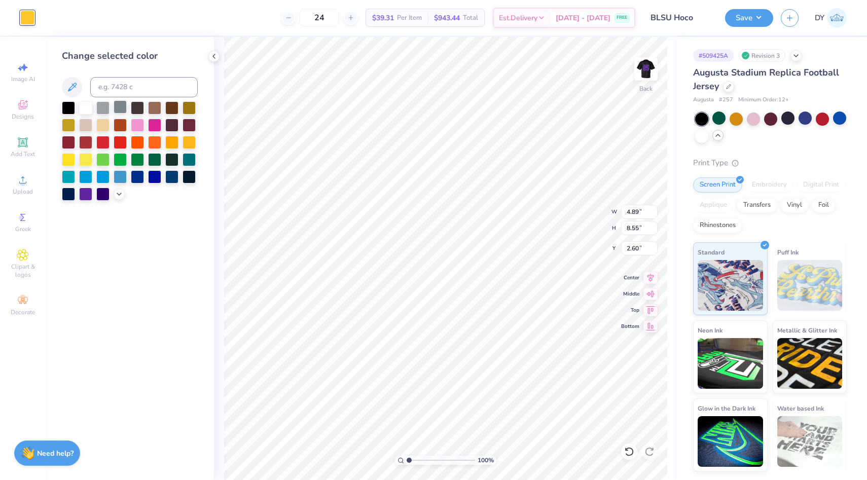
click at [118, 106] on div at bounding box center [120, 106] width 13 height 13
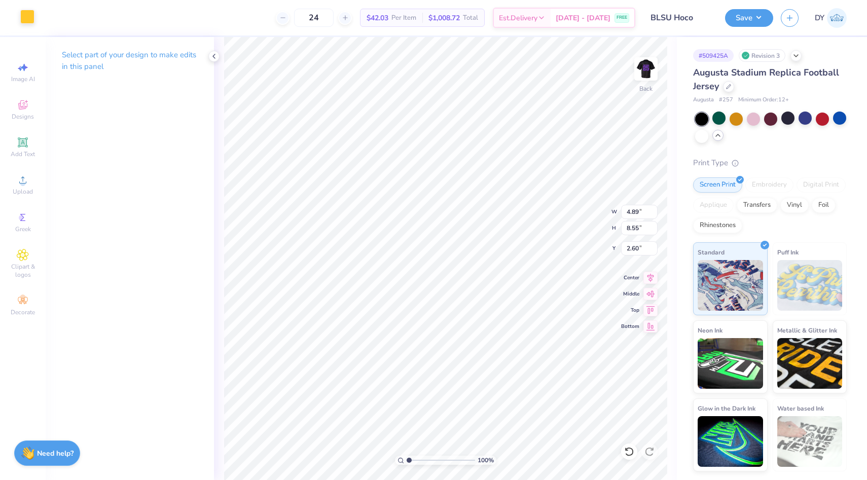
click at [31, 16] on div at bounding box center [27, 17] width 14 height 14
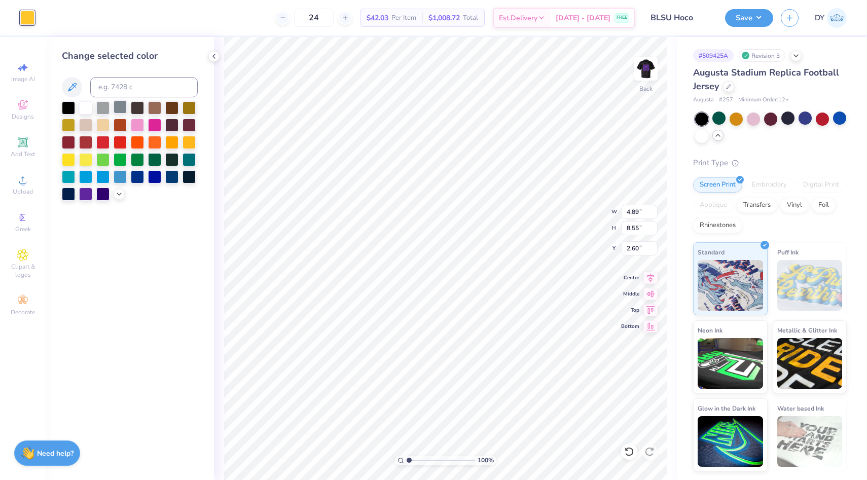
click at [120, 106] on div at bounding box center [120, 106] width 13 height 13
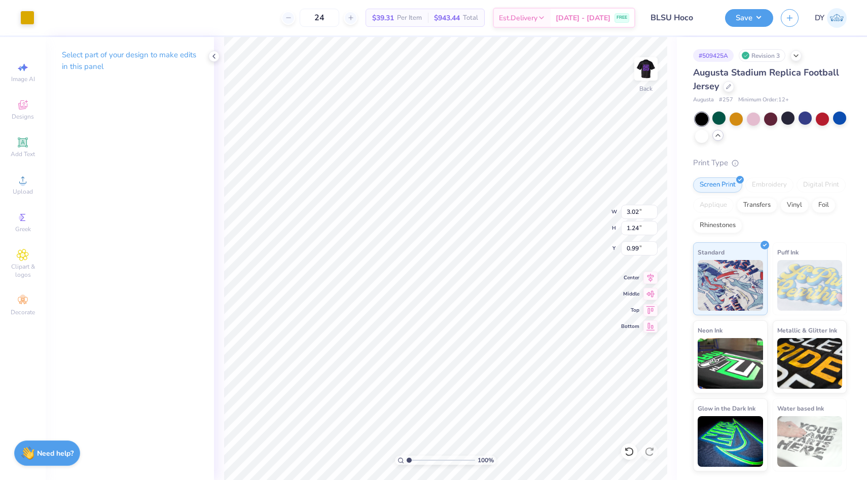
click at [30, 27] on div "Art colors" at bounding box center [17, 17] width 34 height 35
click at [28, 23] on div at bounding box center [27, 17] width 14 height 14
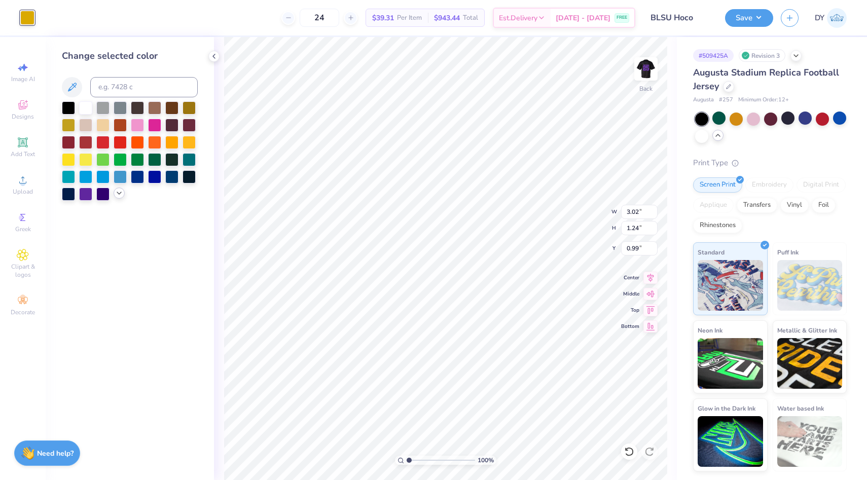
click at [118, 197] on icon at bounding box center [119, 193] width 8 height 8
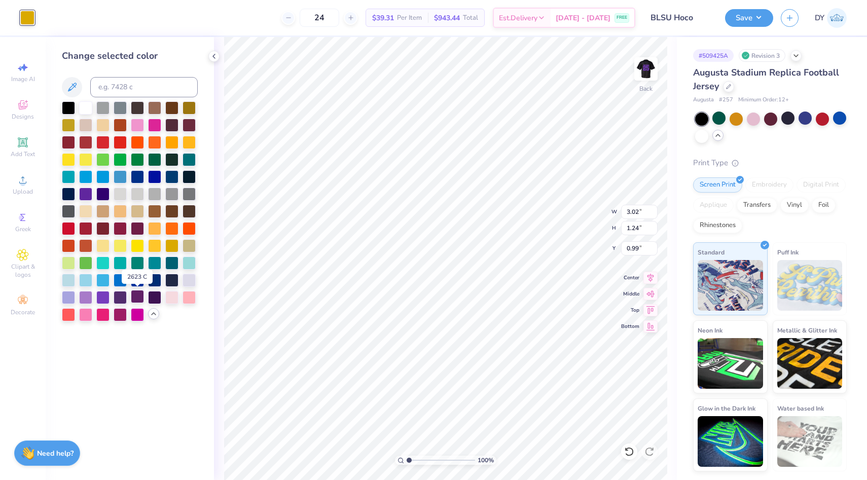
click at [139, 293] on div at bounding box center [137, 296] width 13 height 13
click at [119, 109] on div at bounding box center [120, 106] width 13 height 13
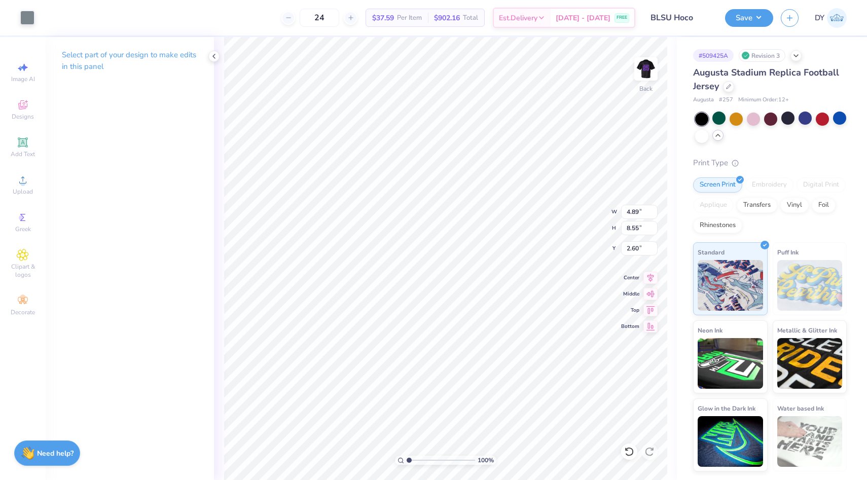
type input "4.33"
type input "7.99"
type input "2.88"
click at [27, 18] on div at bounding box center [27, 17] width 14 height 14
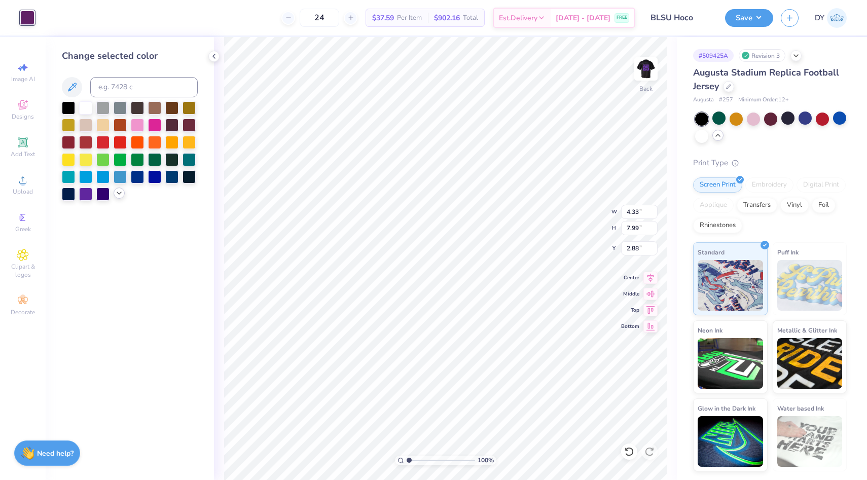
click at [122, 189] on icon at bounding box center [119, 193] width 8 height 8
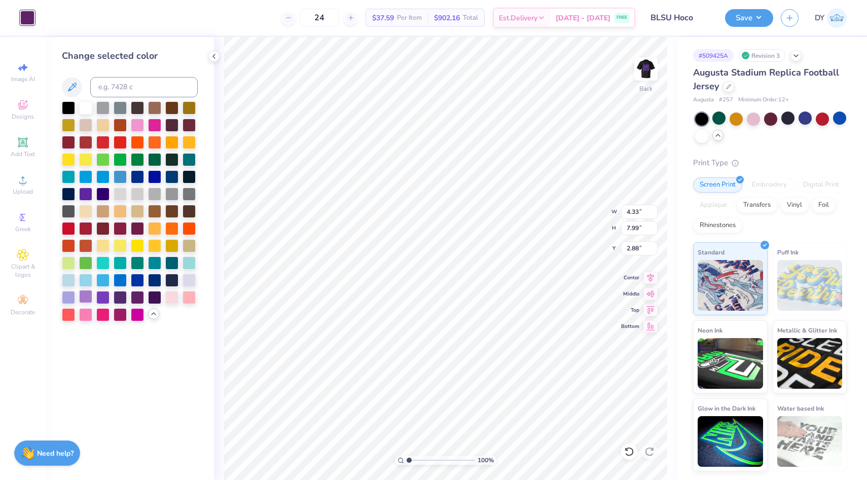
click at [83, 299] on div at bounding box center [85, 296] width 13 height 13
click at [96, 298] on div at bounding box center [102, 296] width 13 height 13
click at [84, 298] on div at bounding box center [85, 296] width 13 height 13
click at [104, 301] on div at bounding box center [102, 296] width 13 height 13
click at [82, 300] on div at bounding box center [85, 296] width 13 height 13
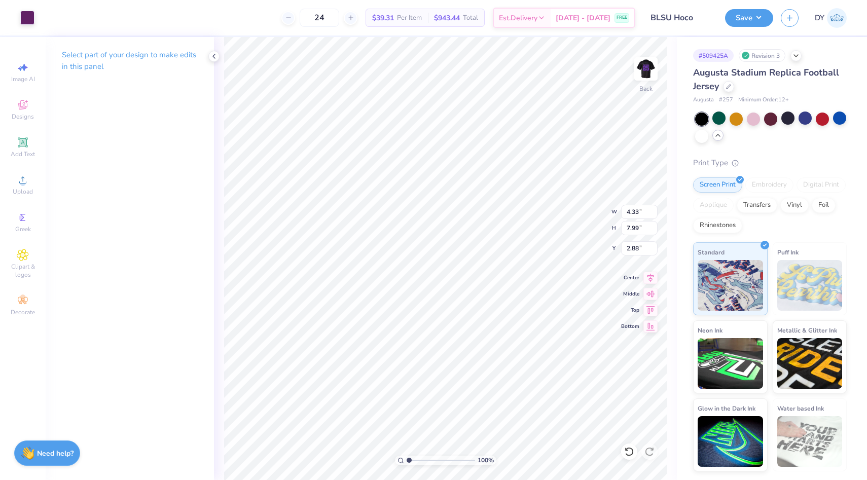
click at [25, 27] on div "Art colors" at bounding box center [17, 17] width 34 height 35
click at [26, 19] on div at bounding box center [27, 17] width 14 height 14
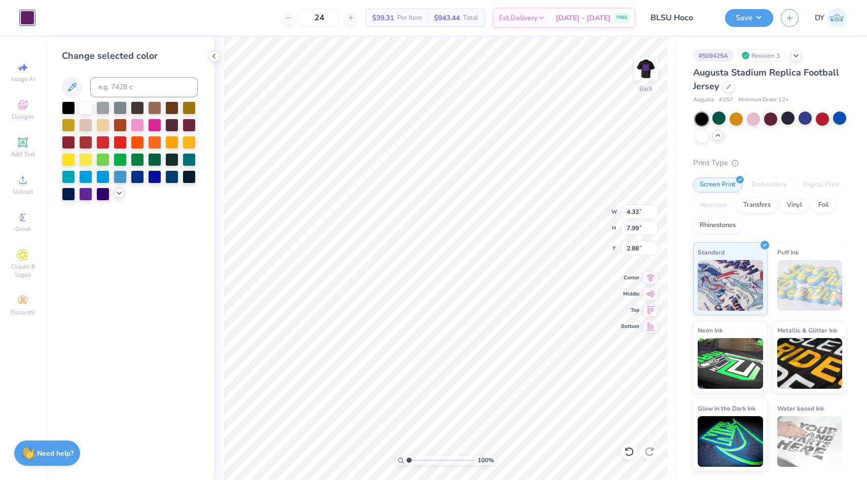
click at [122, 192] on icon at bounding box center [119, 193] width 8 height 8
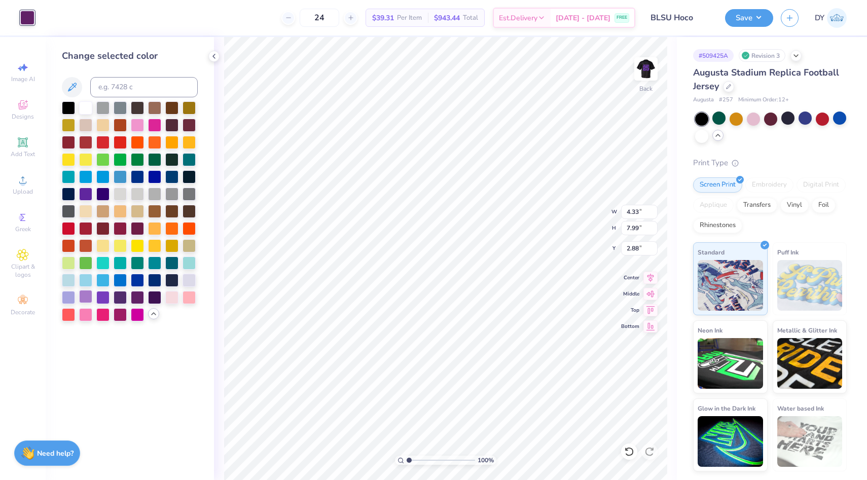
click at [80, 299] on div at bounding box center [85, 296] width 13 height 13
click at [207, 307] on div "Change selected color" at bounding box center [130, 258] width 168 height 443
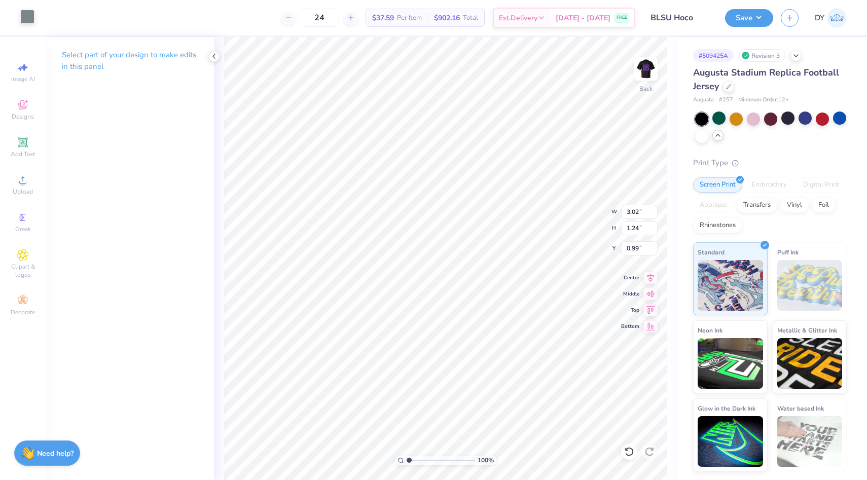
click at [28, 24] on div at bounding box center [27, 17] width 14 height 14
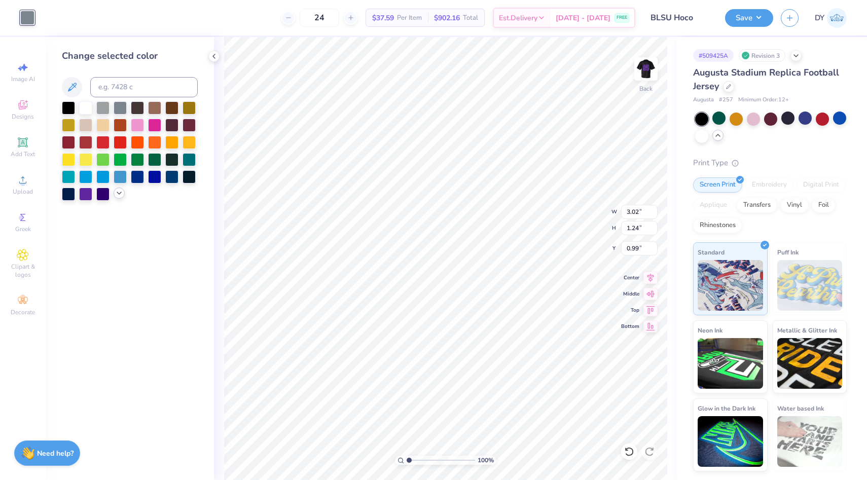
click at [115, 194] on div at bounding box center [119, 193] width 11 height 11
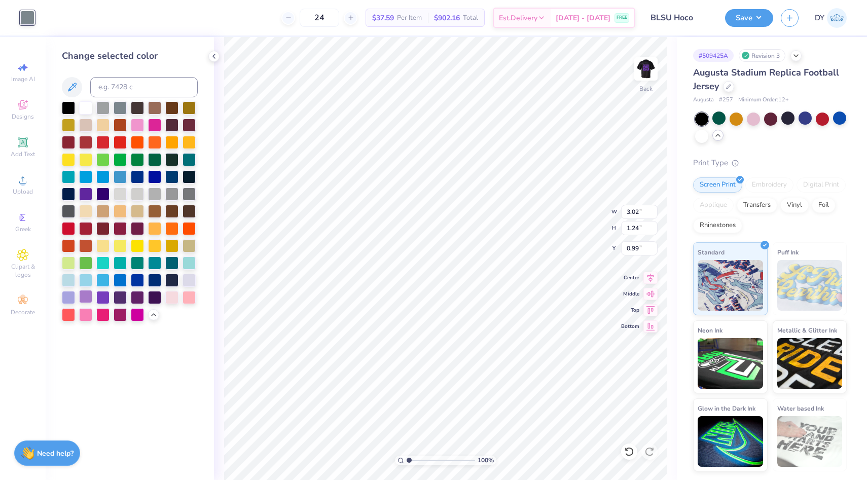
click at [80, 297] on div at bounding box center [85, 296] width 13 height 13
click at [215, 335] on div "100 % Back W 3.02 3.02 " H 1.24 1.24 " Y 0.99 0.99 " Center Middle Top Bottom" at bounding box center [445, 258] width 463 height 443
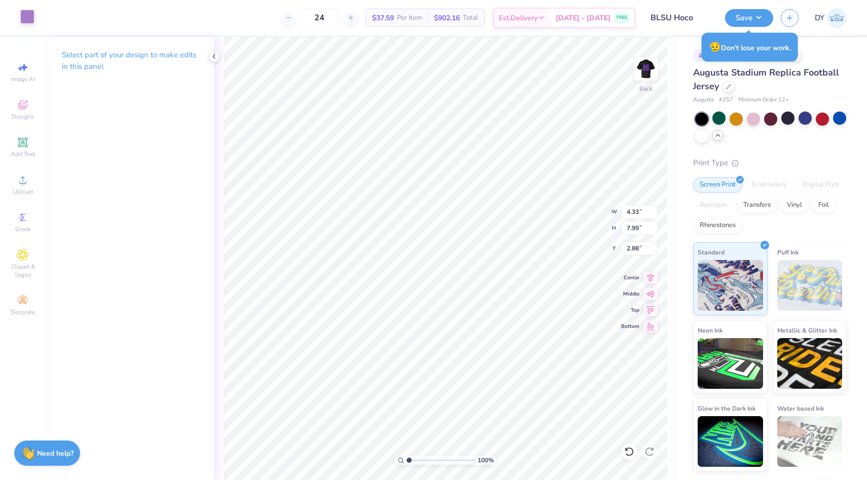
click at [22, 17] on div at bounding box center [27, 17] width 14 height 14
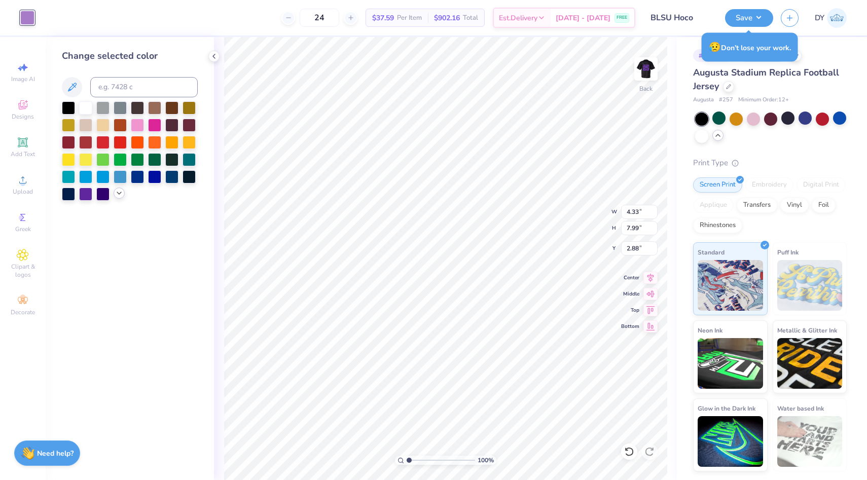
click at [118, 196] on icon at bounding box center [119, 193] width 8 height 8
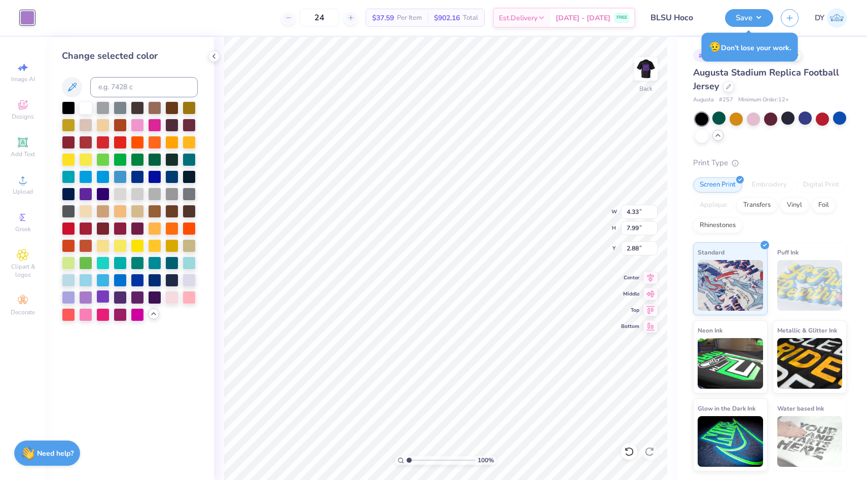
click at [106, 299] on div at bounding box center [102, 296] width 13 height 13
click at [98, 297] on div at bounding box center [102, 296] width 13 height 13
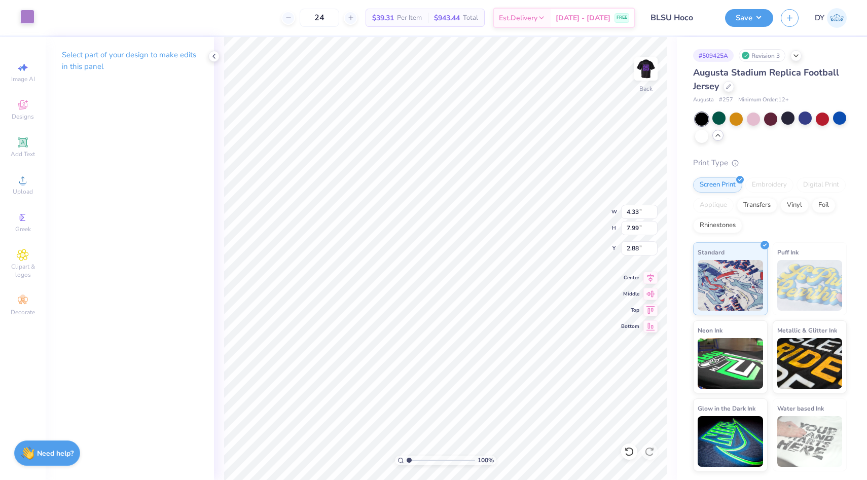
click at [23, 15] on div at bounding box center [27, 17] width 14 height 14
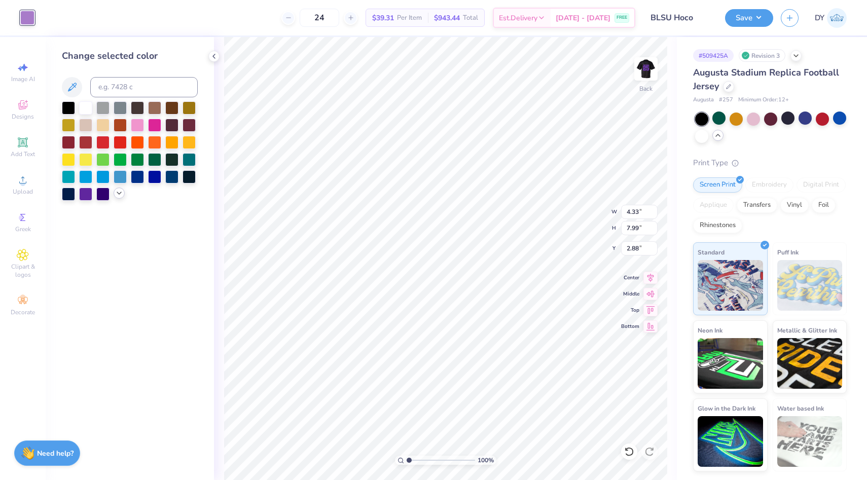
click at [119, 191] on icon at bounding box center [119, 193] width 8 height 8
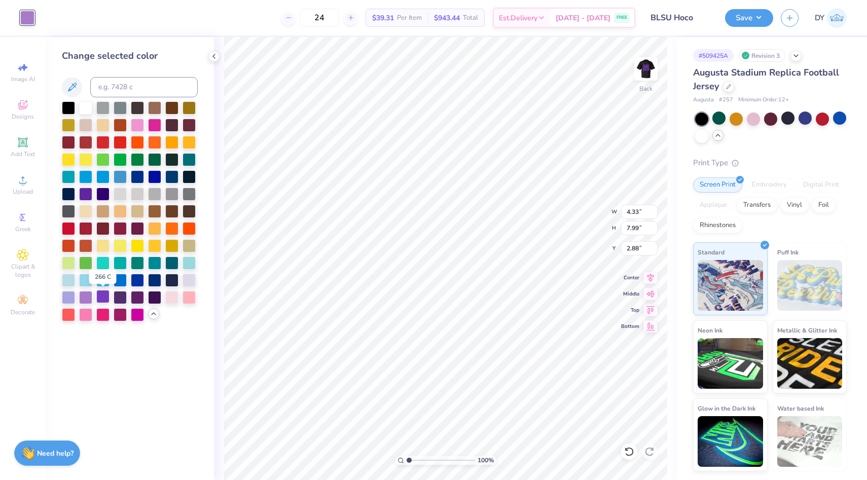
click at [104, 296] on div at bounding box center [102, 296] width 13 height 13
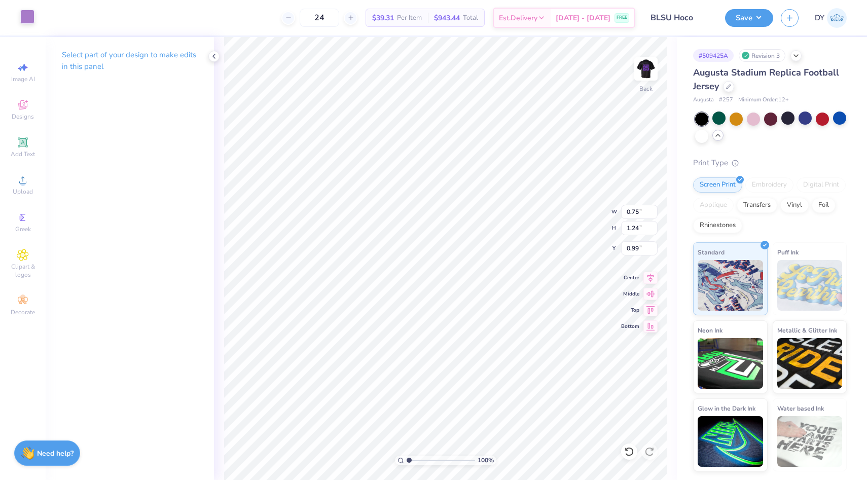
click at [27, 17] on div at bounding box center [27, 17] width 14 height 14
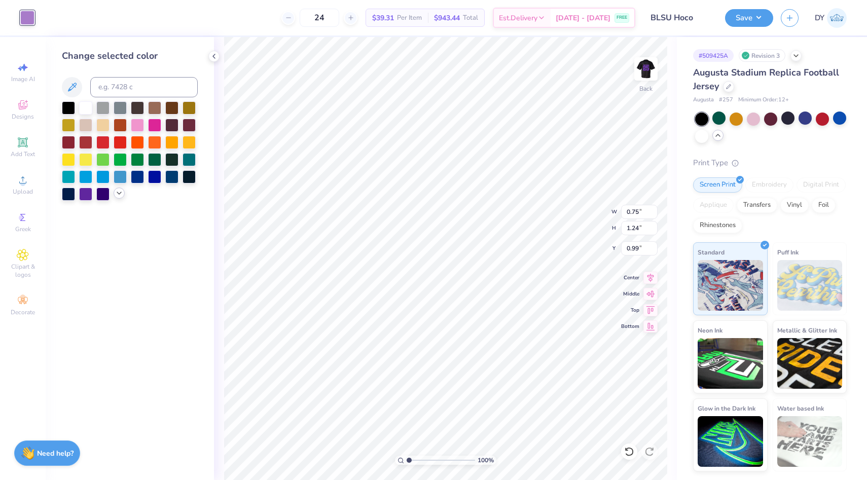
click at [116, 195] on icon at bounding box center [119, 193] width 8 height 8
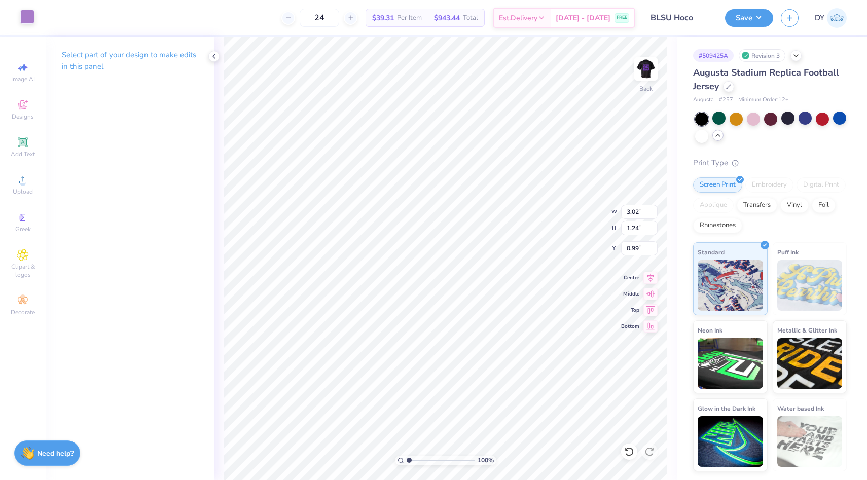
click at [30, 19] on div at bounding box center [27, 17] width 14 height 14
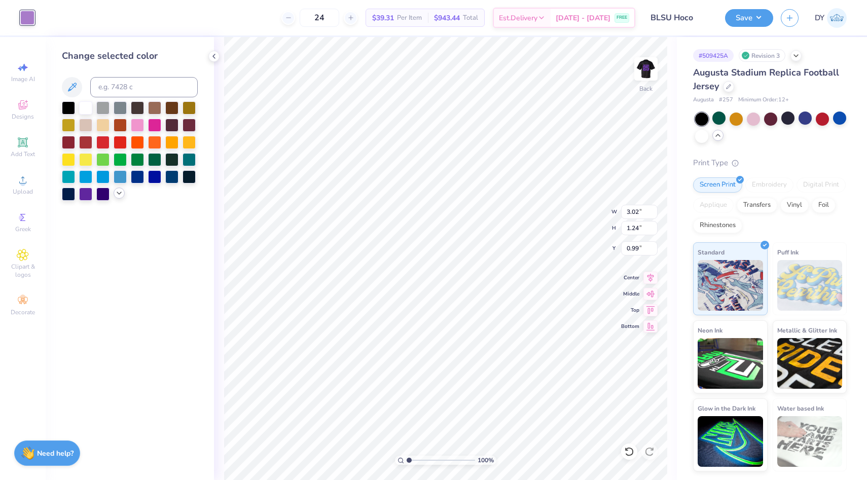
click at [122, 195] on icon at bounding box center [119, 193] width 8 height 8
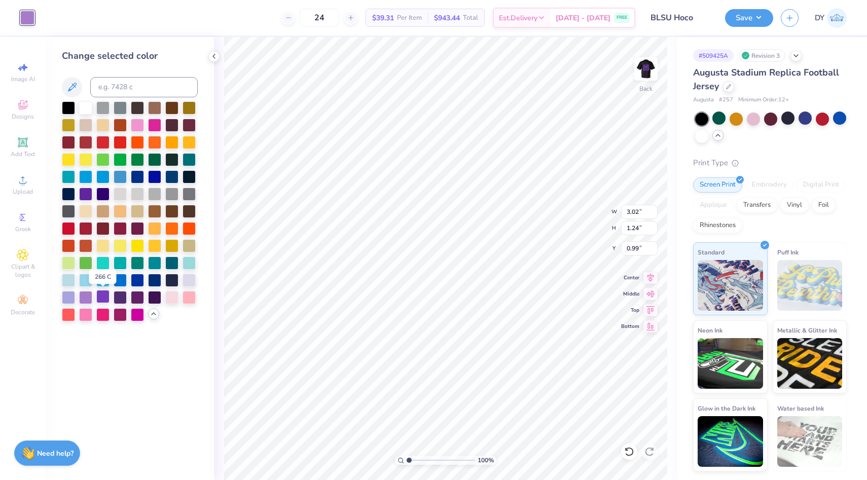
click at [106, 299] on div at bounding box center [102, 296] width 13 height 13
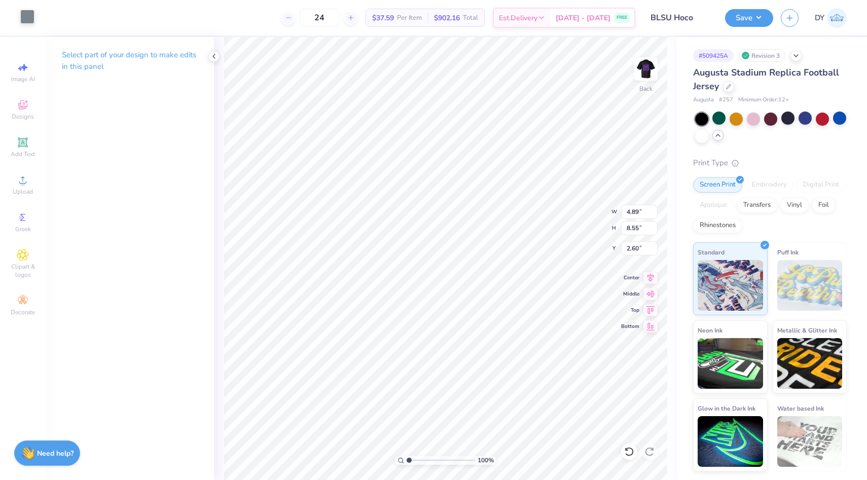
click at [25, 15] on div at bounding box center [27, 17] width 14 height 14
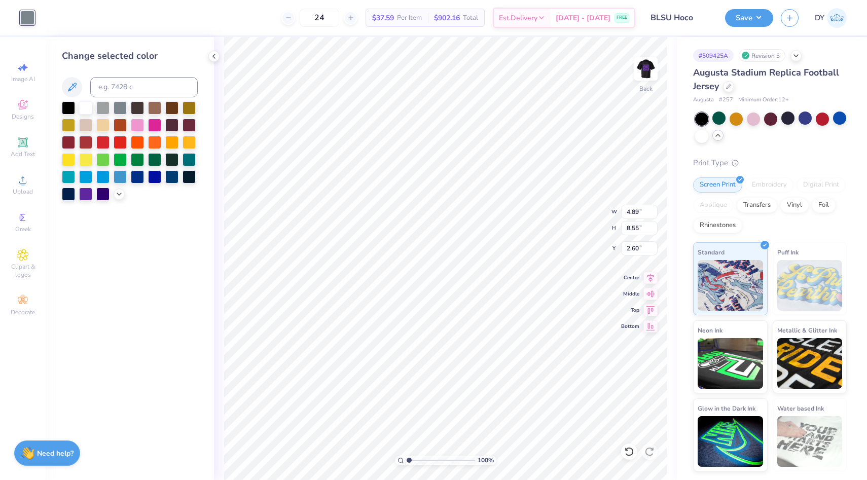
type input "4.33"
type input "7.99"
type input "2.88"
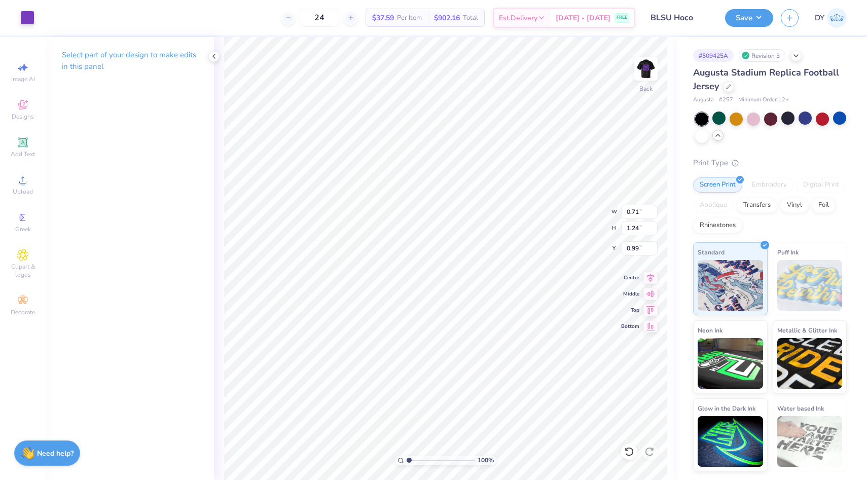
click at [213, 52] on icon at bounding box center [214, 56] width 8 height 8
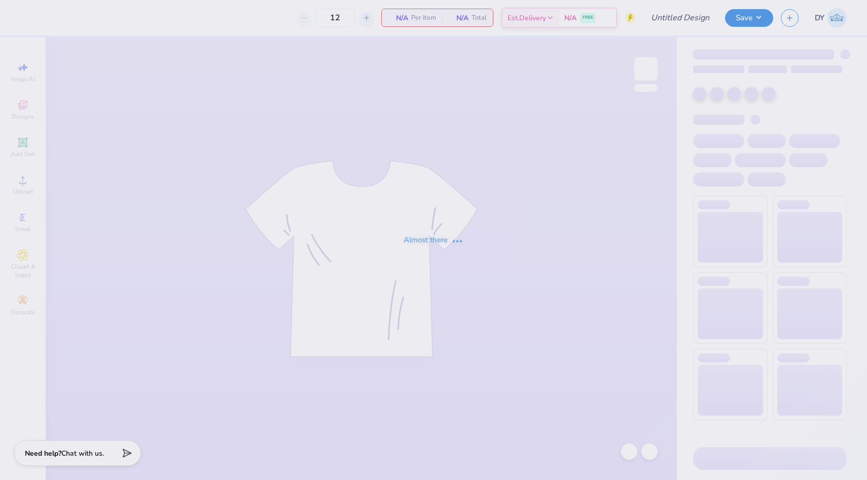
type input "BLSU Hoco"
type input "24"
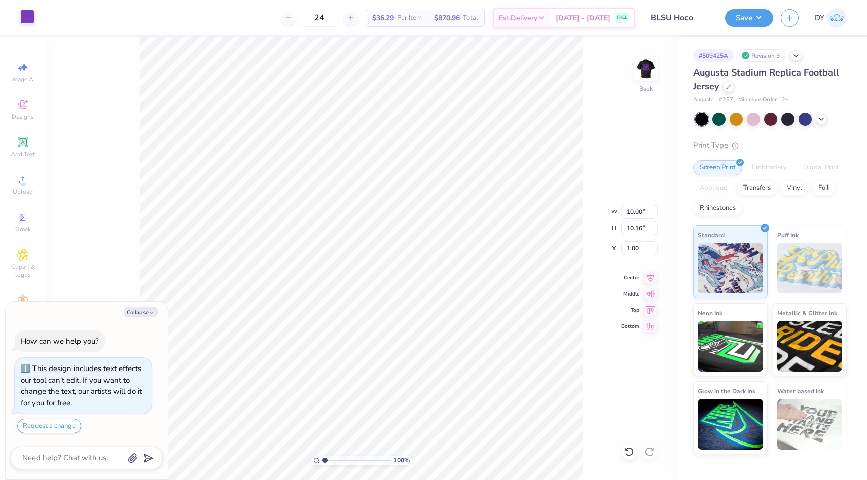
click at [29, 18] on div at bounding box center [27, 17] width 14 height 14
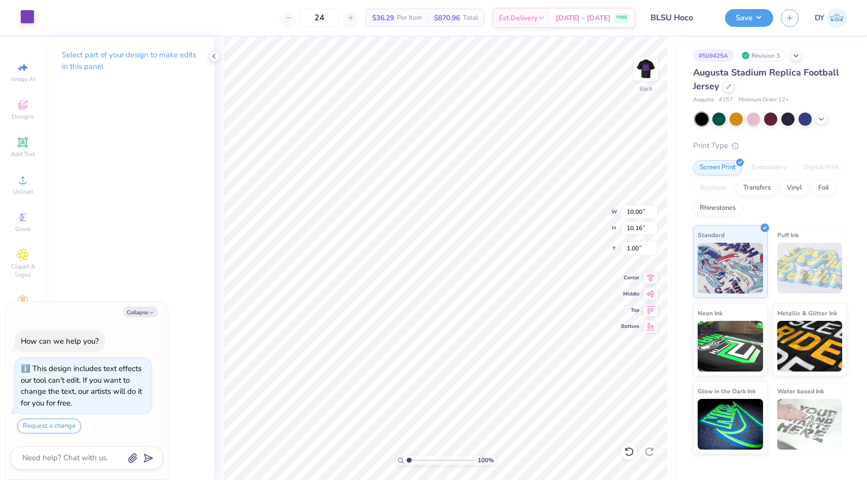
click at [27, 10] on div at bounding box center [27, 17] width 14 height 14
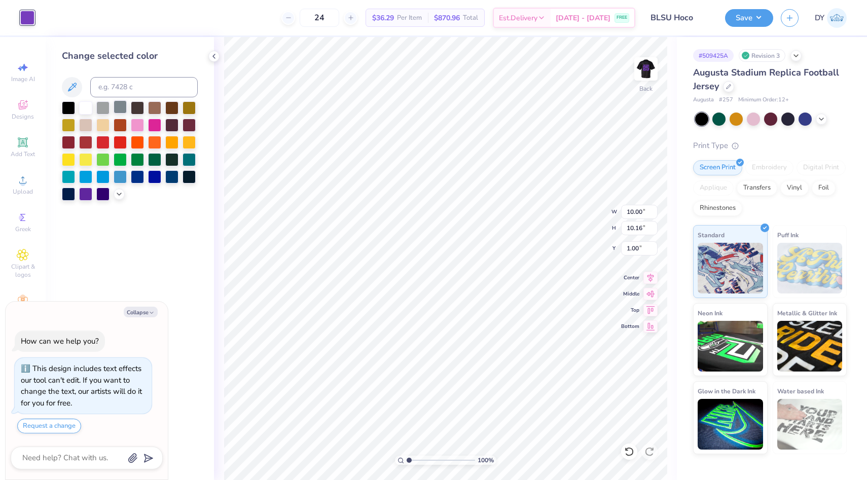
click at [116, 105] on div at bounding box center [120, 106] width 13 height 13
click at [125, 184] on div at bounding box center [130, 150] width 136 height 99
click at [122, 193] on icon at bounding box center [119, 193] width 8 height 8
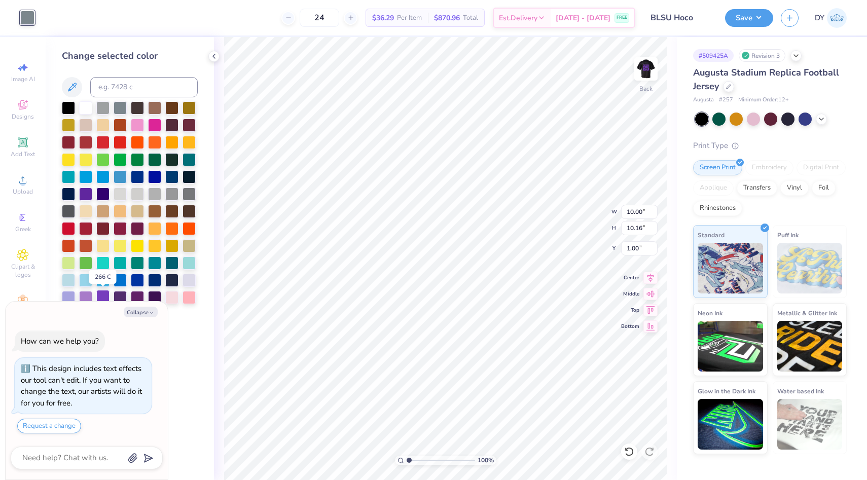
click at [102, 293] on div at bounding box center [102, 296] width 13 height 13
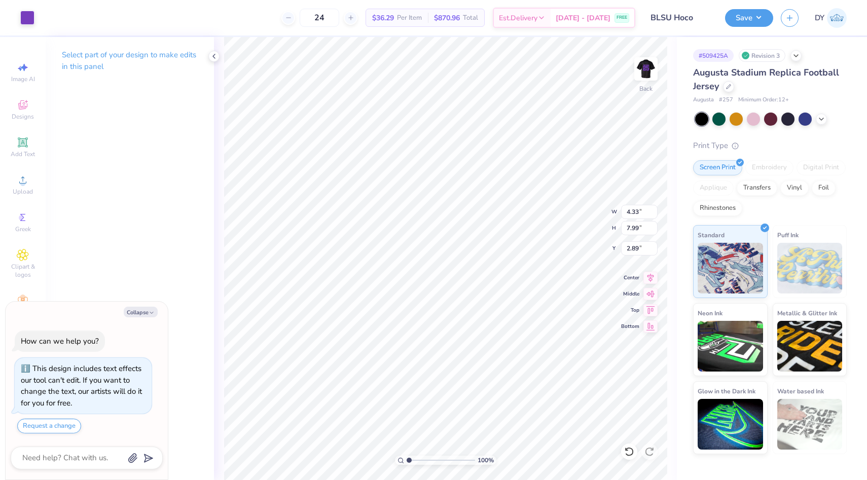
type textarea "x"
type input "4.89"
type input "8.55"
type input "2.61"
click at [25, 18] on div at bounding box center [27, 17] width 14 height 14
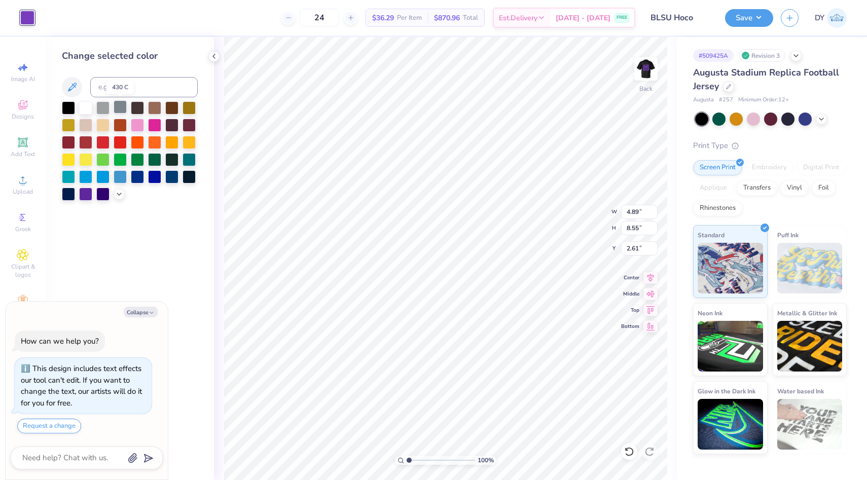
click at [122, 105] on div at bounding box center [120, 106] width 13 height 13
type textarea "x"
type input "4.33"
type input "7.99"
type input "2.89"
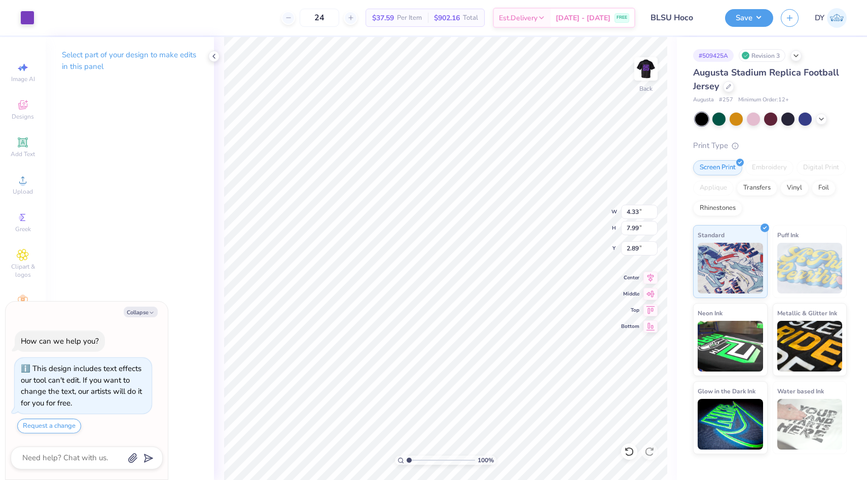
type textarea "x"
type input "4.89"
type input "8.55"
type input "2.61"
click at [30, 18] on div at bounding box center [27, 17] width 14 height 14
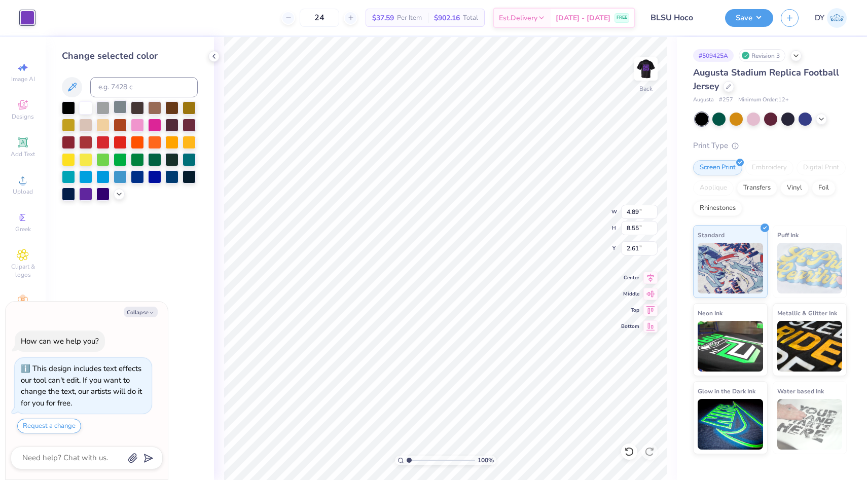
click at [121, 111] on div at bounding box center [120, 106] width 13 height 13
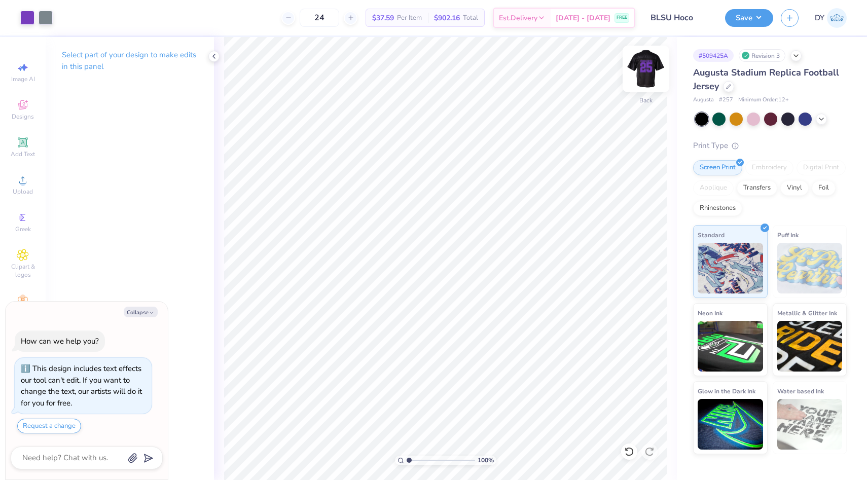
click at [637, 70] on img at bounding box center [646, 69] width 41 height 41
type textarea "x"
type input "4.33"
type input "7.99"
type input "2.89"
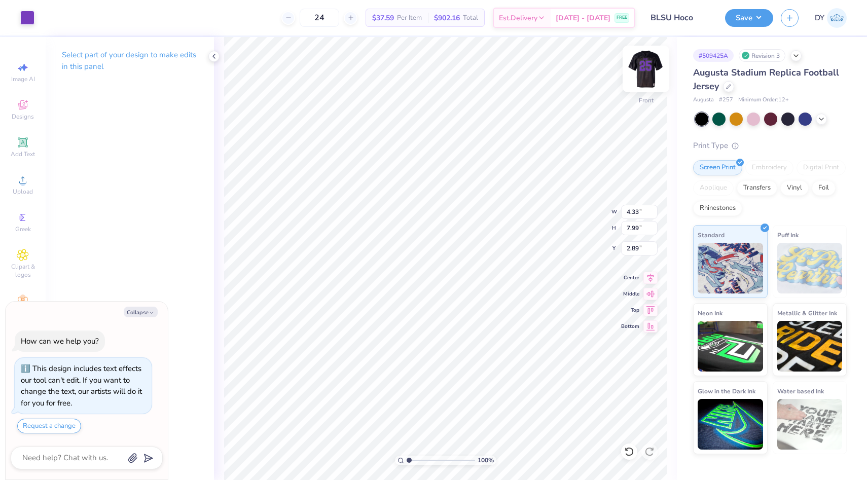
type textarea "x"
type input "4.89"
type input "8.55"
type input "2.61"
click at [20, 9] on div "Art colors" at bounding box center [17, 17] width 34 height 35
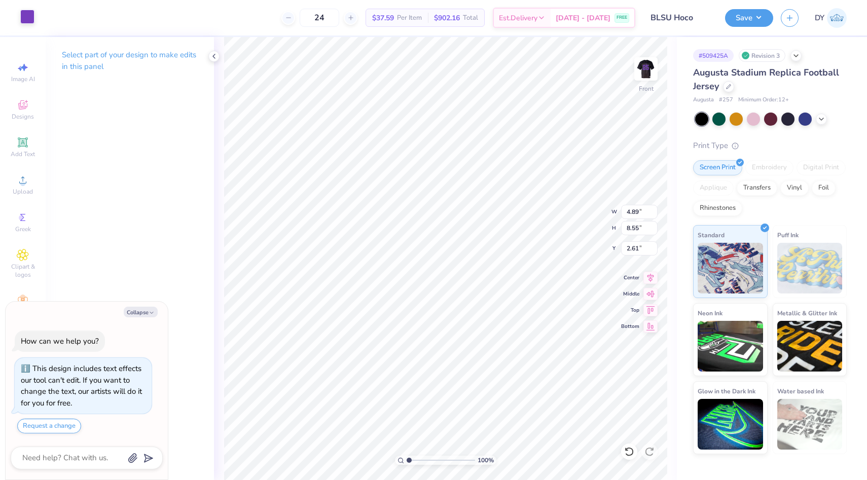
click at [27, 19] on div at bounding box center [27, 17] width 14 height 14
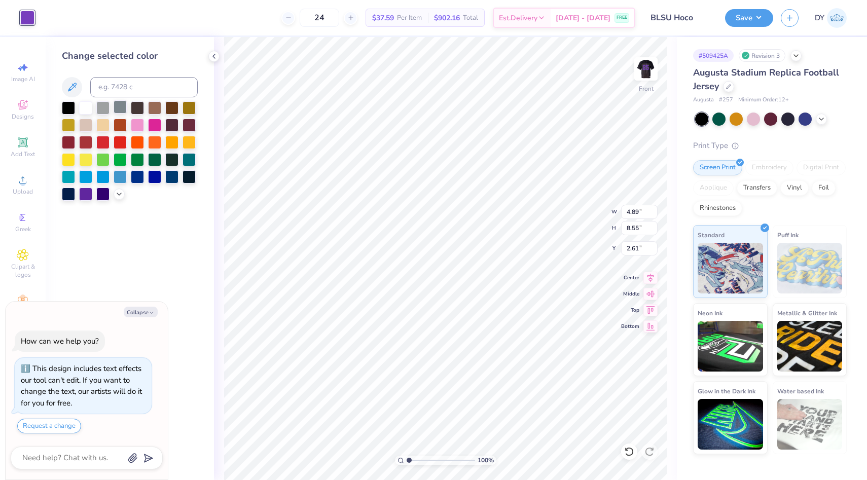
click at [117, 111] on div at bounding box center [120, 106] width 13 height 13
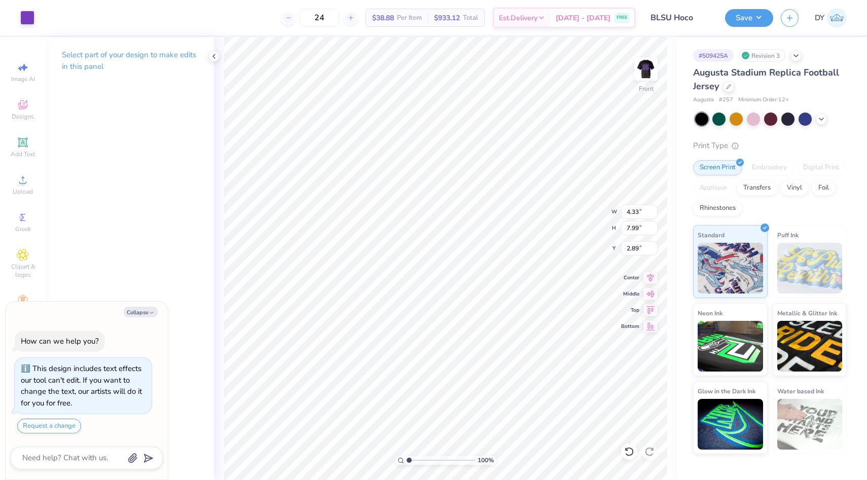
type textarea "x"
type input "4.89"
type input "8.55"
type input "2.61"
click at [24, 10] on div at bounding box center [27, 17] width 14 height 14
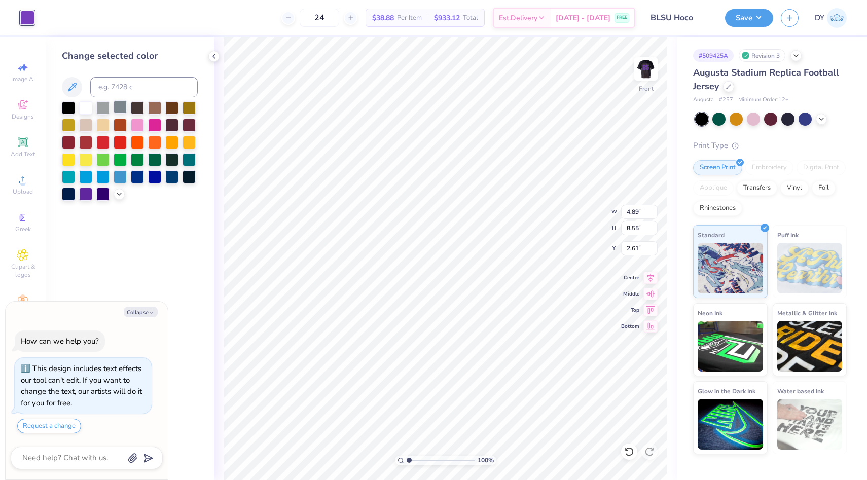
click at [123, 109] on div at bounding box center [120, 106] width 13 height 13
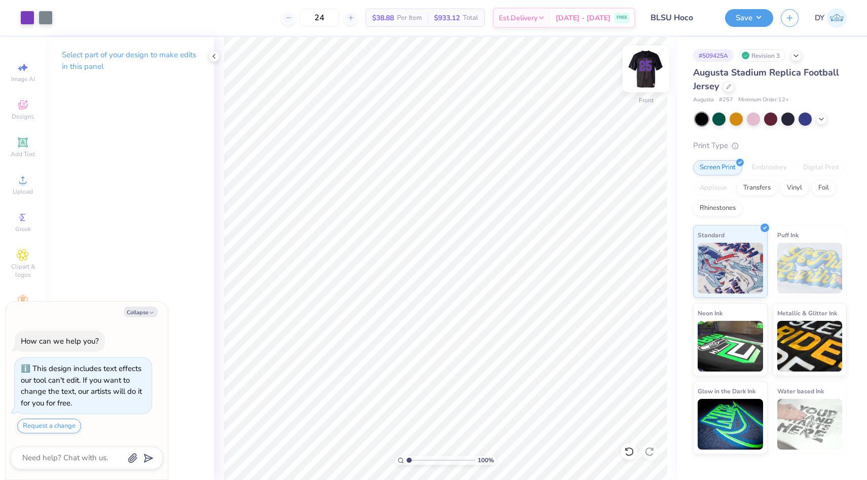
click at [654, 69] on img at bounding box center [646, 69] width 41 height 41
click at [654, 69] on img at bounding box center [646, 69] width 20 height 20
click at [653, 70] on img at bounding box center [646, 69] width 41 height 41
click at [653, 70] on img at bounding box center [646, 69] width 20 height 20
click at [653, 70] on img at bounding box center [646, 69] width 41 height 41
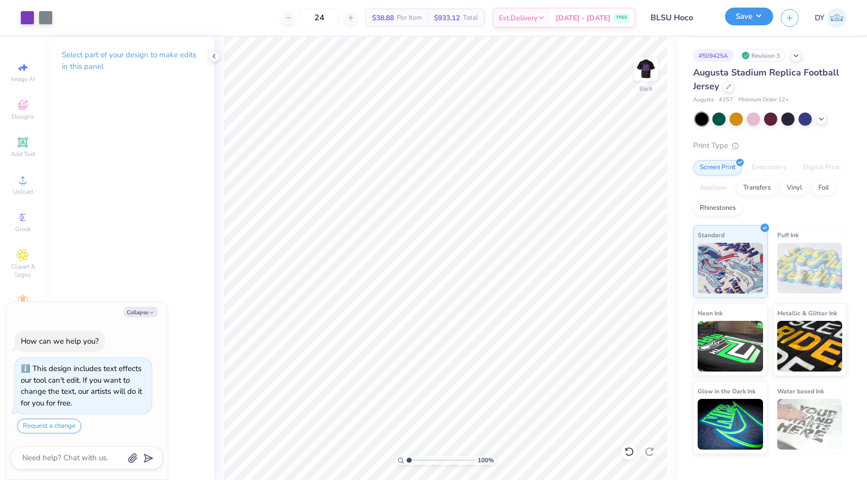
click at [740, 21] on button "Save" at bounding box center [749, 17] width 48 height 18
type textarea "x"
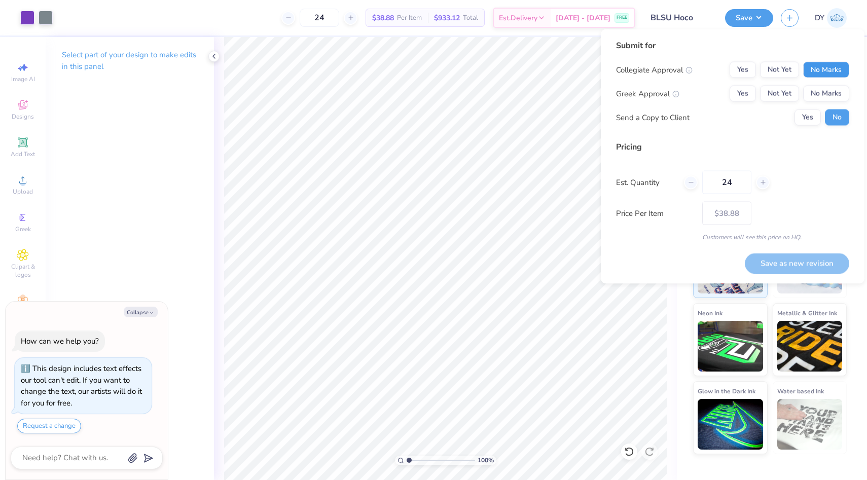
click at [819, 75] on button "No Marks" at bounding box center [826, 70] width 46 height 16
click at [819, 92] on button "No Marks" at bounding box center [826, 94] width 46 height 16
click at [790, 263] on button "Save as new revision" at bounding box center [797, 263] width 104 height 21
type input "$38.88"
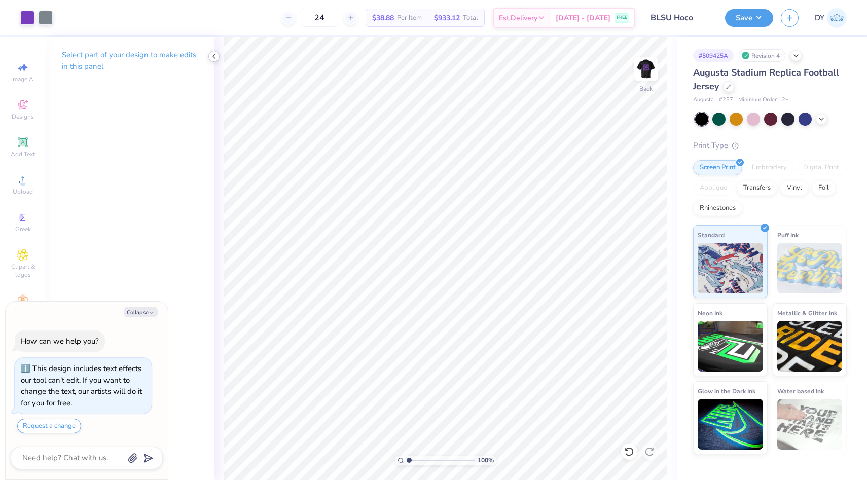
click at [216, 55] on icon at bounding box center [214, 56] width 8 height 8
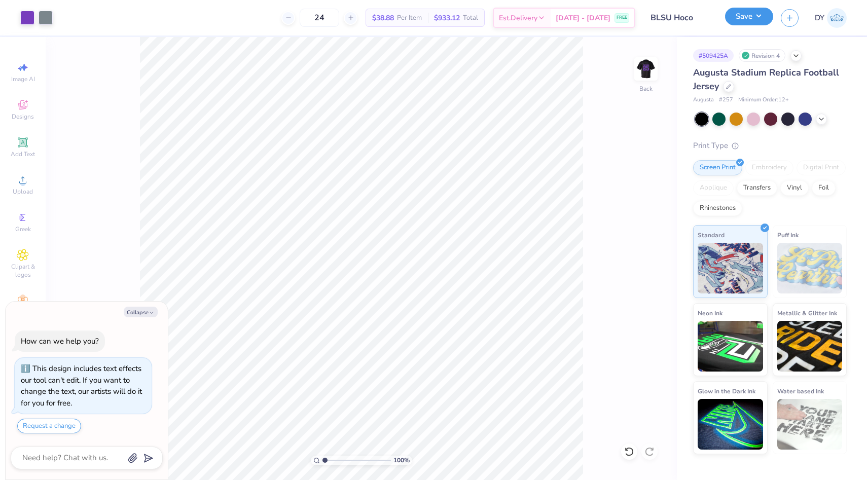
click at [744, 18] on button "Save" at bounding box center [749, 17] width 48 height 18
type textarea "x"
click at [833, 26] on img at bounding box center [837, 18] width 20 height 20
